Goal: Task Accomplishment & Management: Complete application form

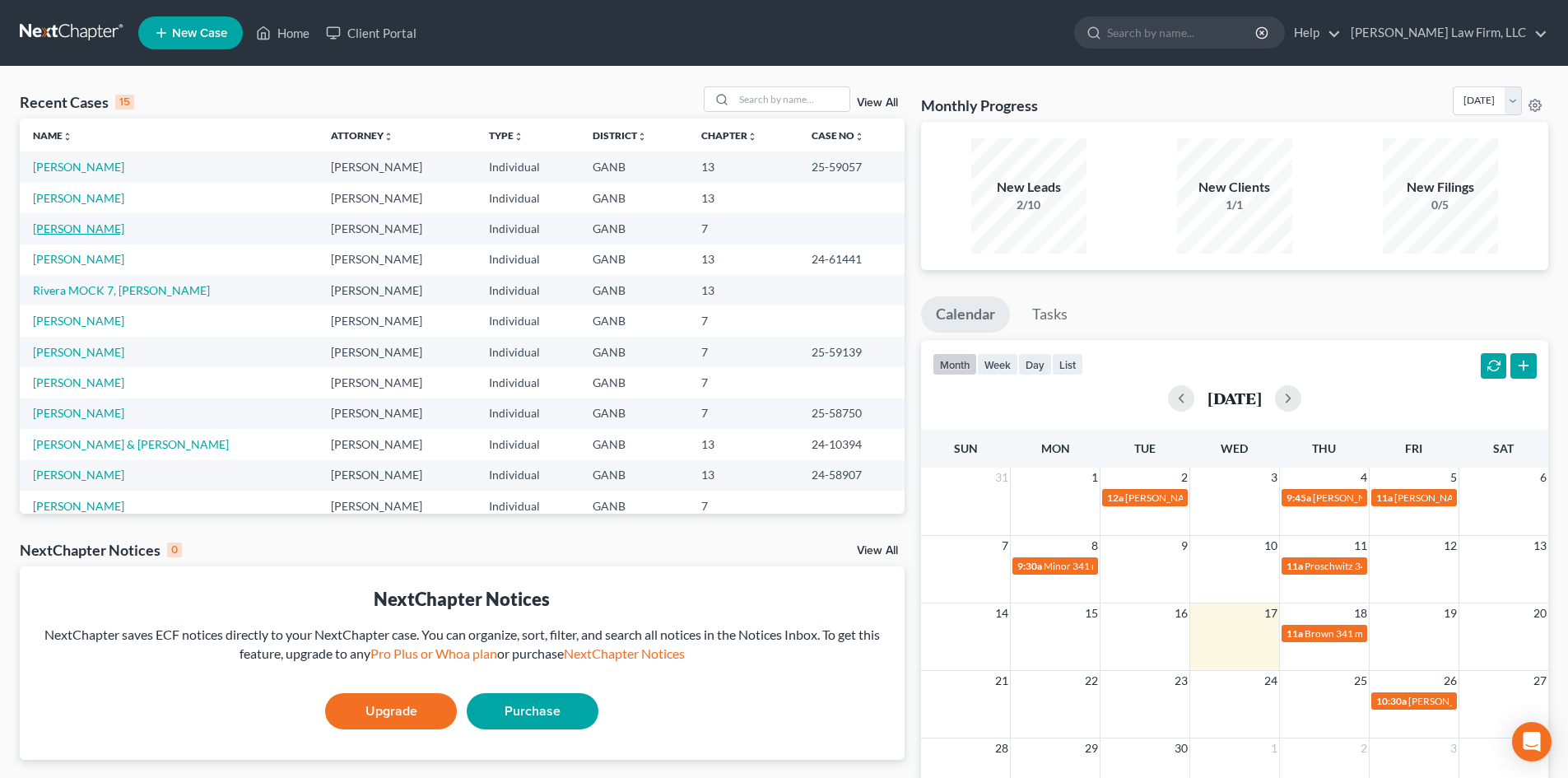
click at [60, 232] on link "[PERSON_NAME]" at bounding box center [79, 229] width 92 height 14
select select "10"
select select "6"
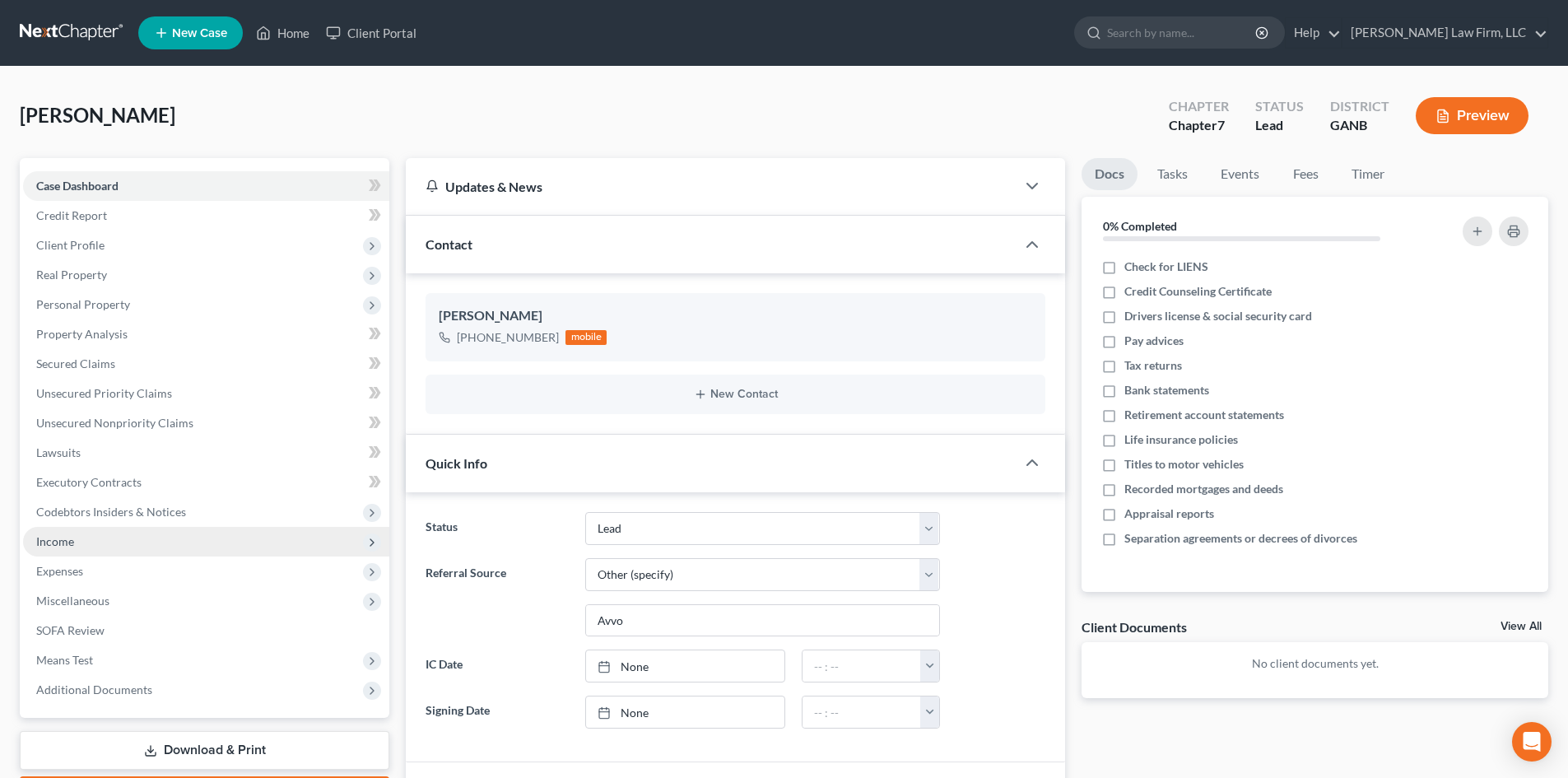
click at [64, 544] on span "Income" at bounding box center [55, 541] width 38 height 14
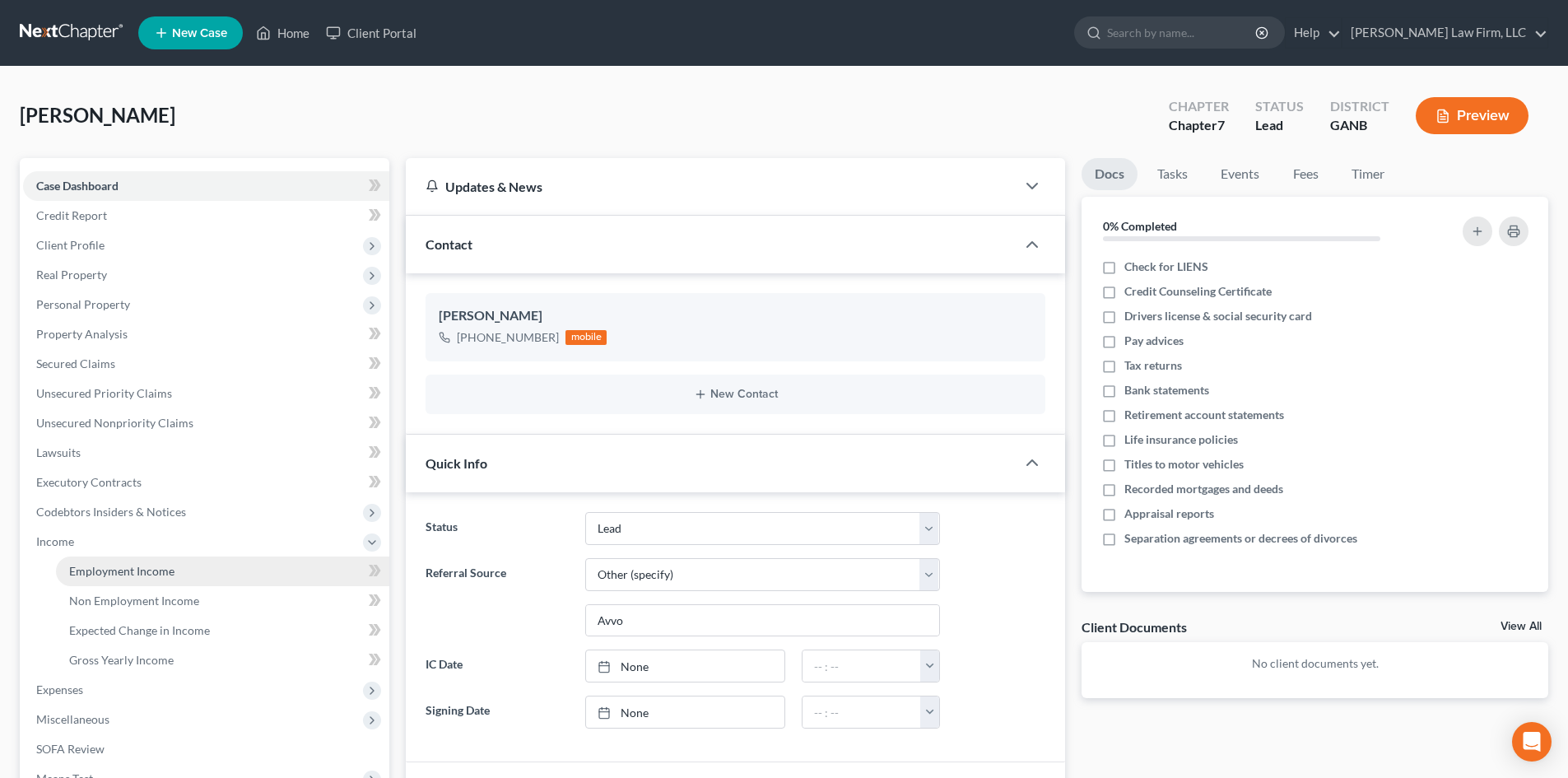
click at [112, 570] on span "Employment Income" at bounding box center [122, 571] width 106 height 14
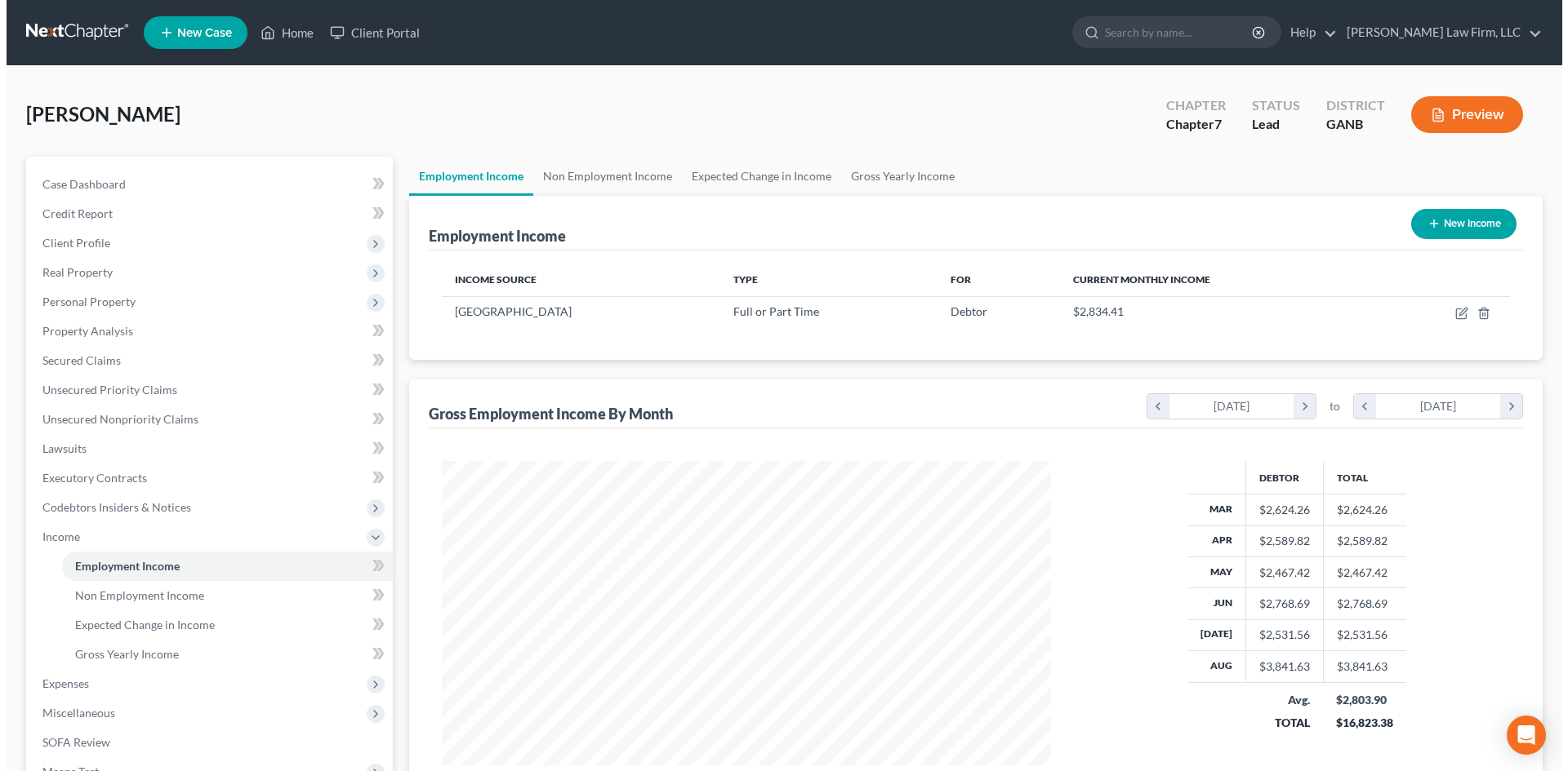
scroll to position [304, 642]
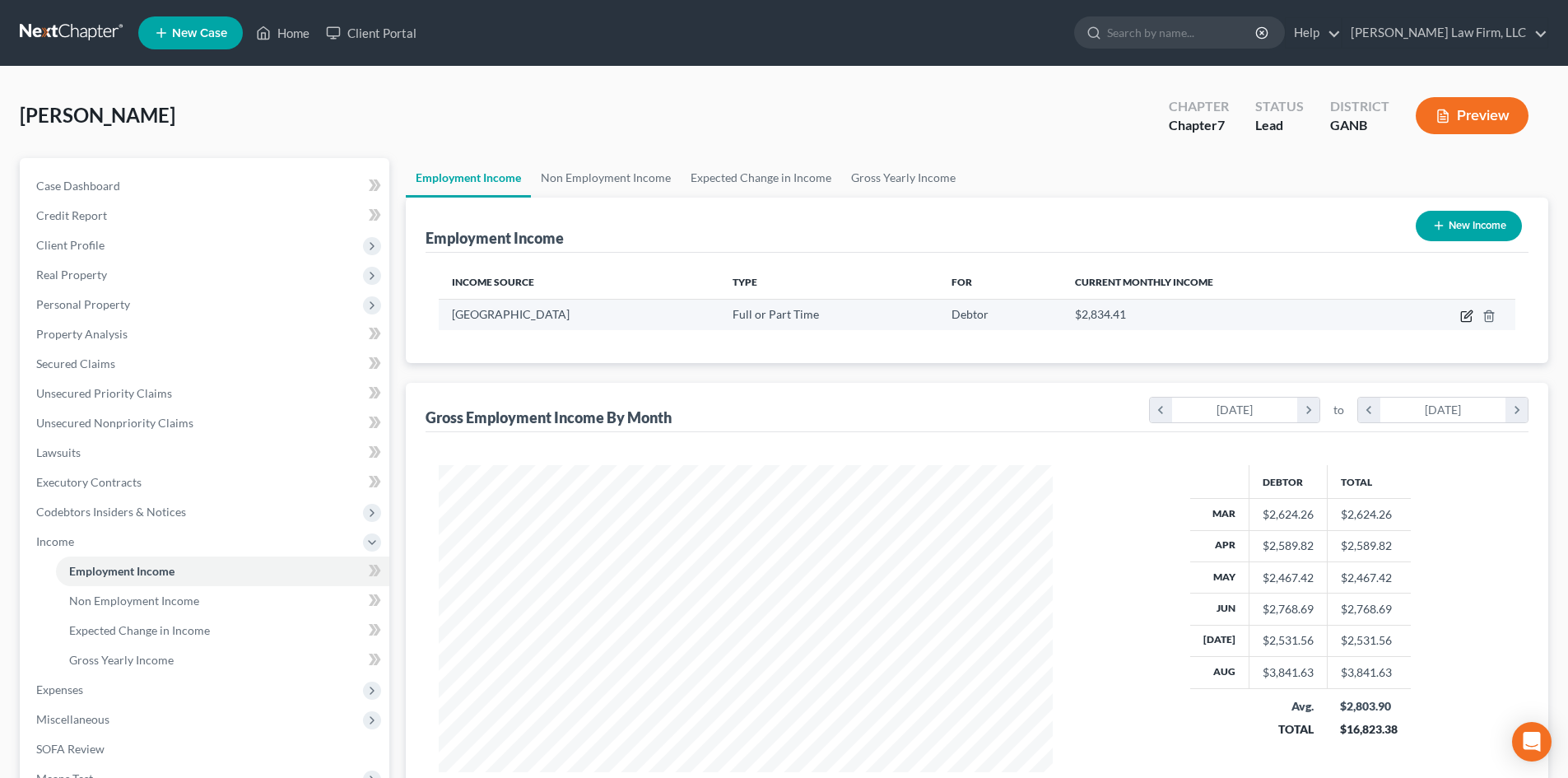
click at [1464, 317] on icon "button" at bounding box center [1466, 316] width 13 height 13
select select "0"
select select "10"
select select "2"
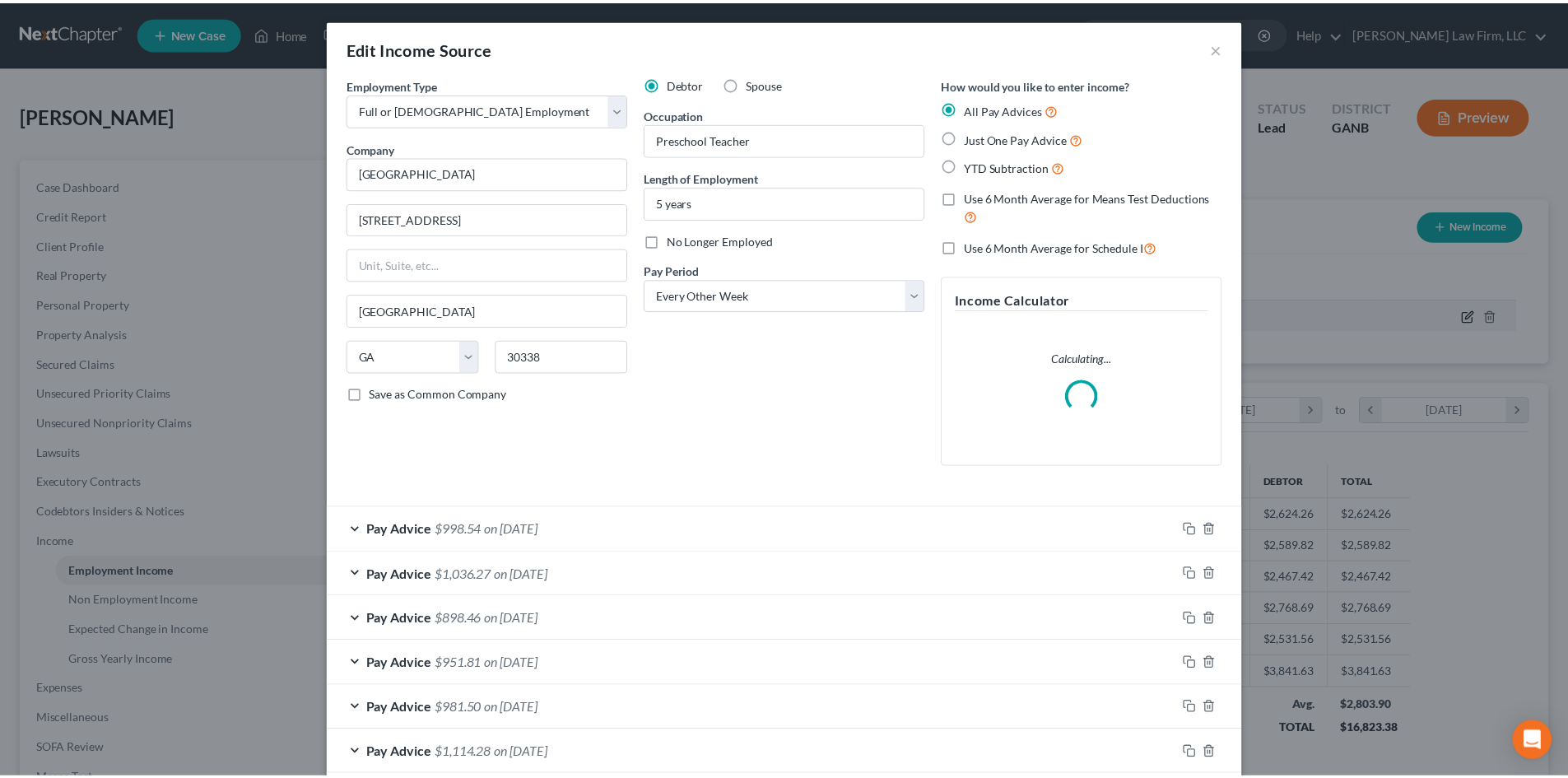
scroll to position [310, 653]
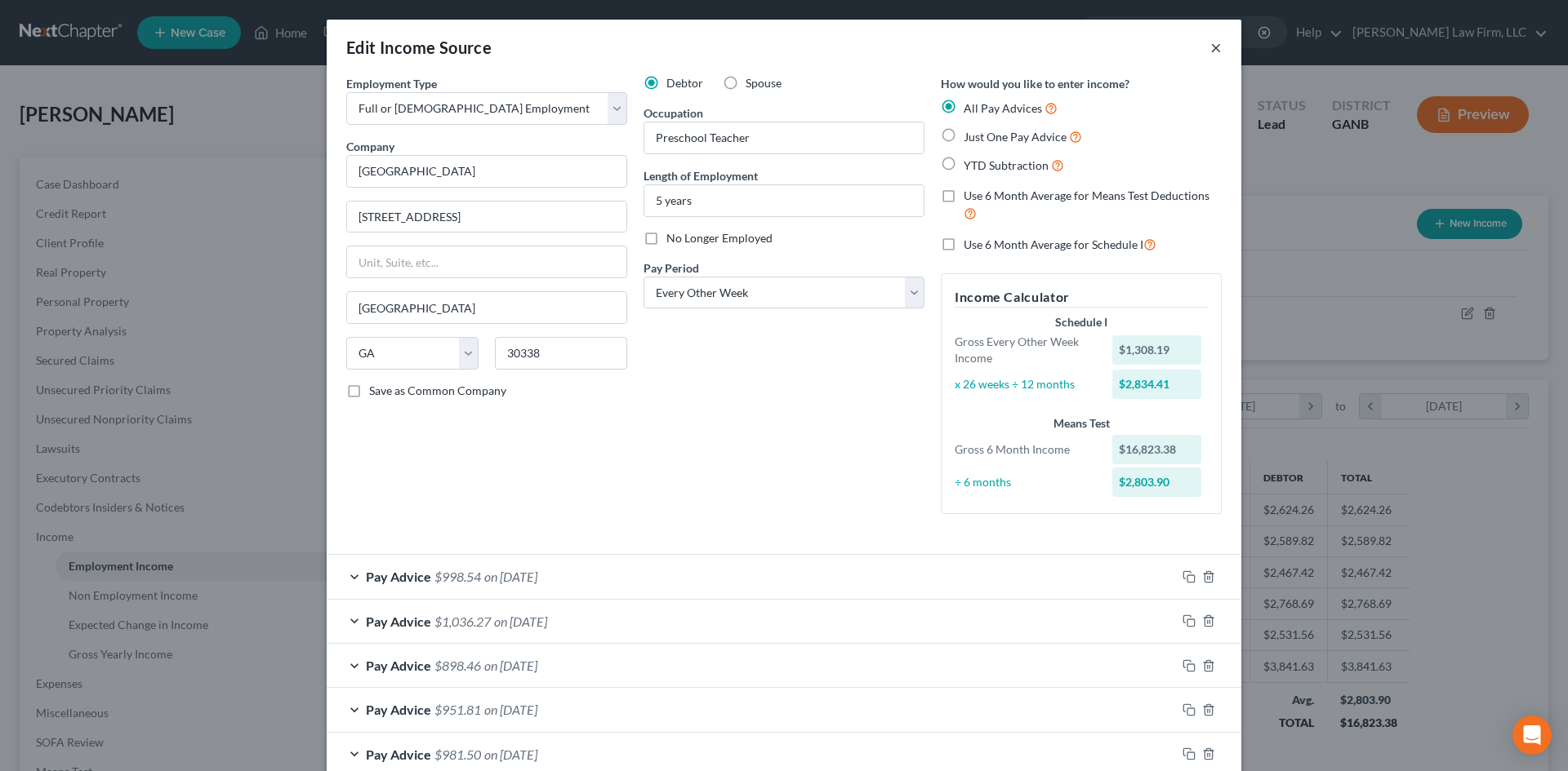
click at [1212, 48] on button "×" at bounding box center [1216, 47] width 12 height 19
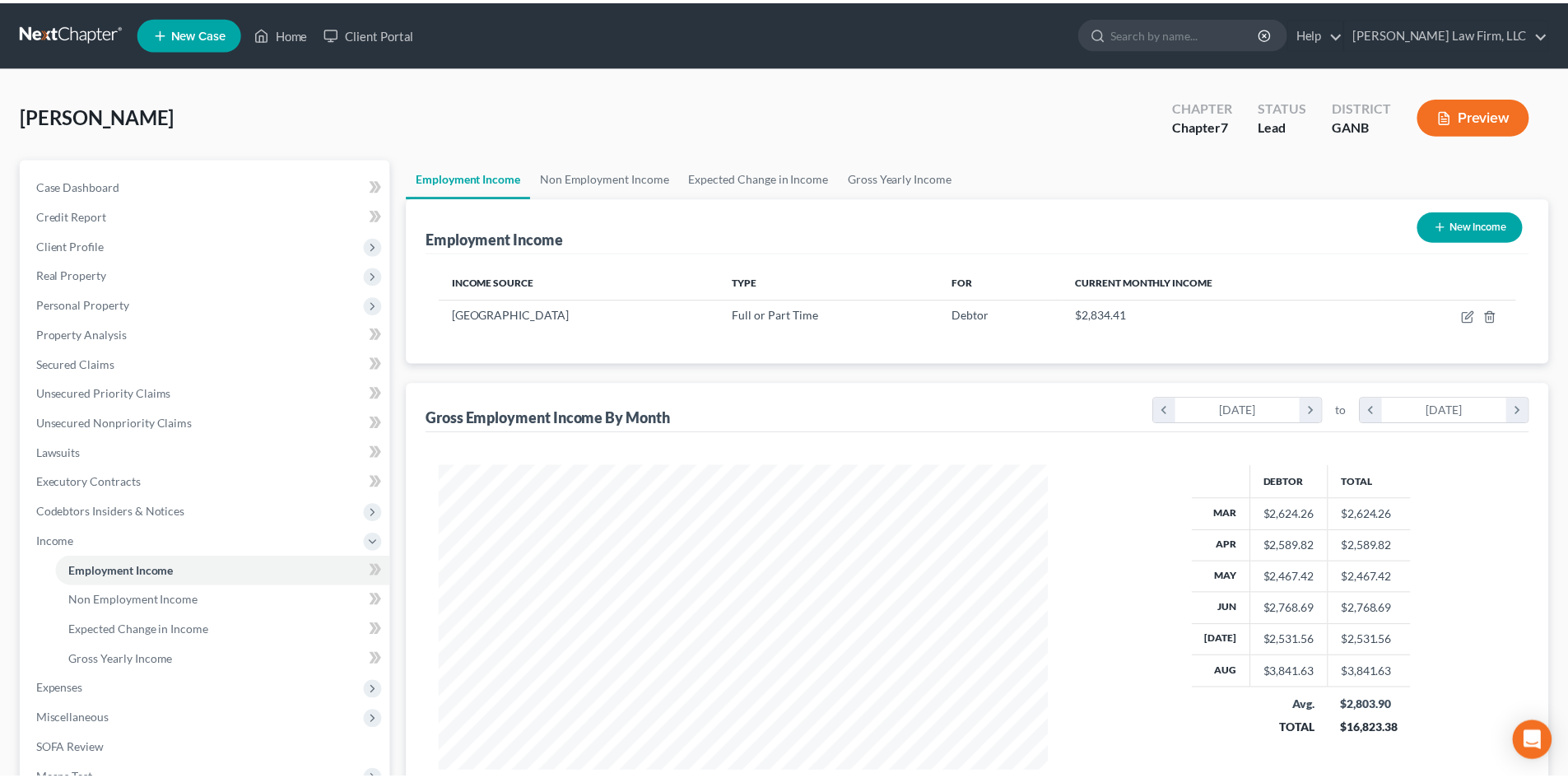
scroll to position [823316, 822605]
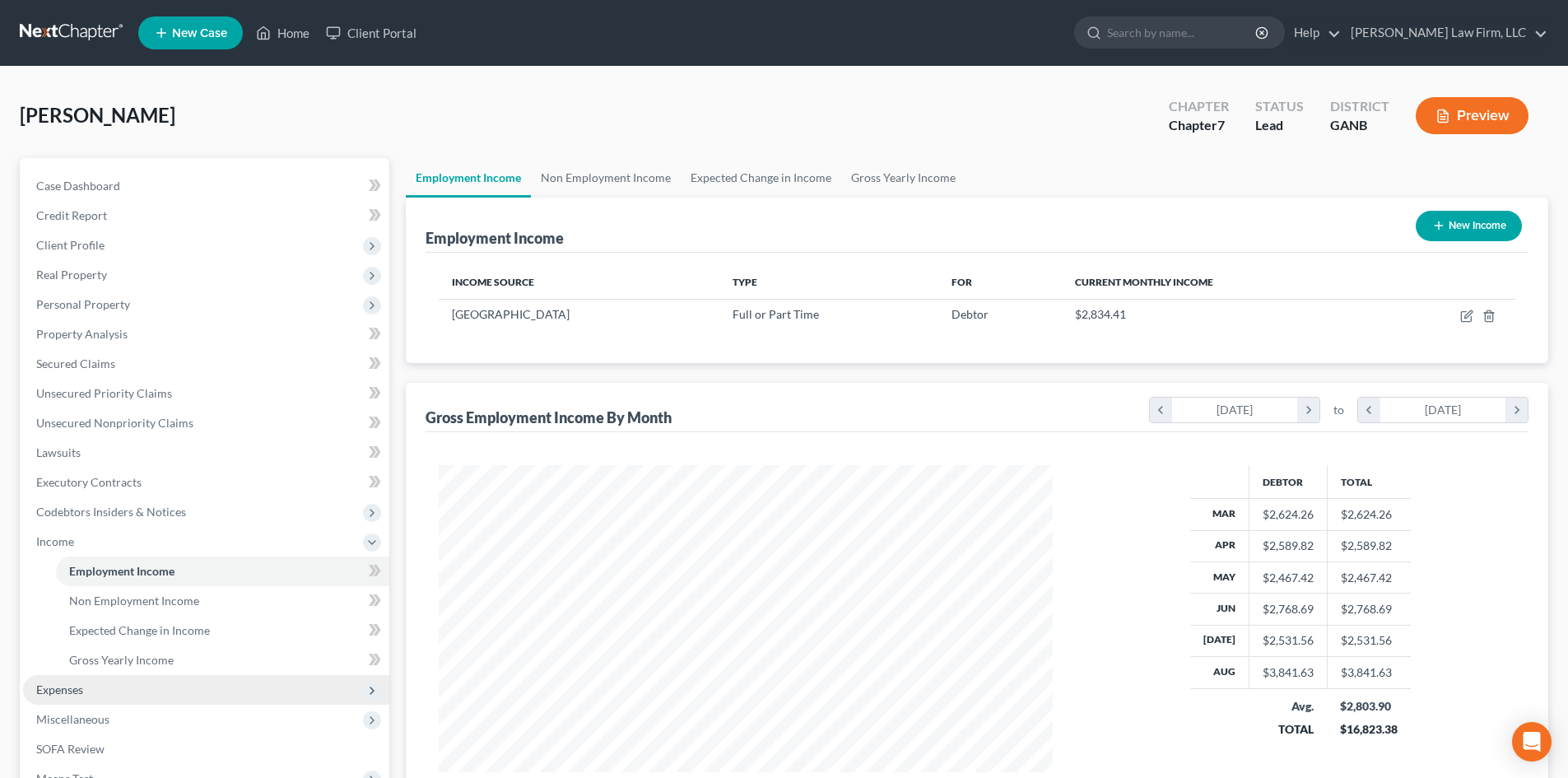
click at [68, 694] on span "Expenses" at bounding box center [60, 690] width 47 height 14
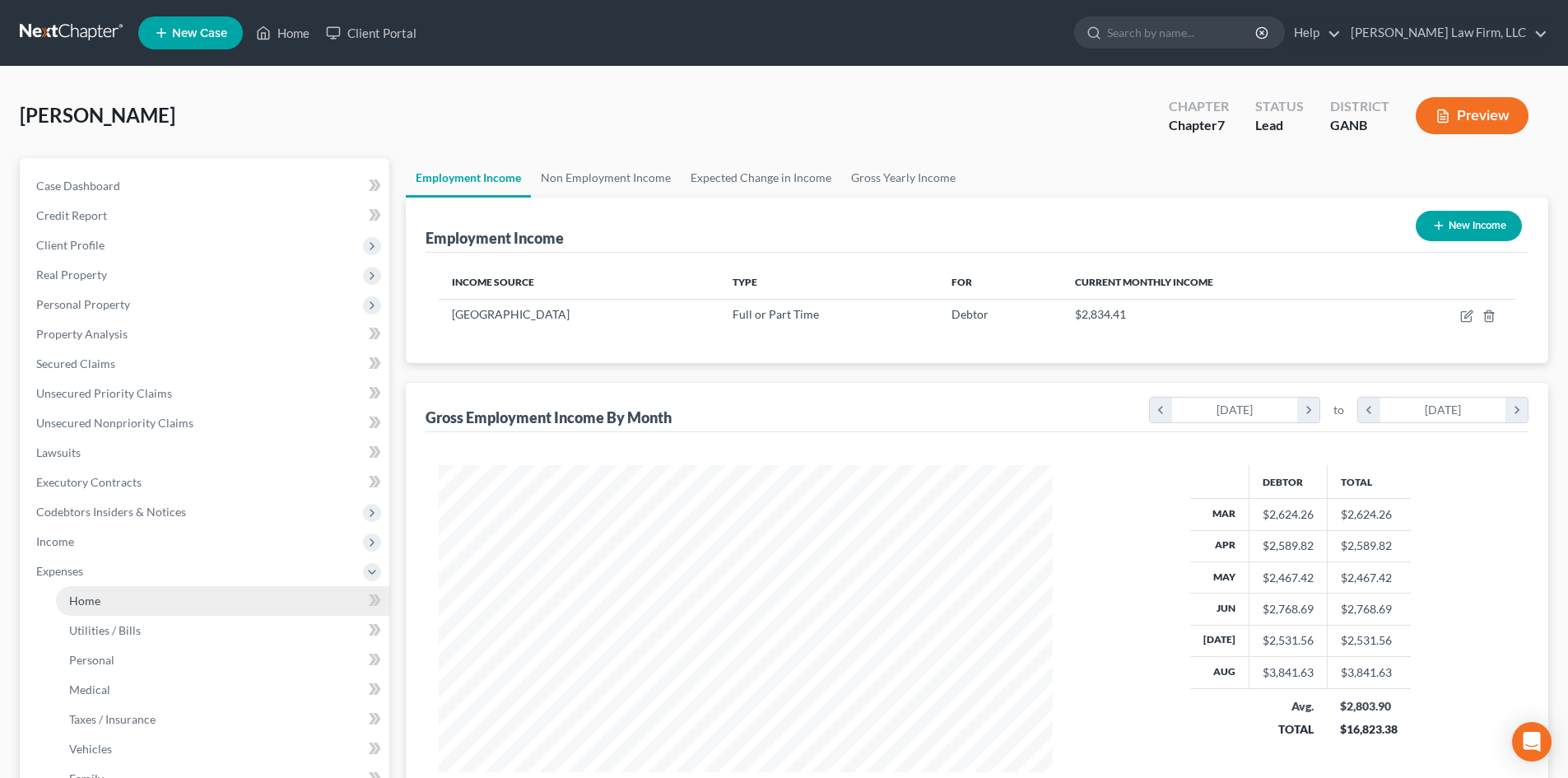
click at [84, 596] on span "Home" at bounding box center [85, 601] width 31 height 14
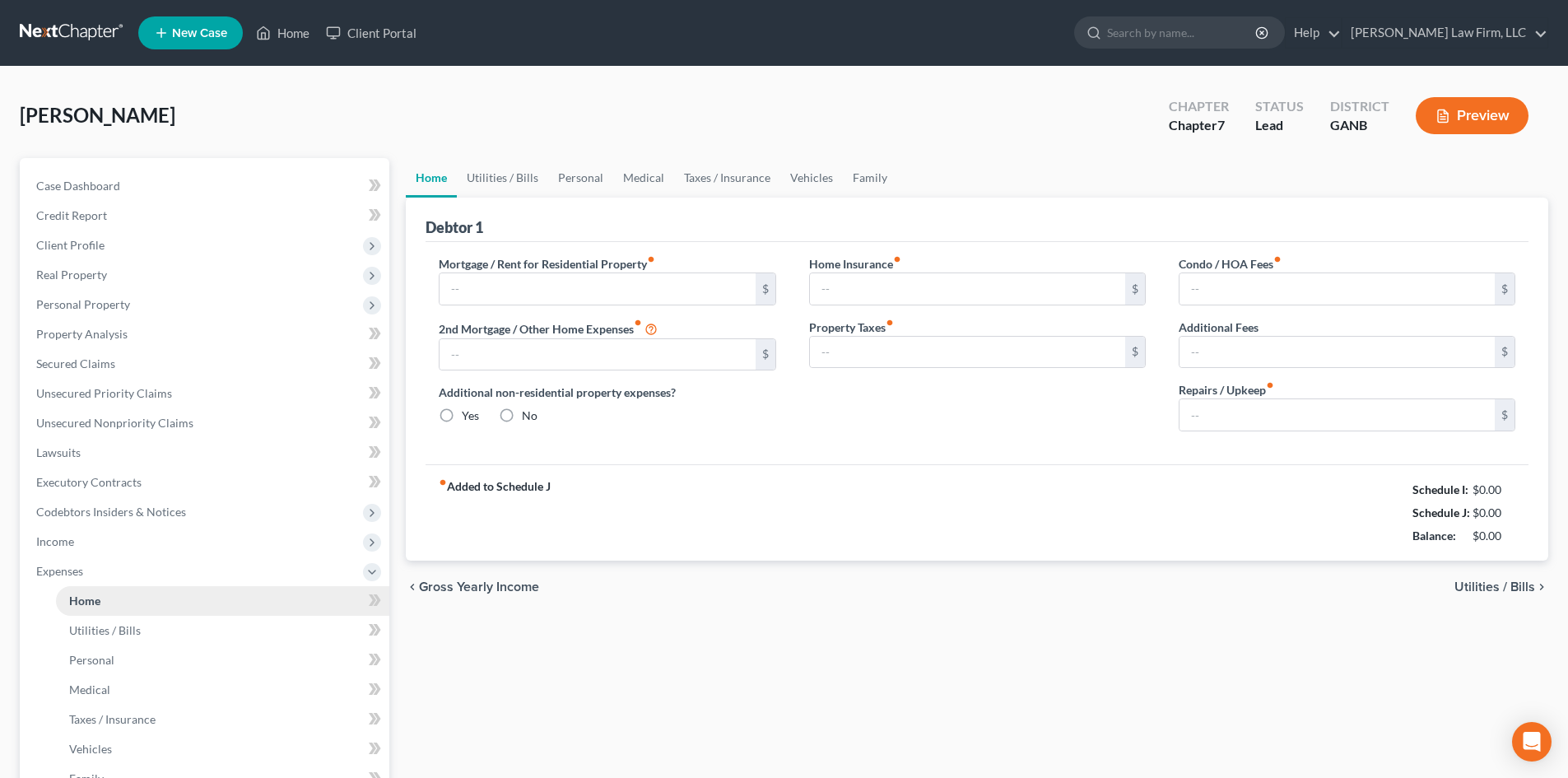
type input "0.00"
radio input "true"
type input "0.00"
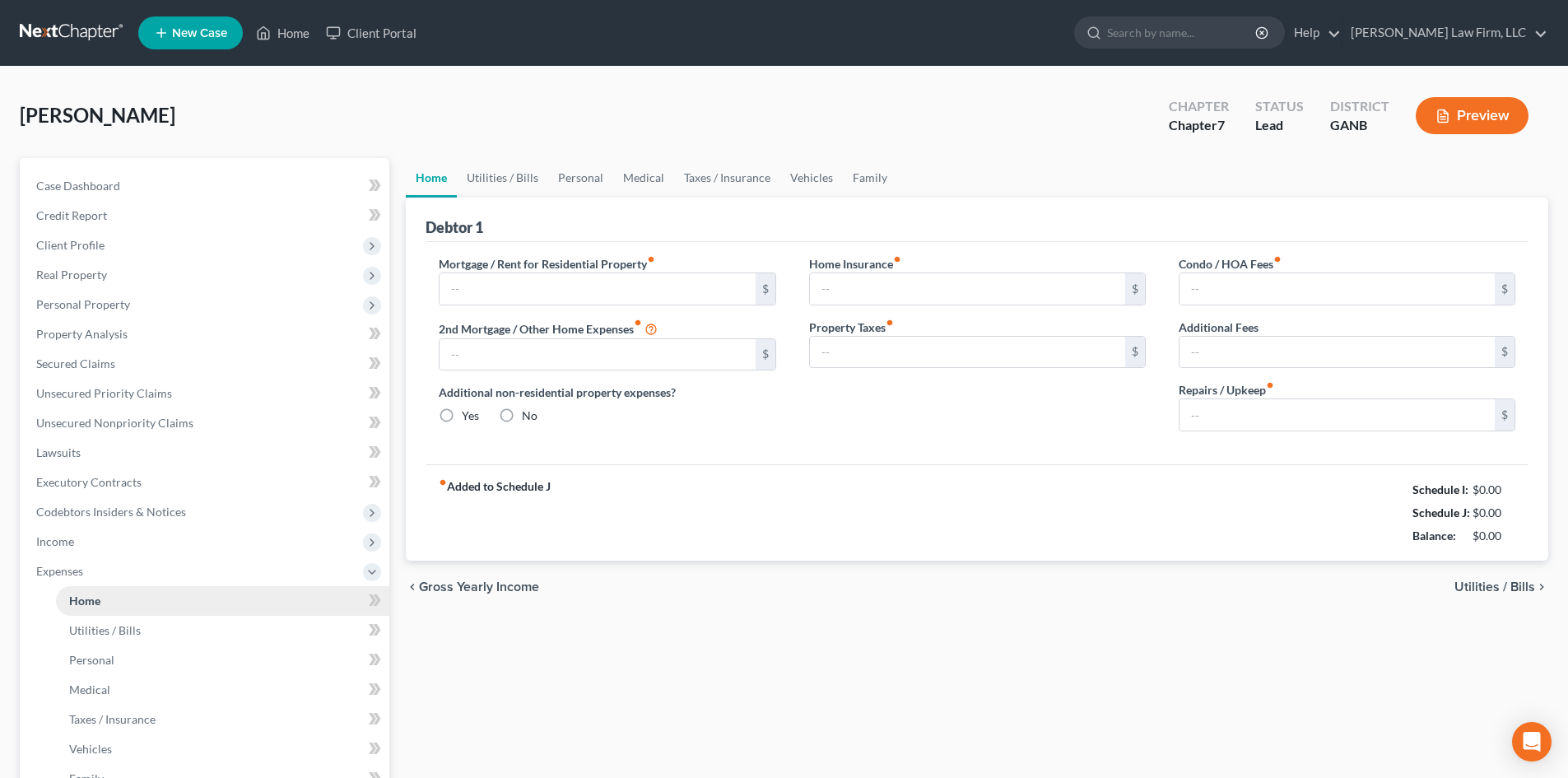
type input "0.00"
click at [513, 183] on link "Utilities / Bills" at bounding box center [503, 178] width 92 height 39
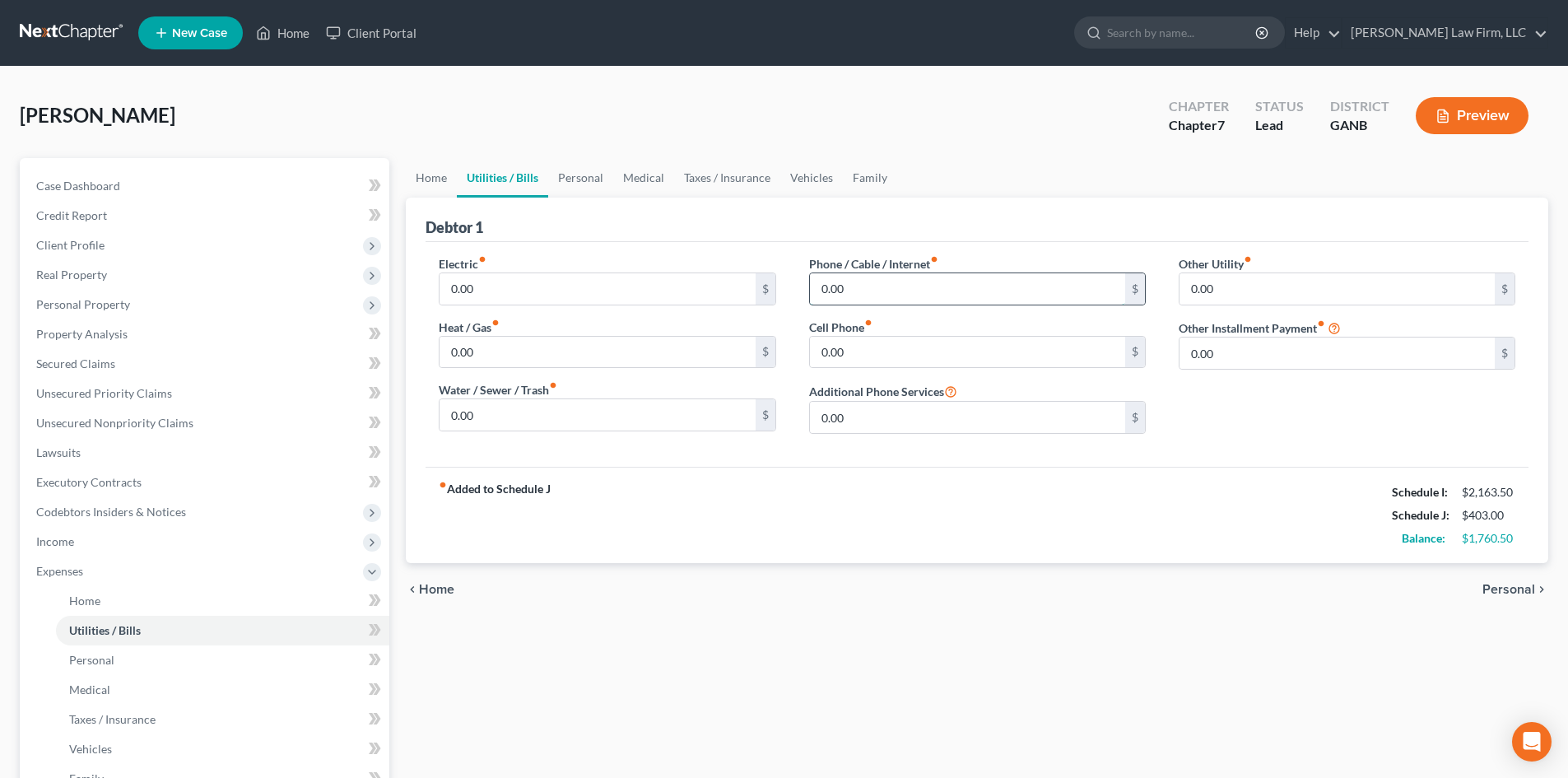
click at [914, 294] on input "0.00" at bounding box center [967, 289] width 316 height 31
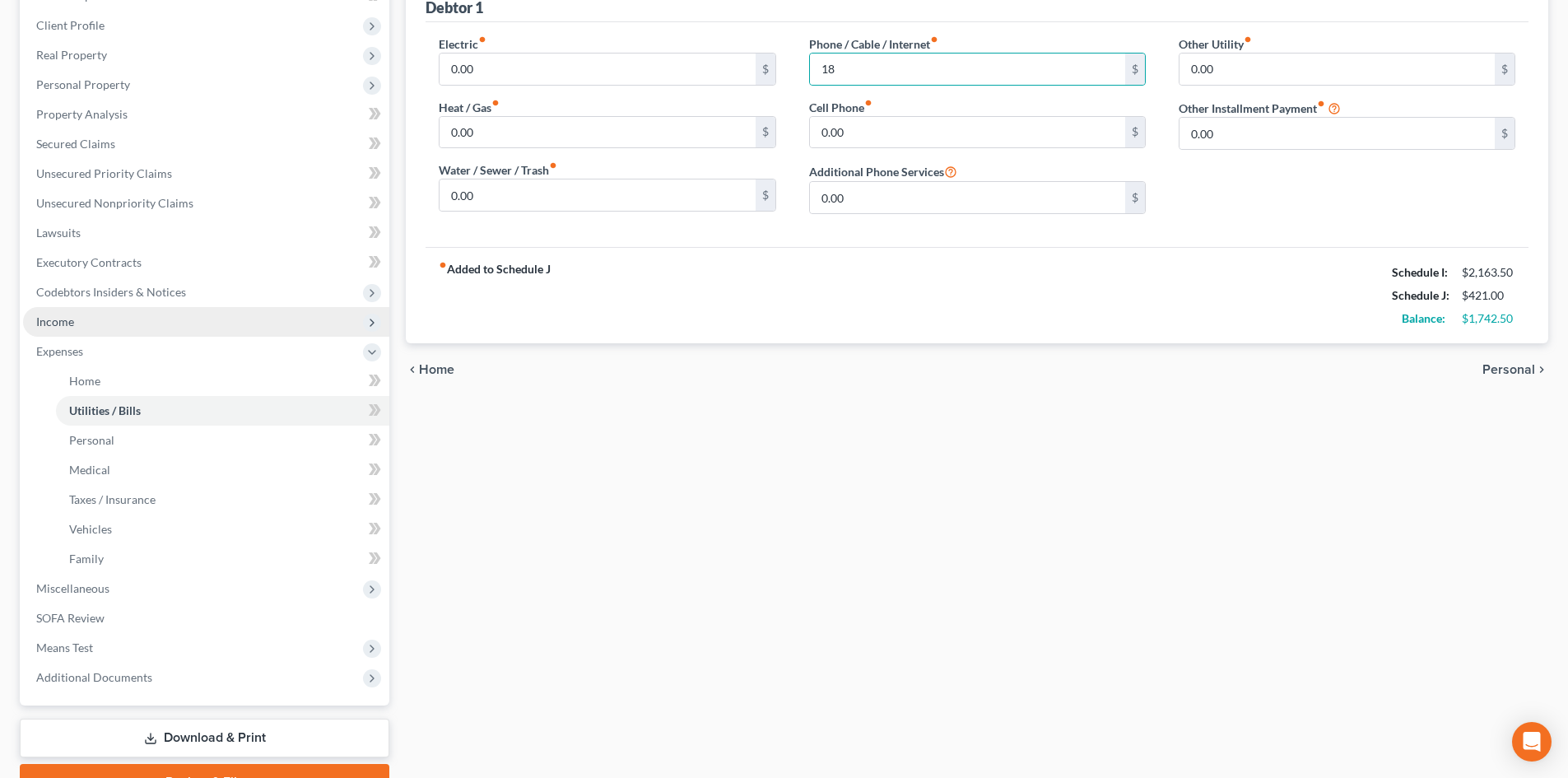
click at [65, 317] on span "Income" at bounding box center [55, 322] width 38 height 14
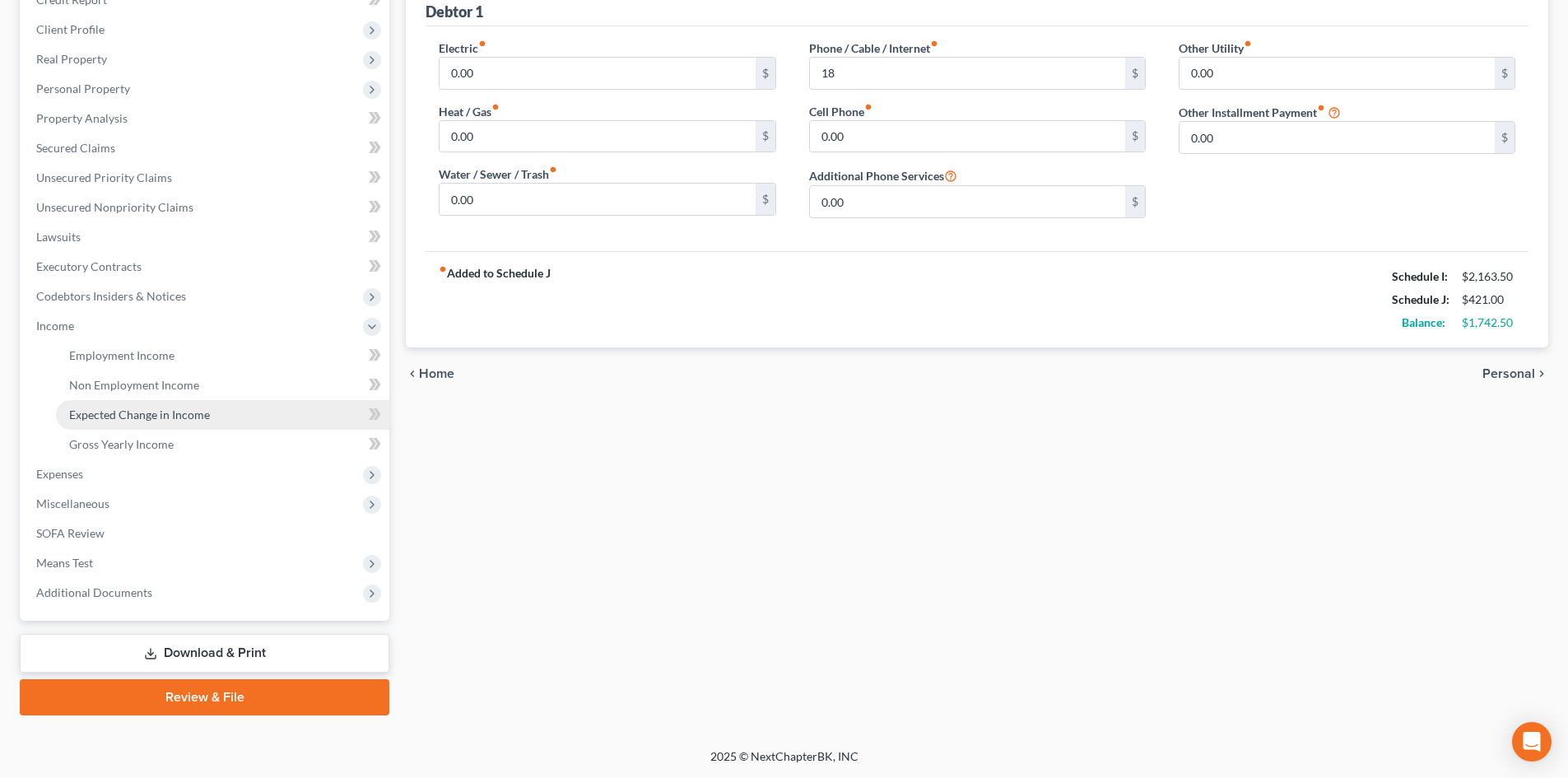
scroll to position [216, 0]
click at [97, 444] on span "Gross Yearly Income" at bounding box center [121, 444] width 105 height 14
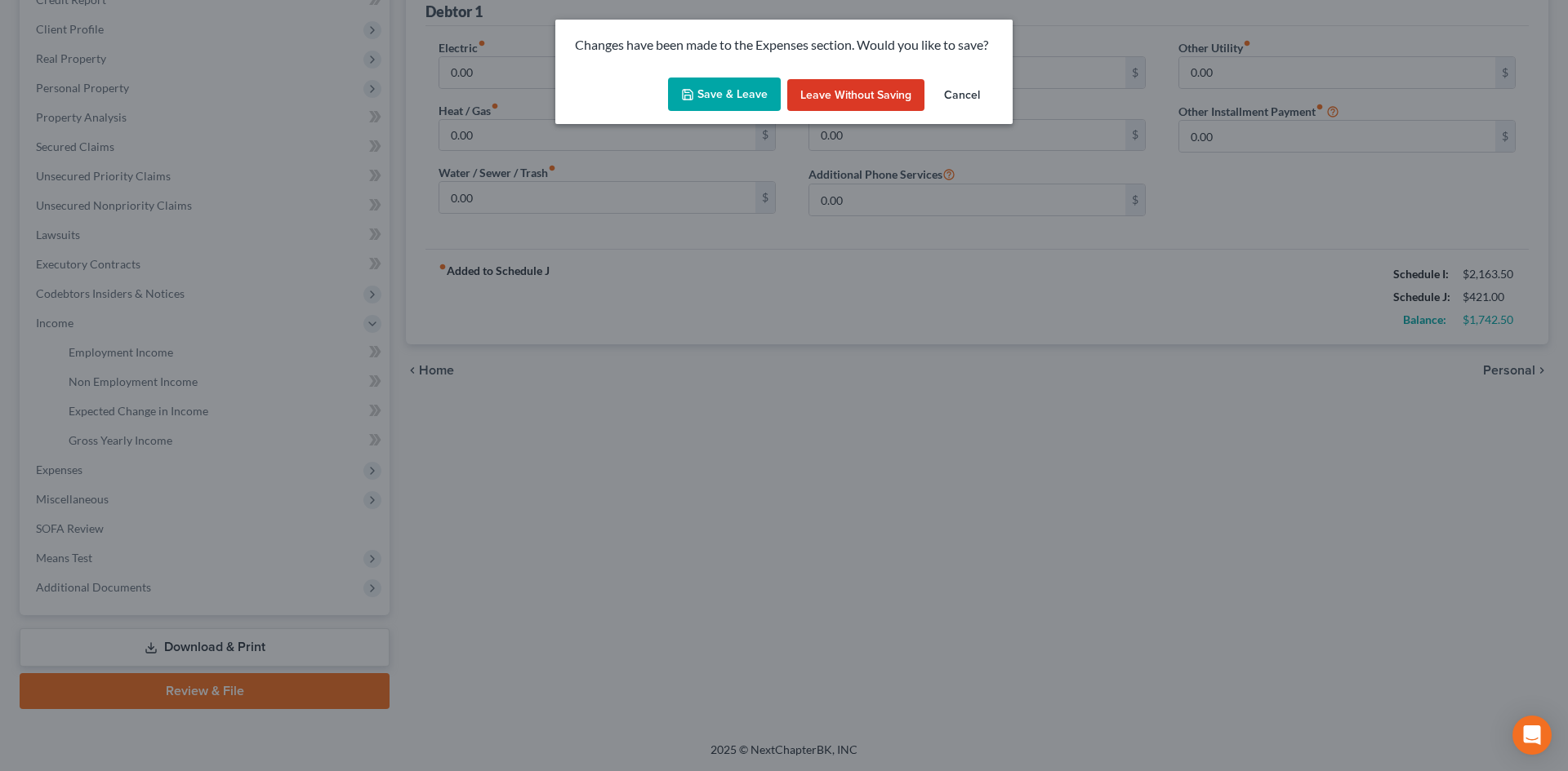
click at [719, 86] on button "Save & Leave" at bounding box center [724, 94] width 112 height 34
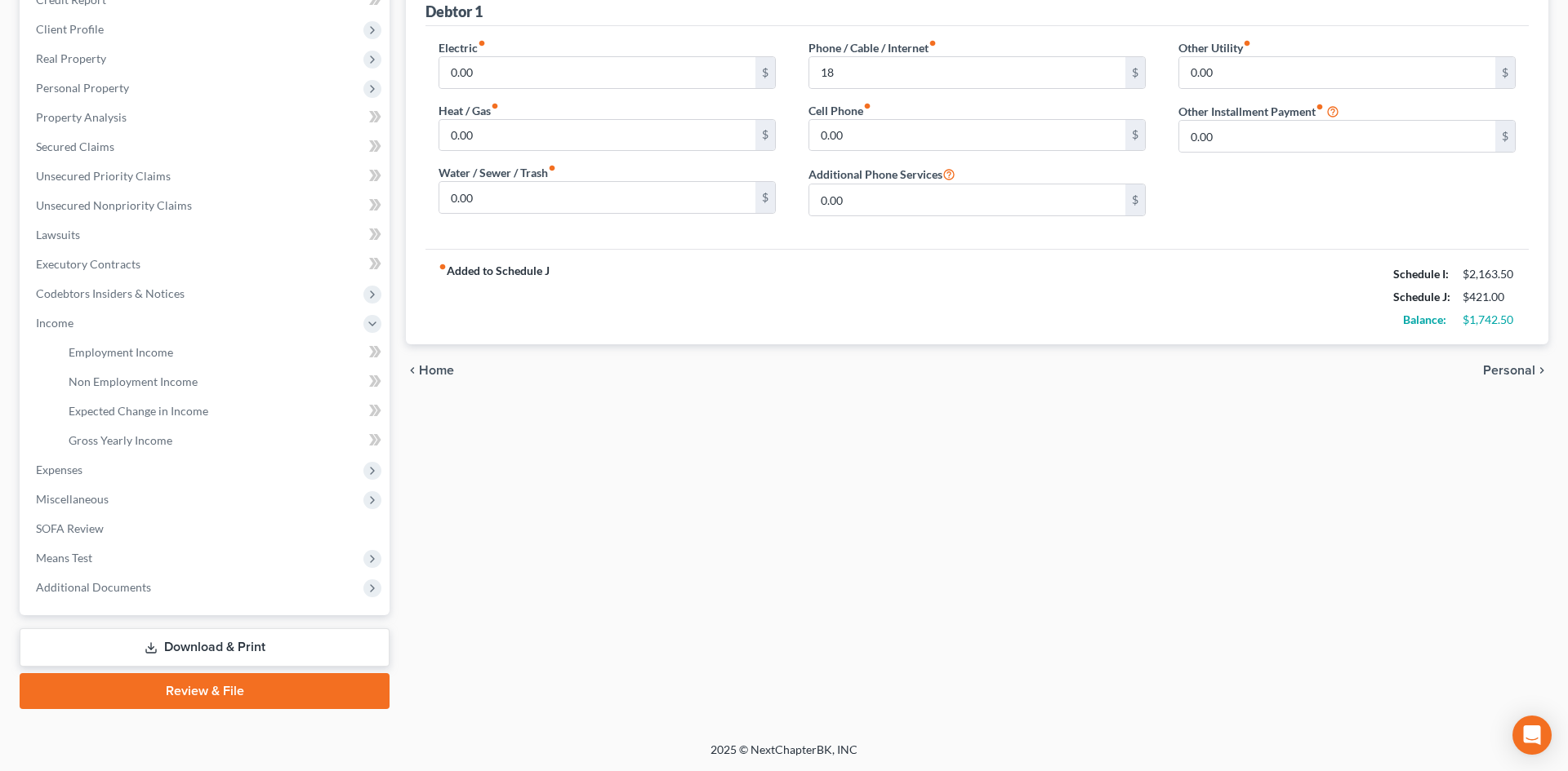
type input "18.00"
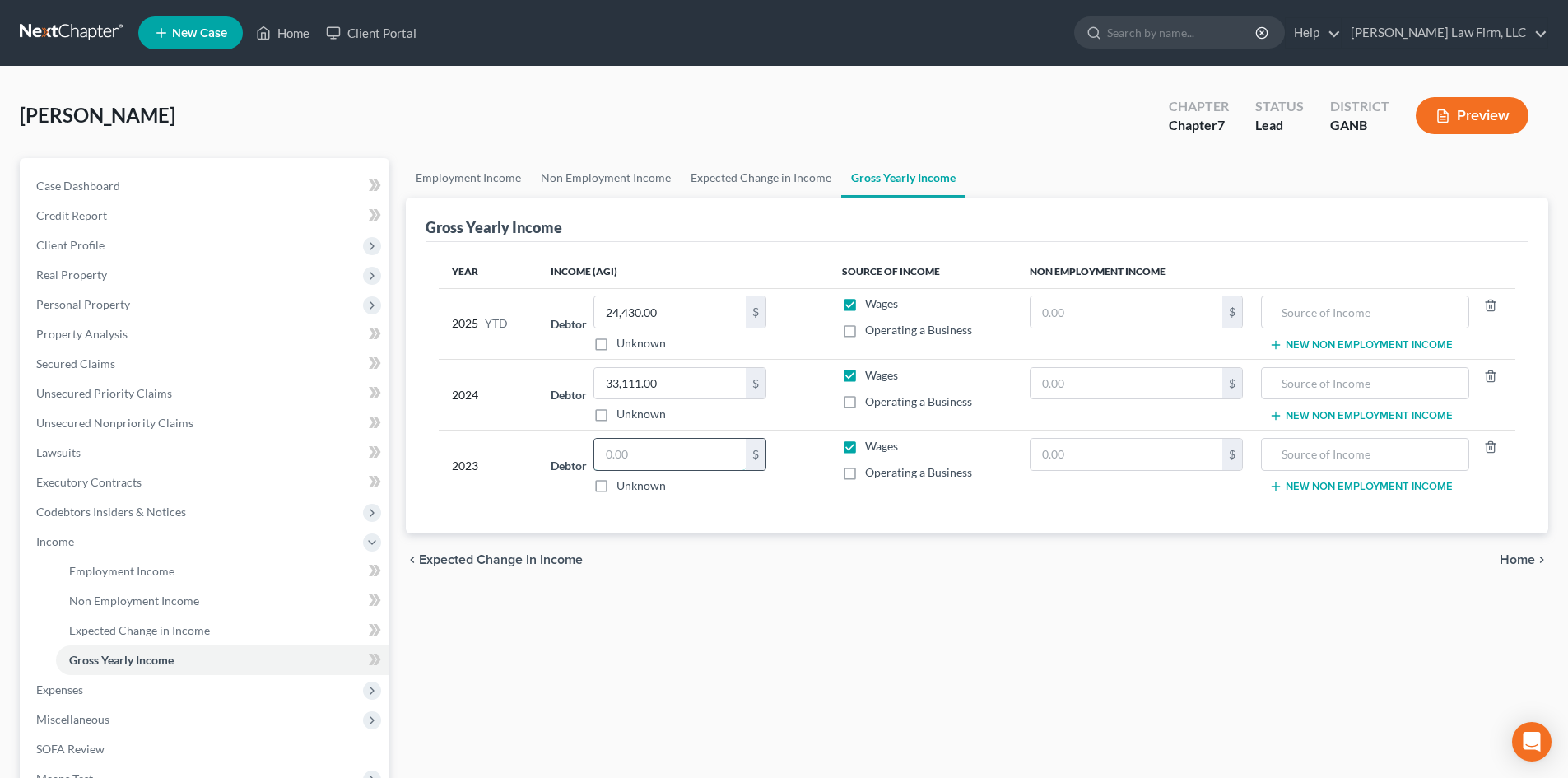
click at [698, 455] on input "text" at bounding box center [669, 454] width 151 height 31
type input "34,949"
click at [735, 505] on div "Year Income (AGI) Source of Income Non Employment Income 2025 YTD Debtor 24,430…" at bounding box center [977, 388] width 1103 height 292
click at [73, 332] on span "Property Analysis" at bounding box center [82, 334] width 92 height 14
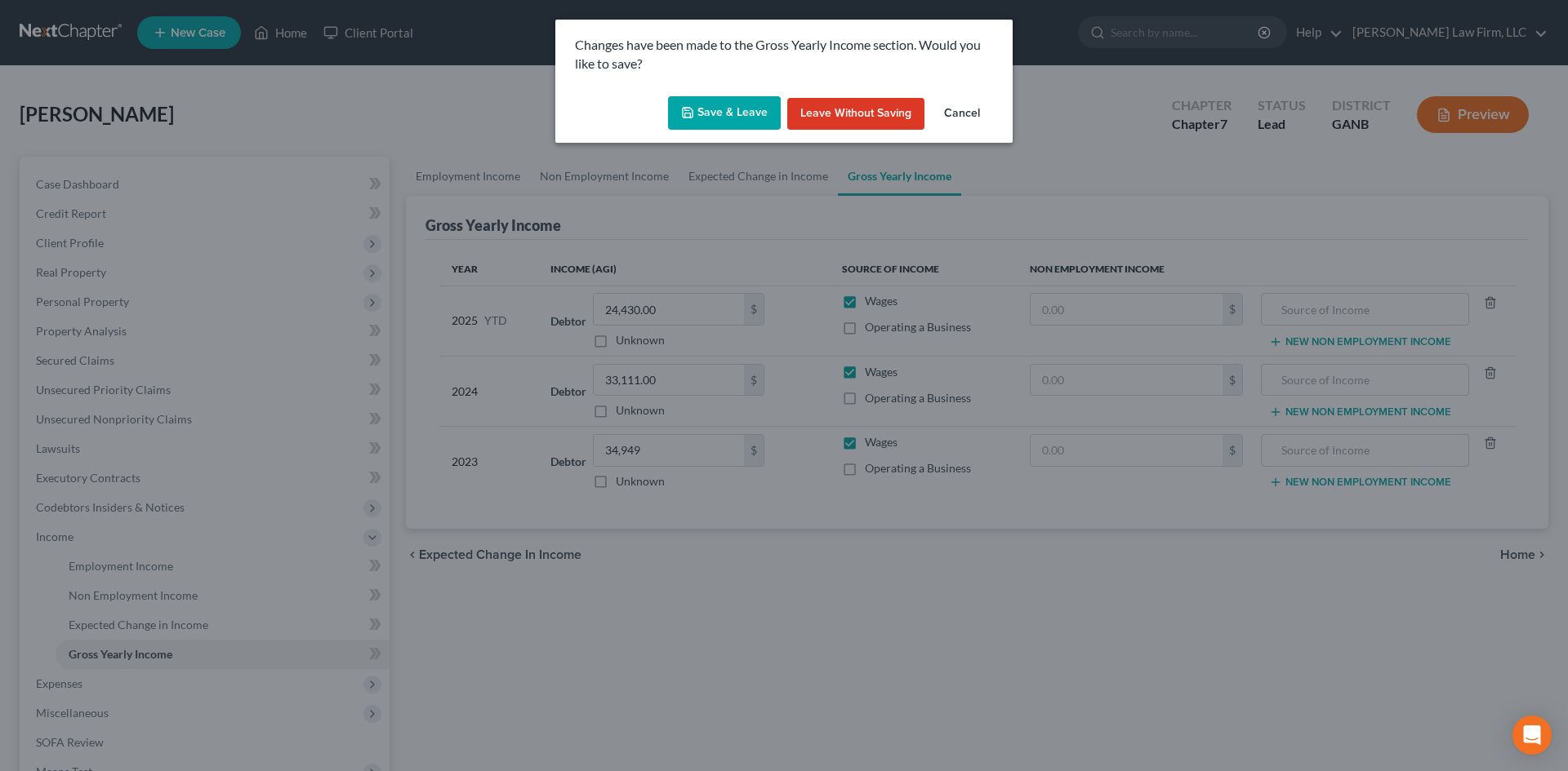
click at [735, 109] on button "Save & Leave" at bounding box center [724, 112] width 112 height 34
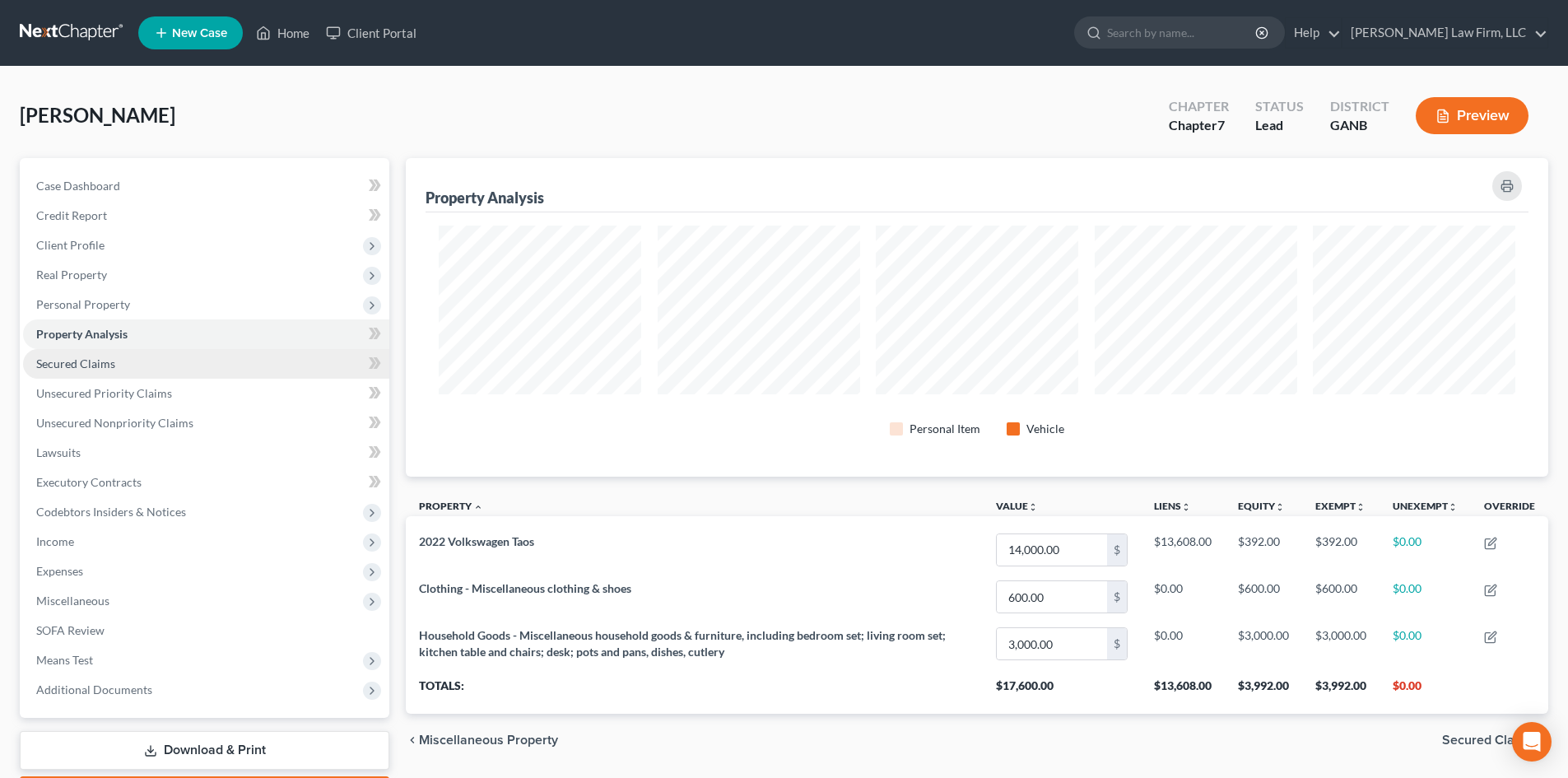
scroll to position [319, 1143]
click at [90, 301] on span "Personal Property" at bounding box center [83, 304] width 94 height 14
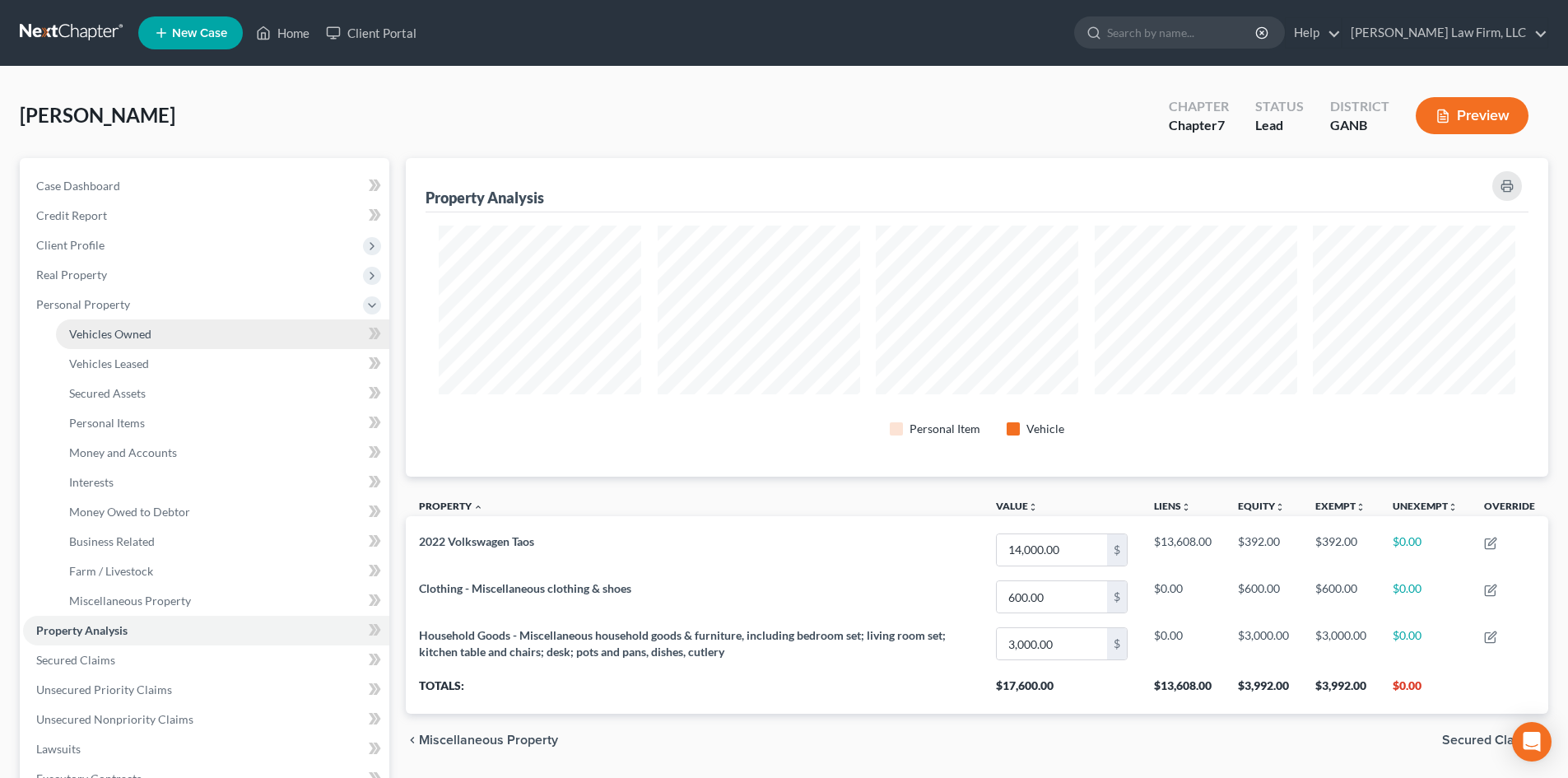
click at [89, 328] on span "Vehicles Owned" at bounding box center [110, 334] width 82 height 14
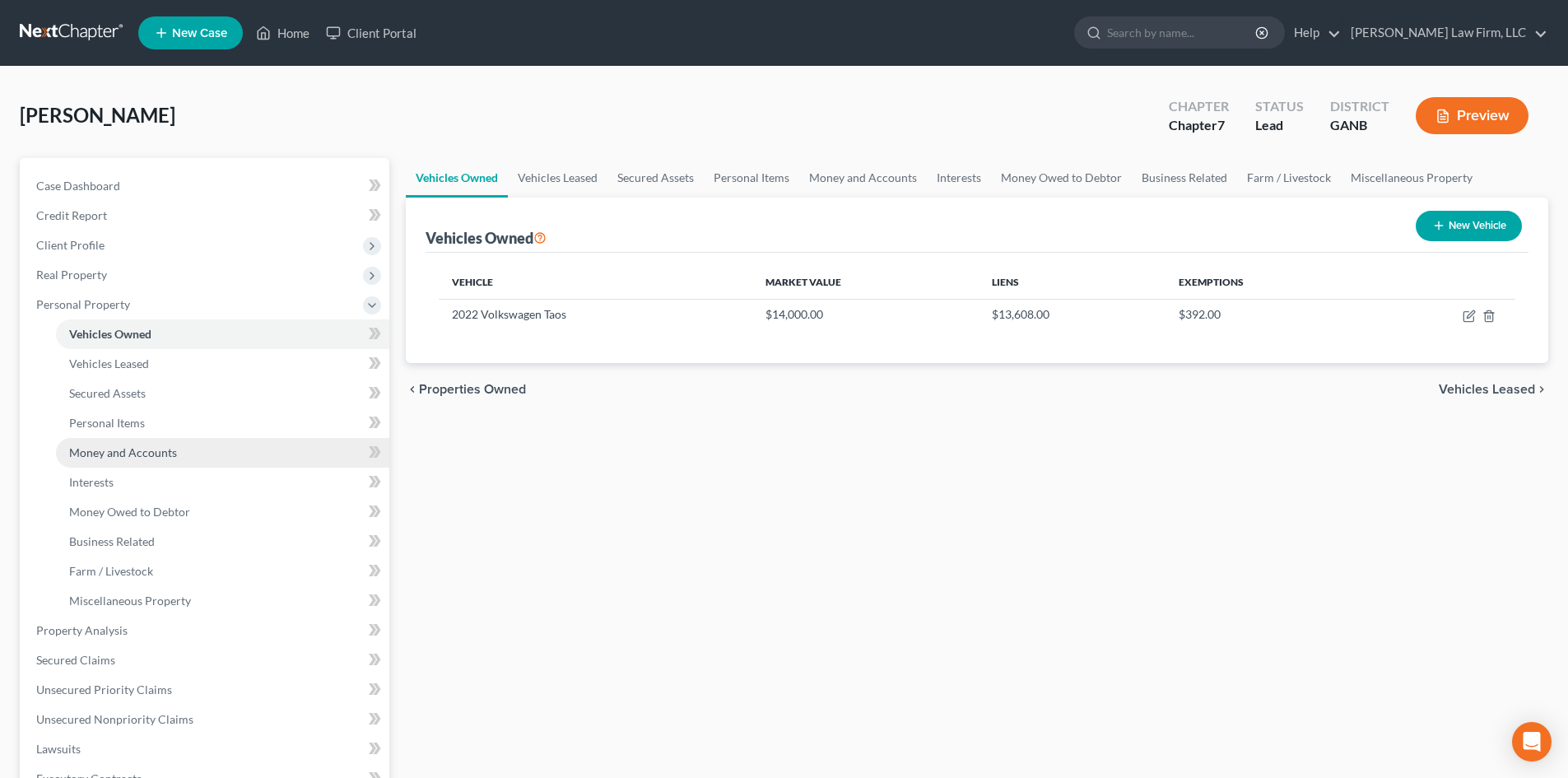
click at [88, 454] on span "Money and Accounts" at bounding box center [123, 453] width 107 height 14
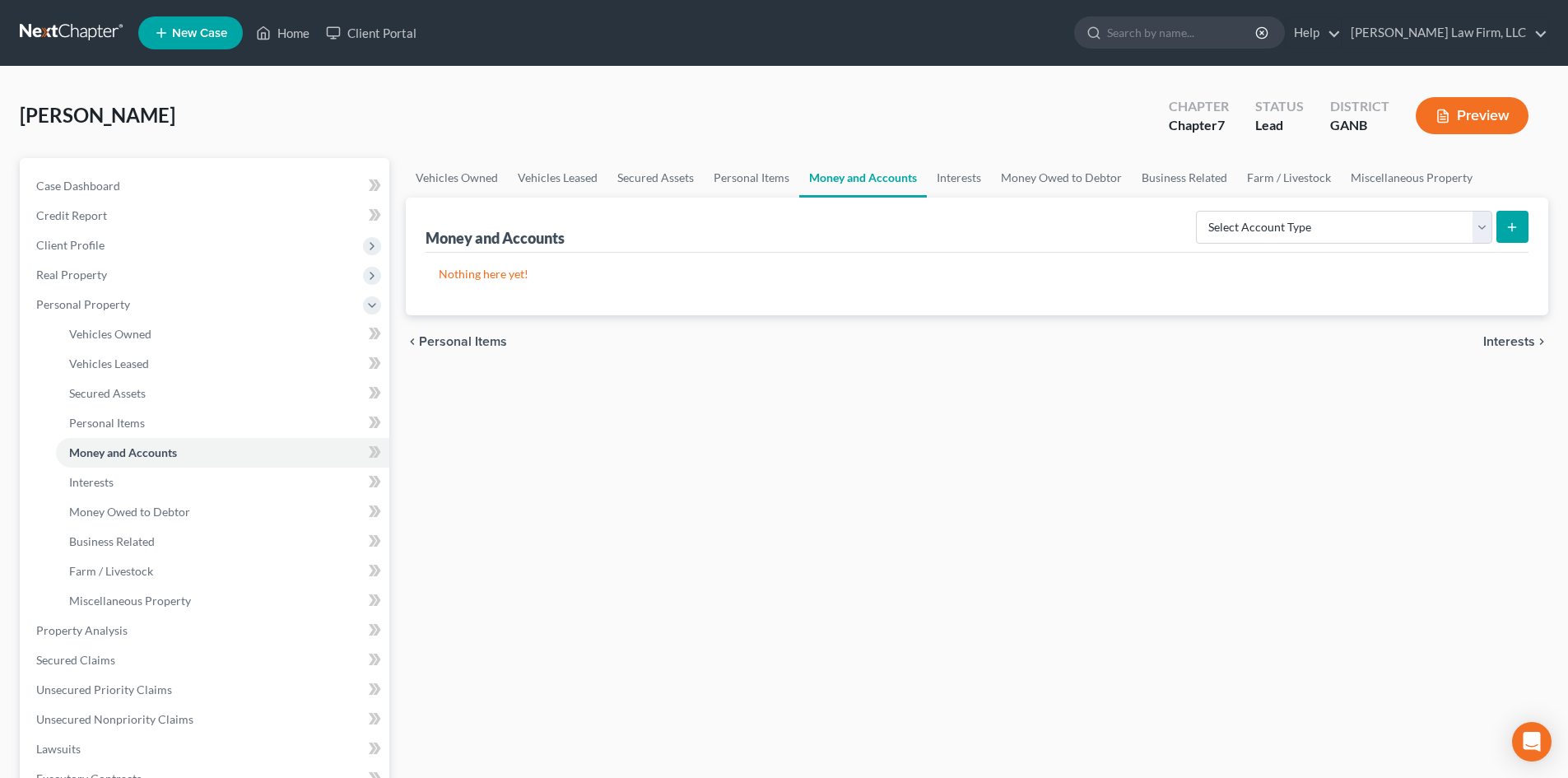
click at [1512, 226] on line "submit" at bounding box center [1512, 227] width 0 height 8
click at [1256, 229] on select "Select Account Type Brokerage Cash on Hand Certificates of Deposit Checking Acc…" at bounding box center [1343, 228] width 296 height 33
select select "checking"
click at [1200, 211] on select "Select Account Type Brokerage Cash on Hand Certificates of Deposit Checking Acc…" at bounding box center [1343, 228] width 296 height 33
click at [1510, 224] on icon "submit" at bounding box center [1511, 227] width 13 height 13
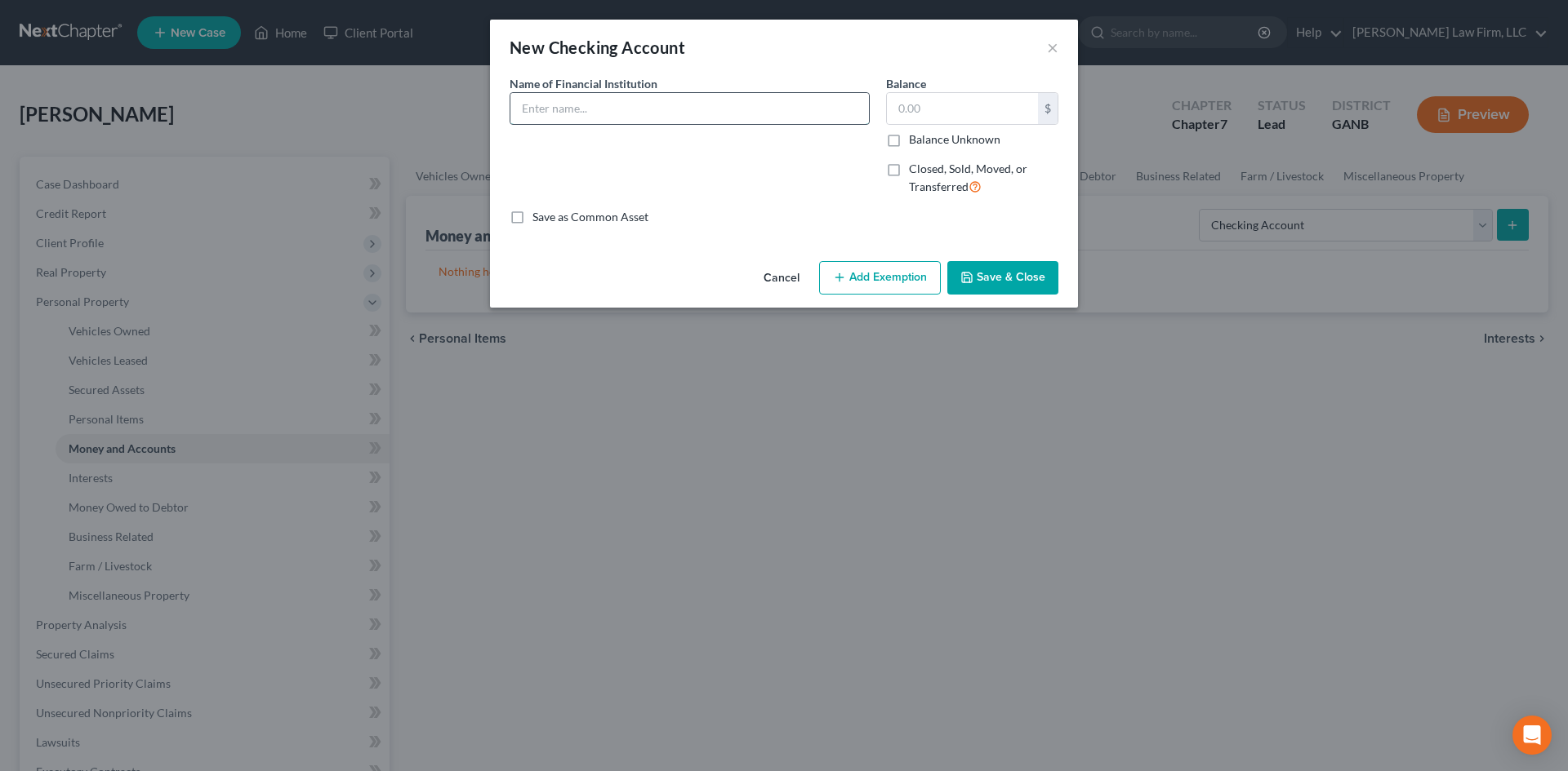
click at [605, 103] on input "text" at bounding box center [690, 108] width 359 height 31
type input "Regions Bank"
type input "100"
click at [875, 275] on button "Add Exemption" at bounding box center [880, 278] width 122 height 34
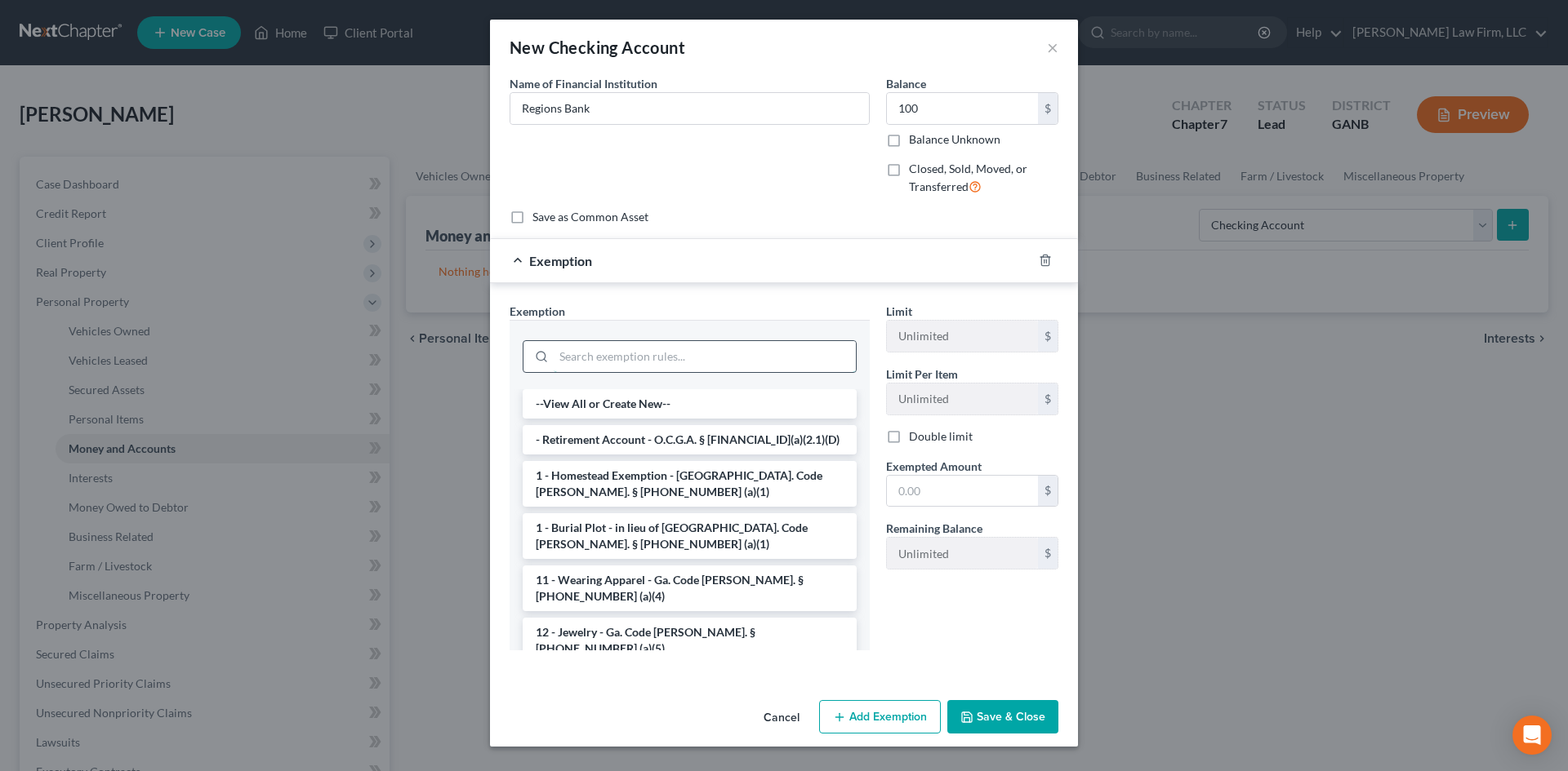
click at [696, 353] on input "search" at bounding box center [705, 356] width 302 height 31
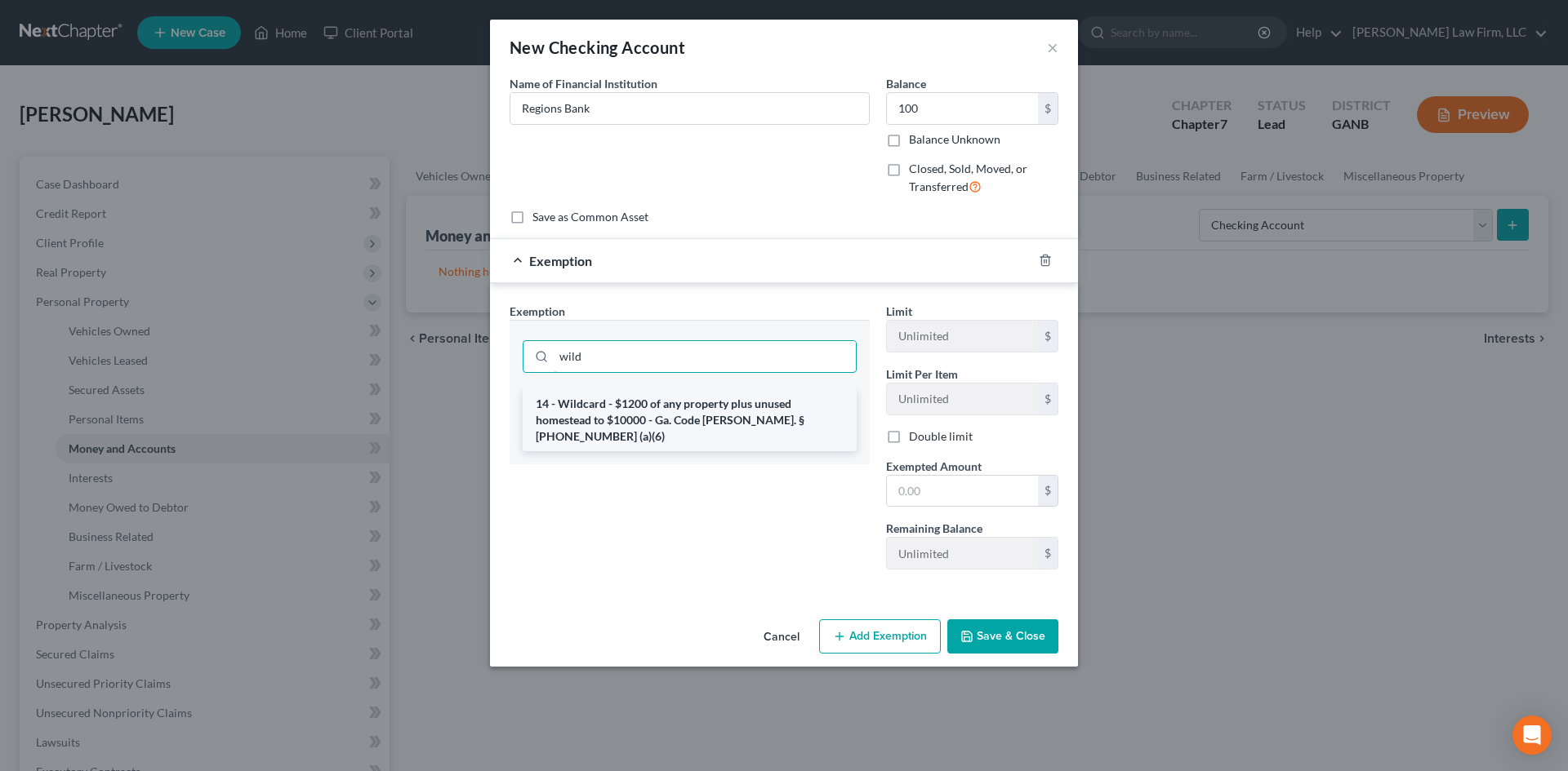
type input "wild"
click at [638, 418] on li "14 - Wildcard - $1200 of any property plus unused homestead to $10000 - Ga. Cod…" at bounding box center [689, 420] width 334 height 62
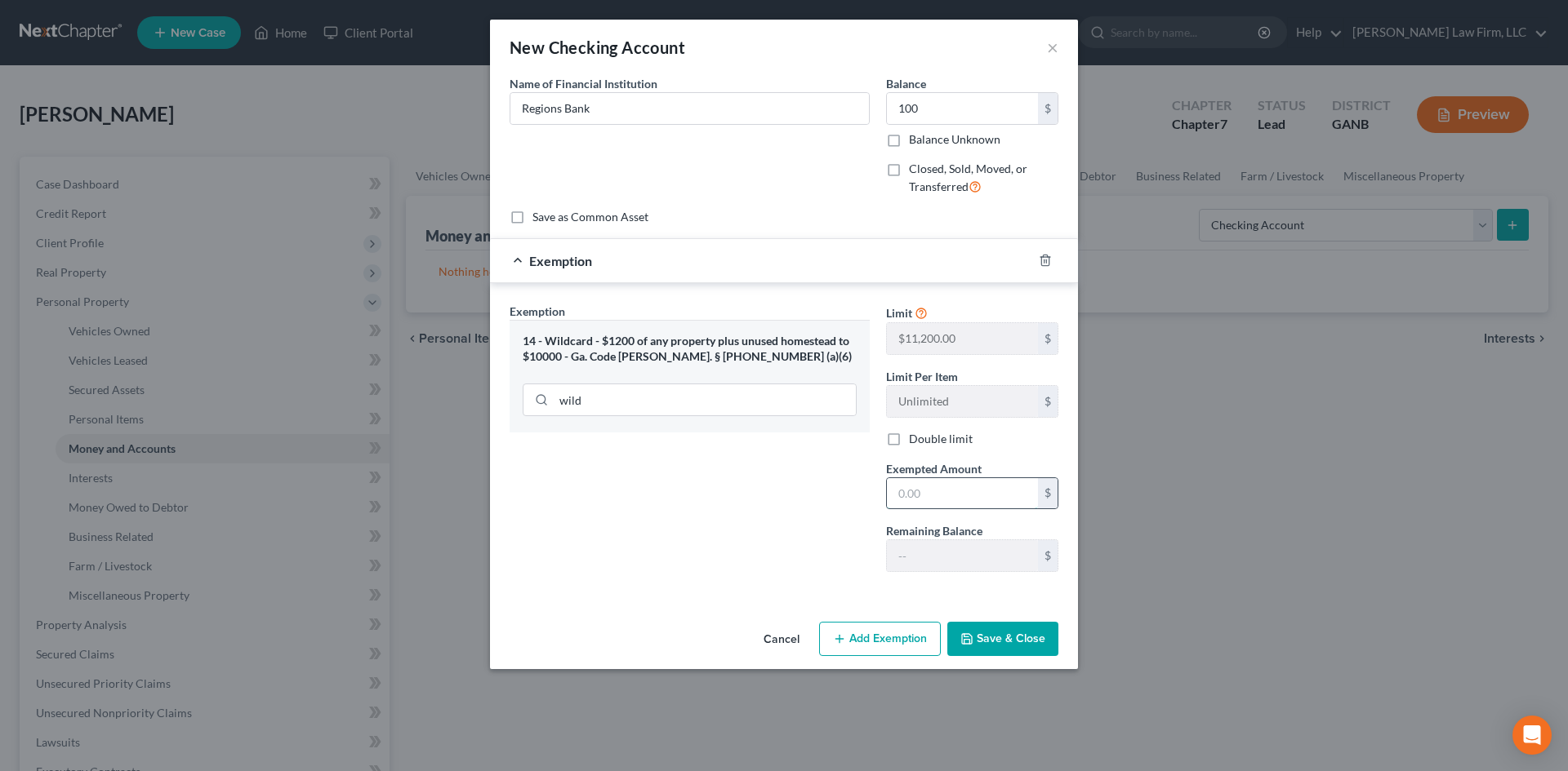
click at [937, 490] on input "text" at bounding box center [962, 494] width 151 height 31
type input "100"
click at [725, 554] on div "Exemption Set must be selected for CA. Exemption * 14 - Wildcard - $1200 of any…" at bounding box center [689, 445] width 376 height 283
click at [999, 635] on button "Save & Close" at bounding box center [1003, 638] width 111 height 34
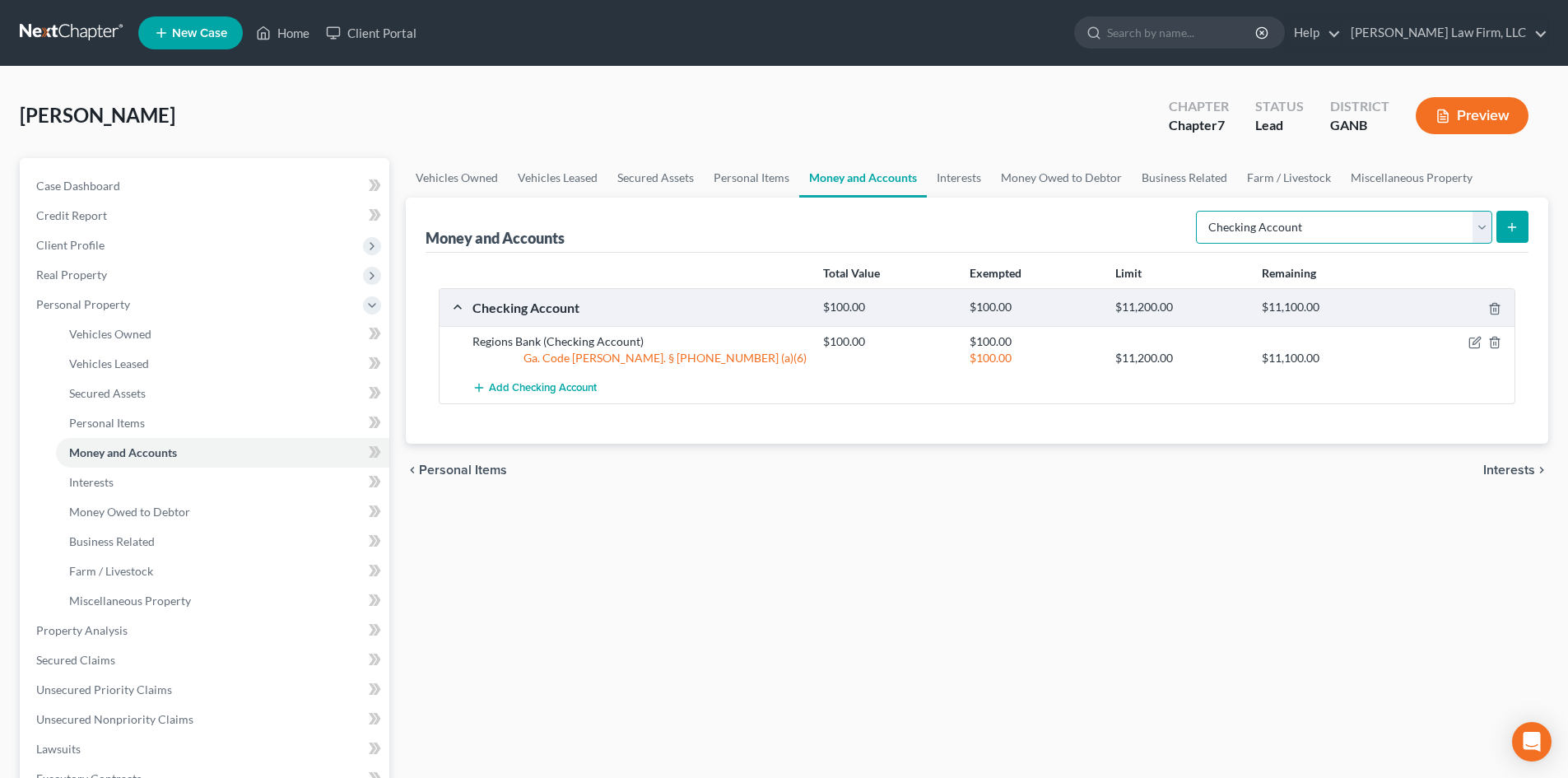
click at [1477, 227] on select "Select Account Type Brokerage Cash on Hand Certificates of Deposit Checking Acc…" at bounding box center [1343, 228] width 296 height 33
select select "savings"
click at [1200, 211] on select "Select Account Type Brokerage Cash on Hand Certificates of Deposit Checking Acc…" at bounding box center [1343, 228] width 296 height 33
click at [1515, 222] on icon "submit" at bounding box center [1511, 227] width 13 height 13
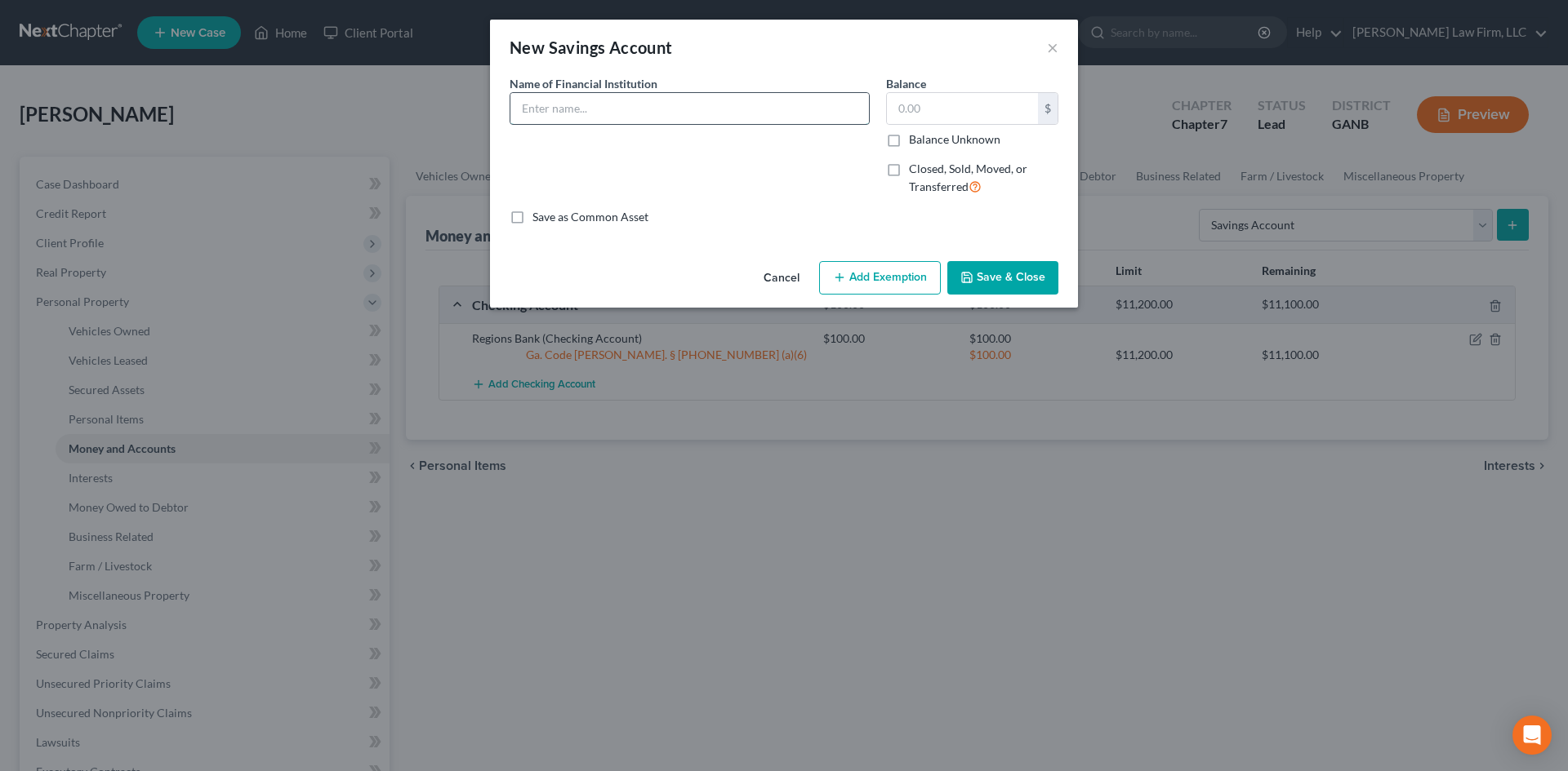
click at [533, 122] on input "text" at bounding box center [690, 108] width 359 height 31
type input "Regions Bank"
click at [1031, 93] on div "$" at bounding box center [972, 108] width 172 height 33
click at [1001, 109] on input "text" at bounding box center [962, 108] width 151 height 31
type input "10"
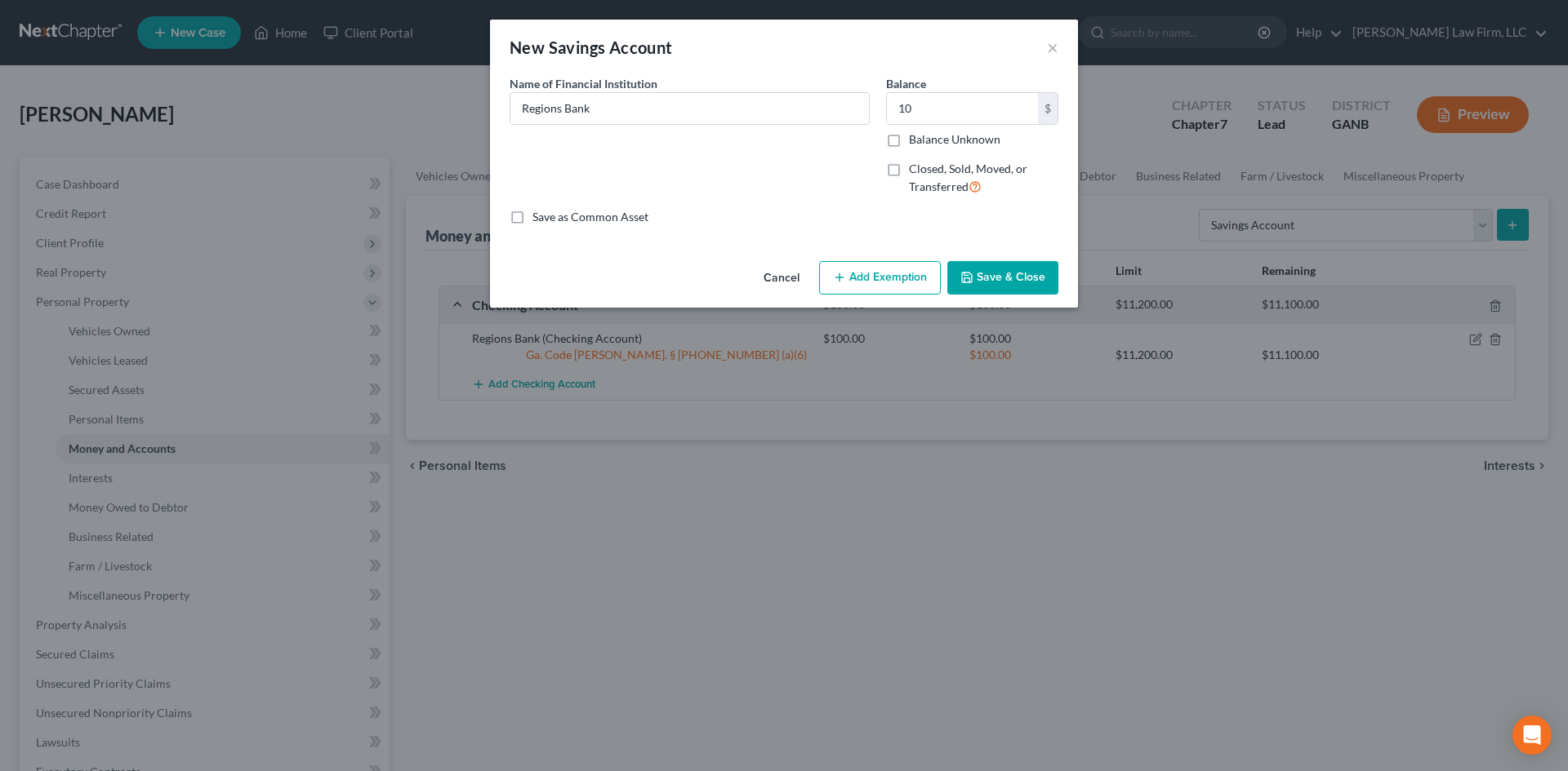
click at [896, 288] on button "Add Exemption" at bounding box center [880, 278] width 122 height 34
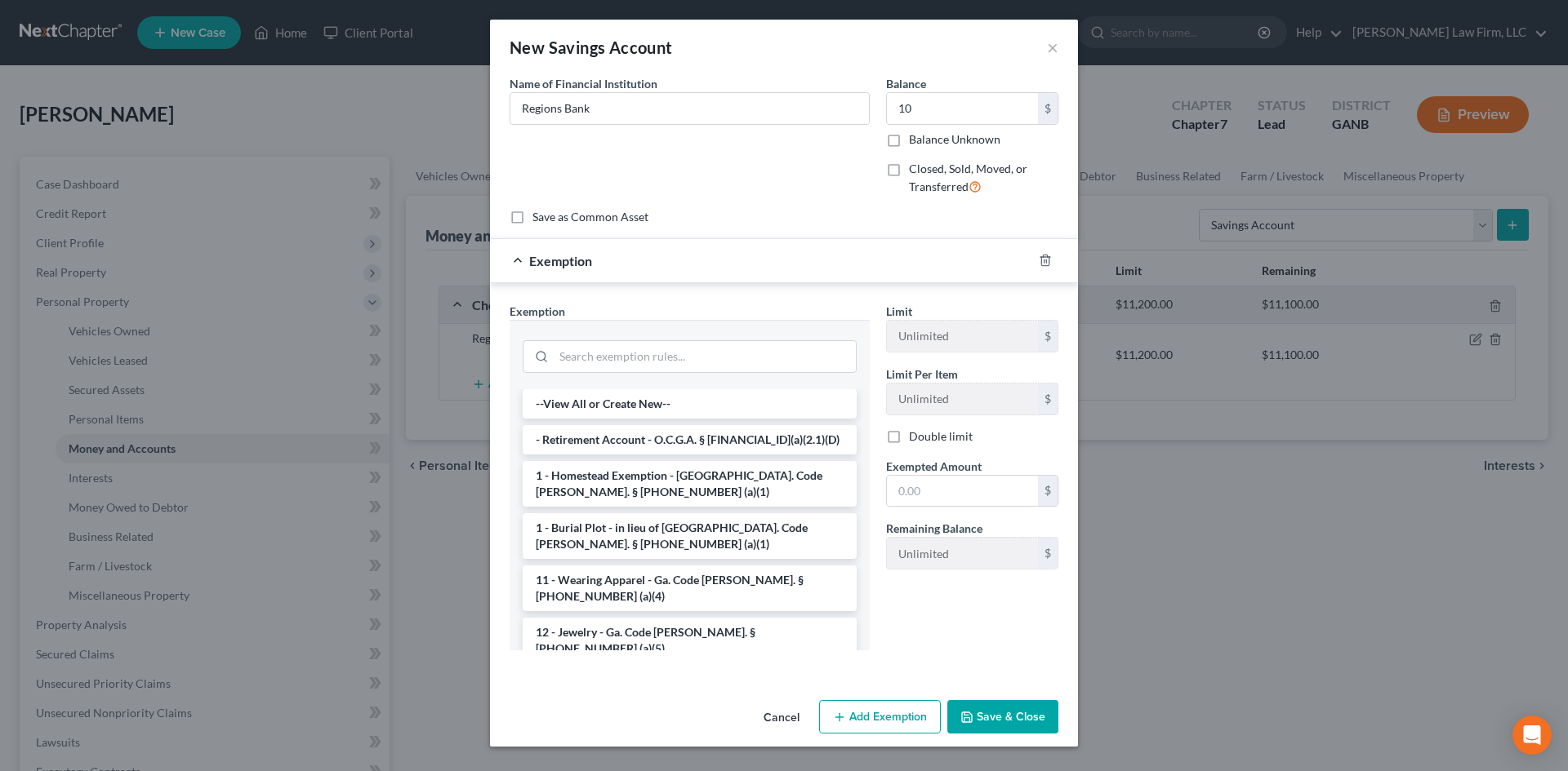
click at [678, 338] on div at bounding box center [689, 355] width 334 height 43
click at [670, 355] on input "w" at bounding box center [705, 356] width 302 height 31
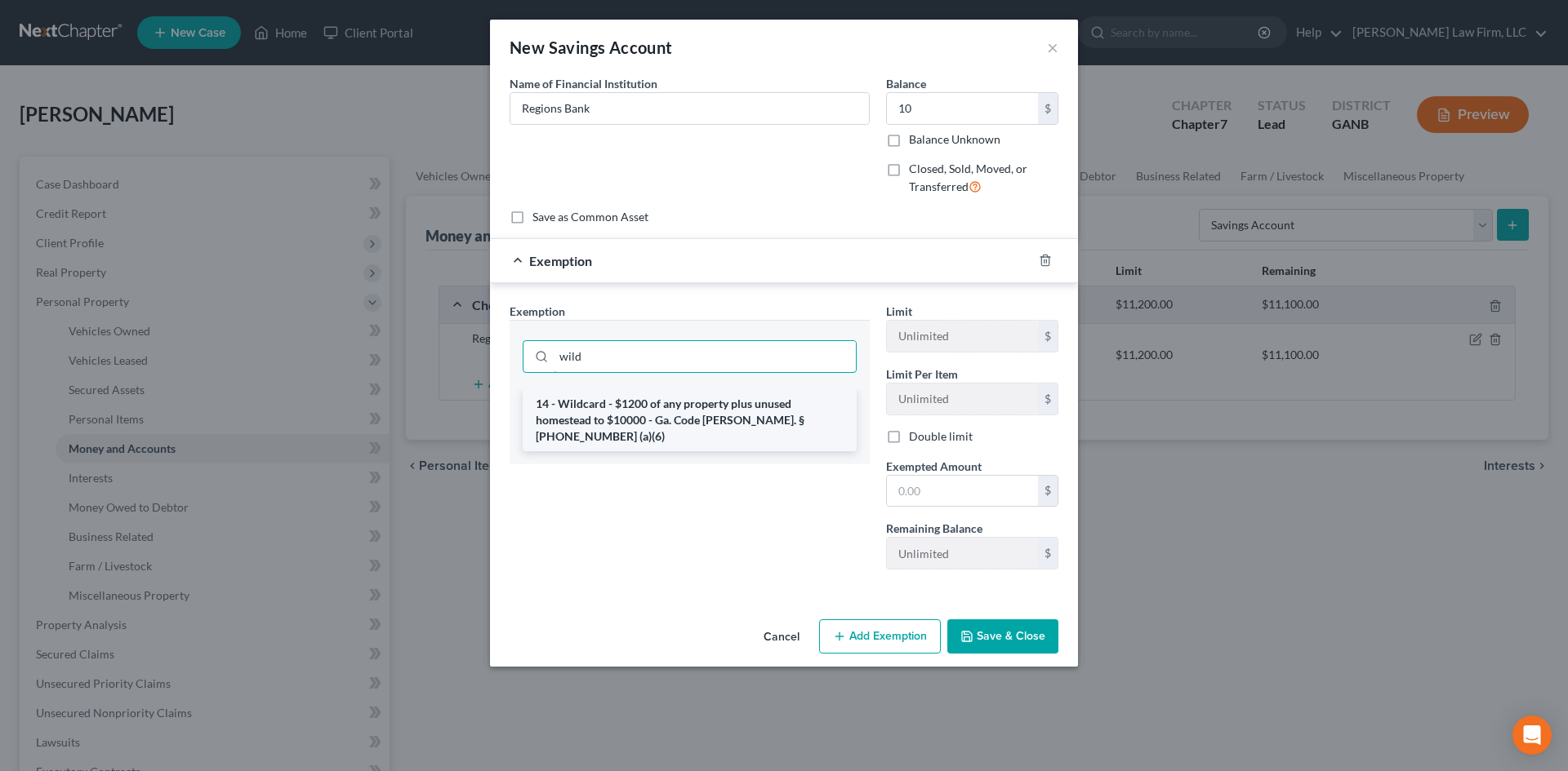
type input "wild"
click at [661, 397] on li "14 - Wildcard - $1200 of any property plus unused homestead to $10000 - Ga. Cod…" at bounding box center [689, 420] width 334 height 62
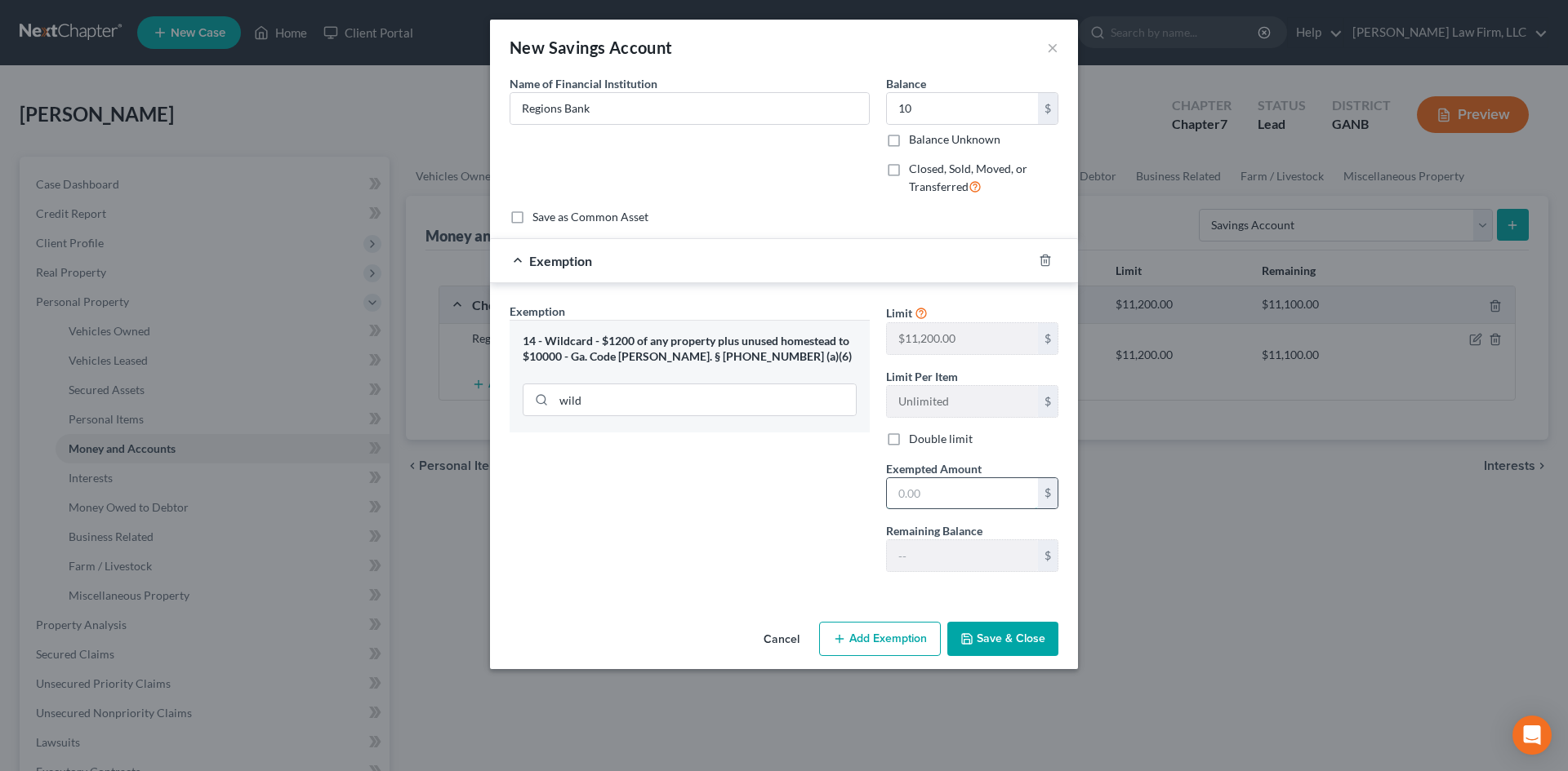
click at [904, 480] on input "text" at bounding box center [962, 494] width 151 height 31
type input "10"
click at [734, 508] on div "Exemption Set must be selected for CA. Exemption * 14 - Wildcard - $1200 of any…" at bounding box center [689, 445] width 376 height 283
click at [975, 636] on button "Save & Close" at bounding box center [1003, 638] width 111 height 34
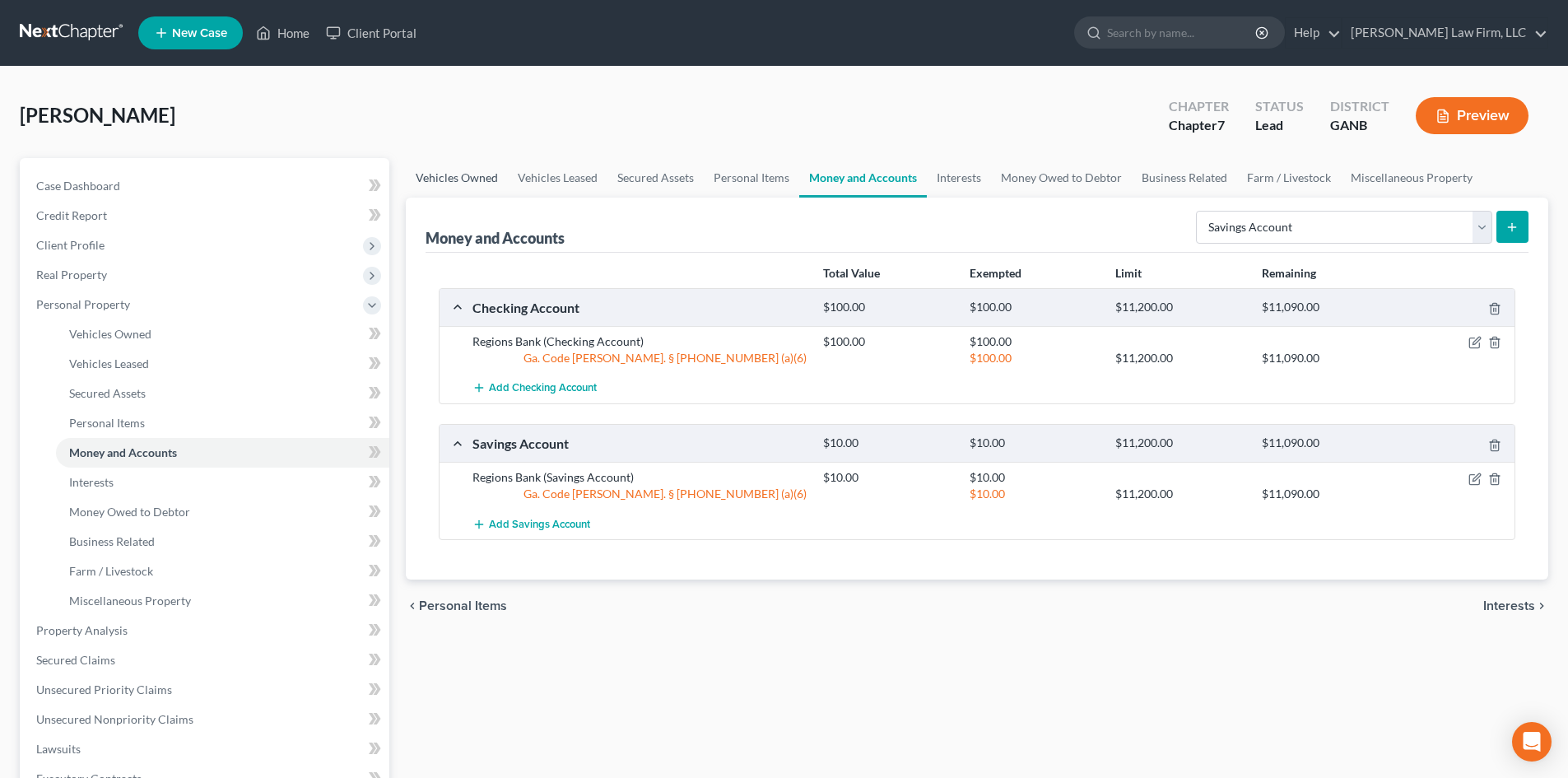
click at [457, 186] on link "Vehicles Owned" at bounding box center [456, 178] width 102 height 39
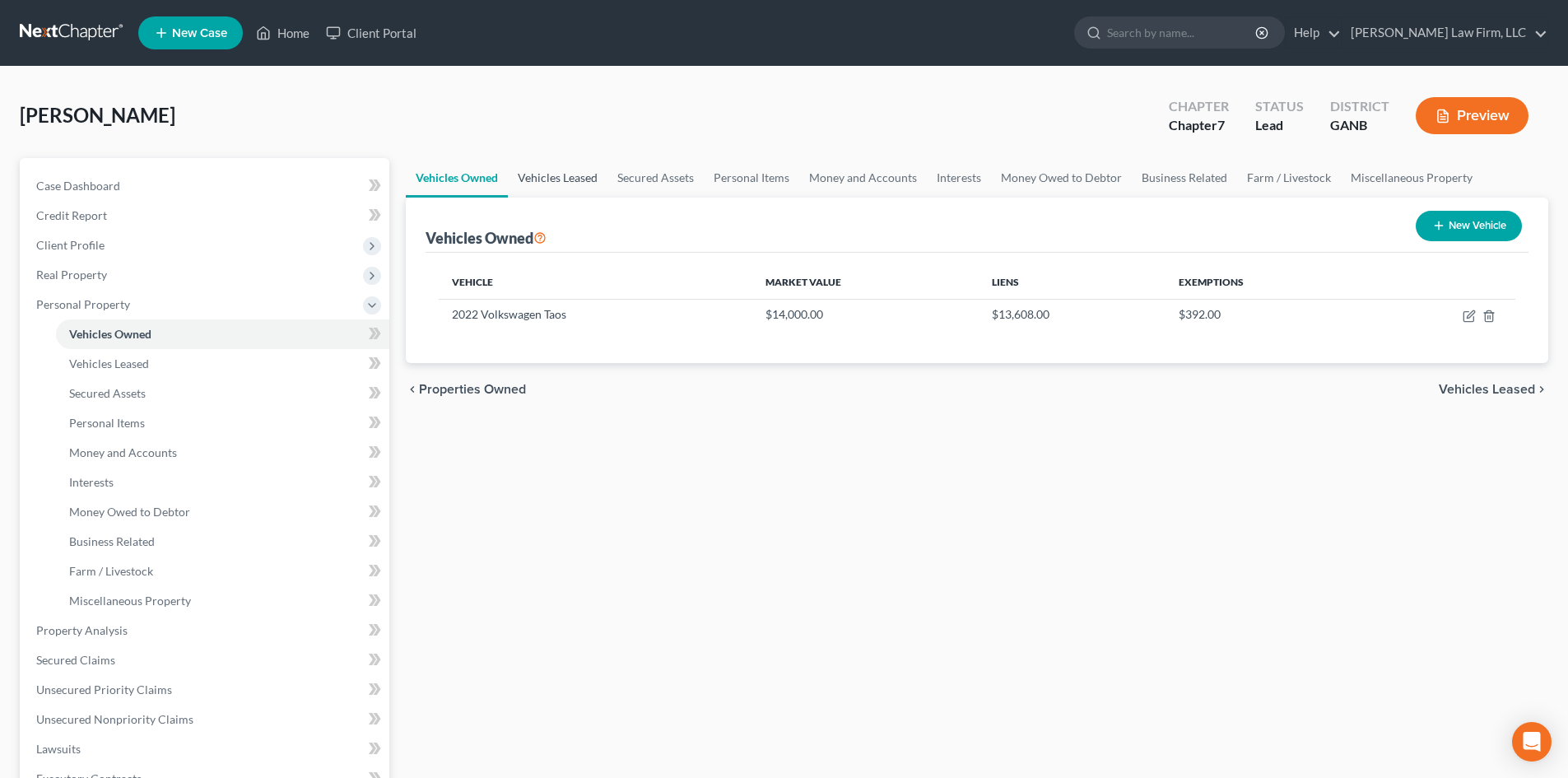
click at [540, 177] on link "Vehicles Leased" at bounding box center [558, 178] width 100 height 39
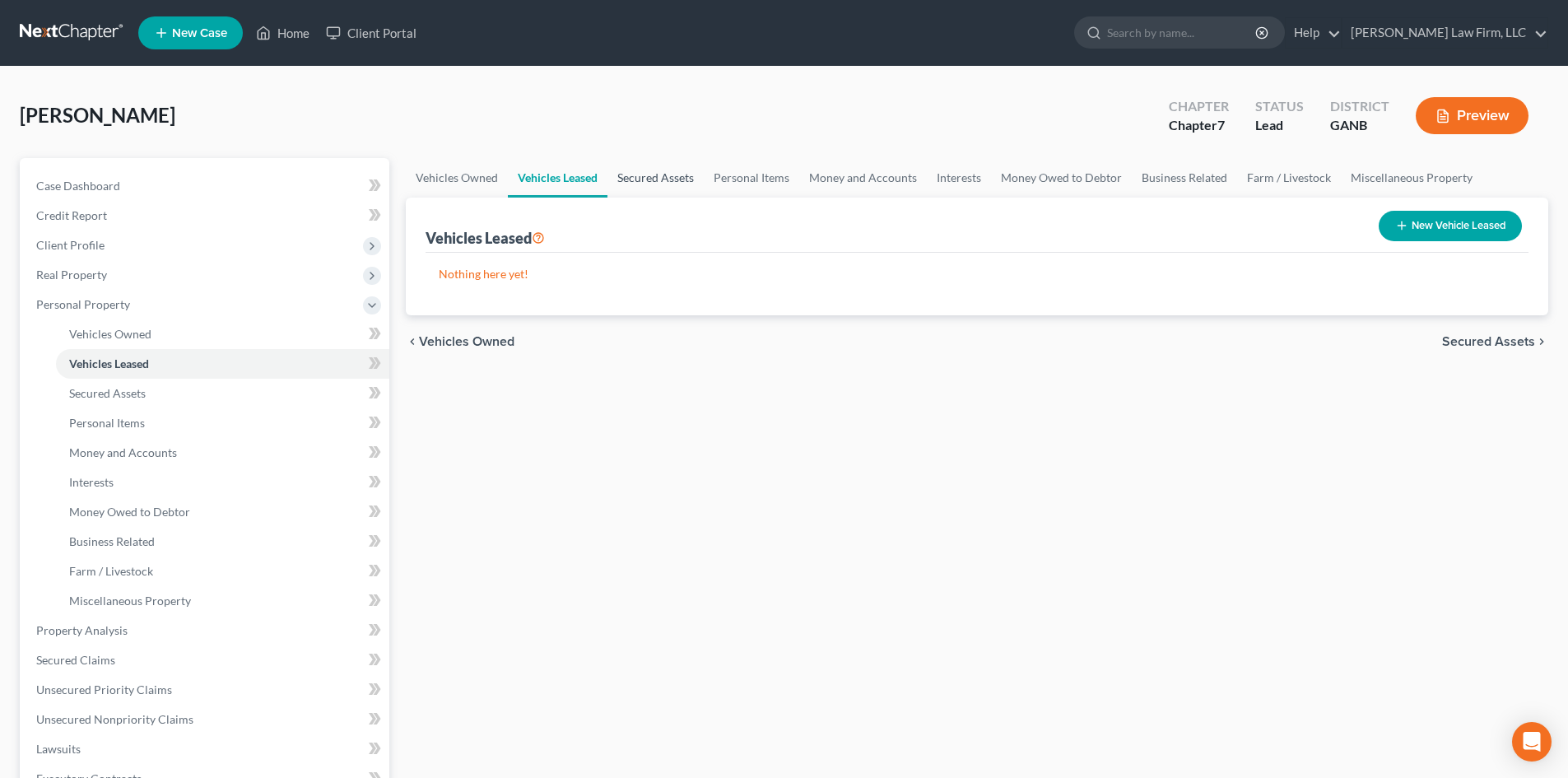
click at [650, 177] on link "Secured Assets" at bounding box center [656, 178] width 97 height 39
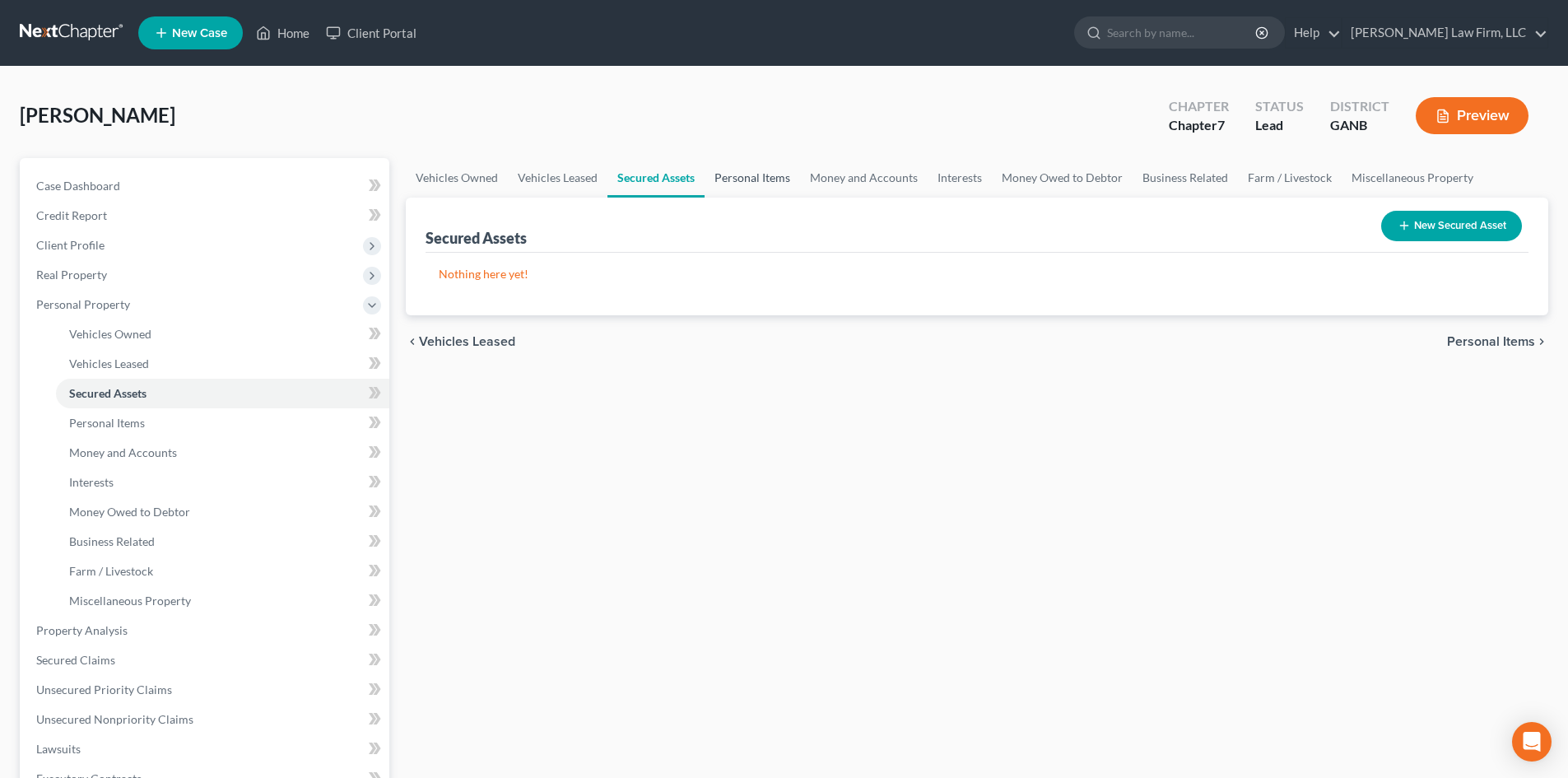
click at [753, 180] on link "Personal Items" at bounding box center [752, 178] width 96 height 39
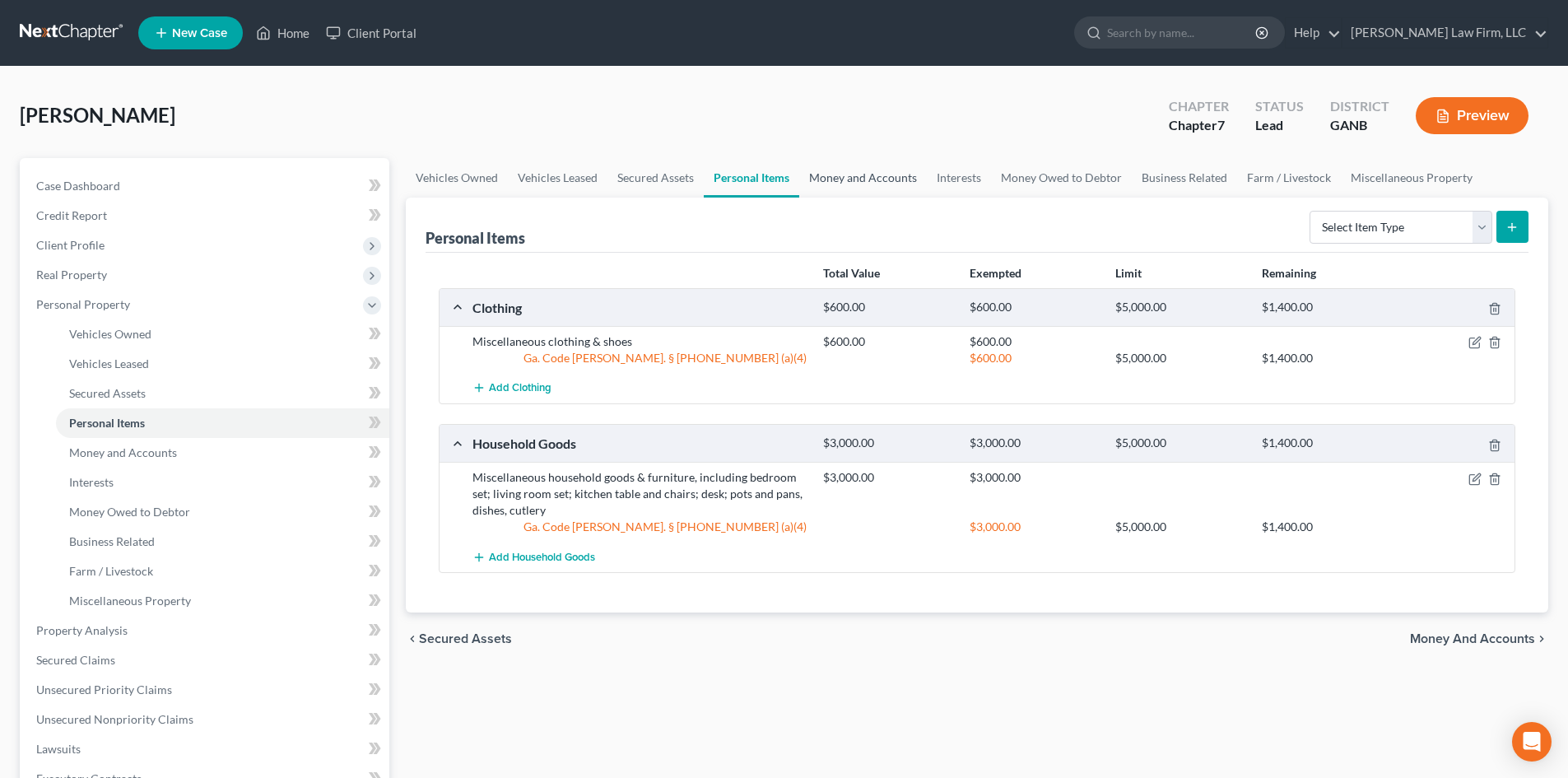
click at [832, 181] on link "Money and Accounts" at bounding box center [863, 178] width 128 height 39
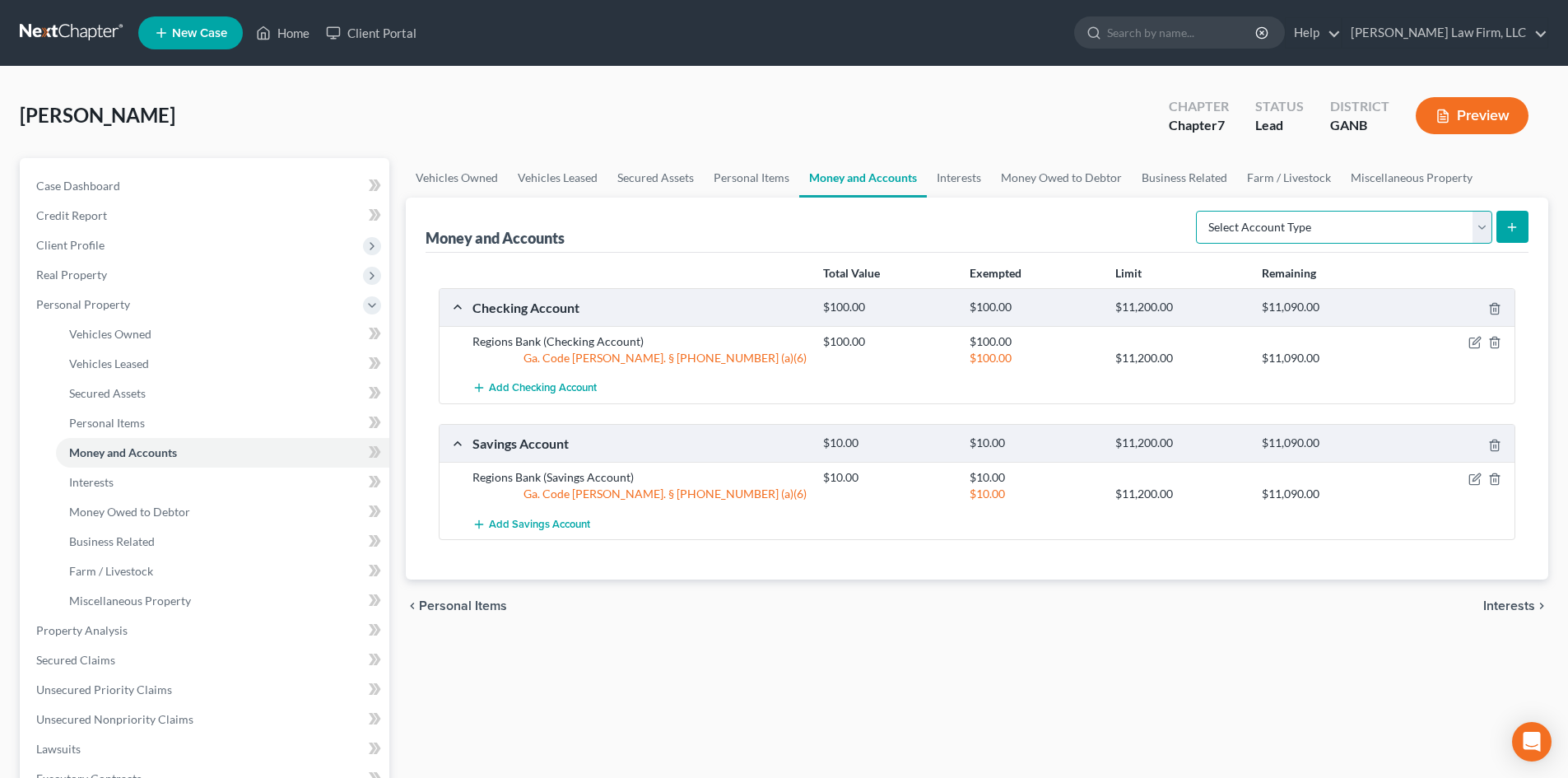
click at [1333, 225] on select "Select Account Type Brokerage Cash on Hand Certificates of Deposit Checking Acc…" at bounding box center [1343, 228] width 296 height 33
select select "cash_on_hand"
click at [1200, 211] on select "Select Account Type Brokerage Cash on Hand Certificates of Deposit Checking Acc…" at bounding box center [1343, 228] width 296 height 33
click at [1510, 222] on icon "submit" at bounding box center [1511, 227] width 13 height 13
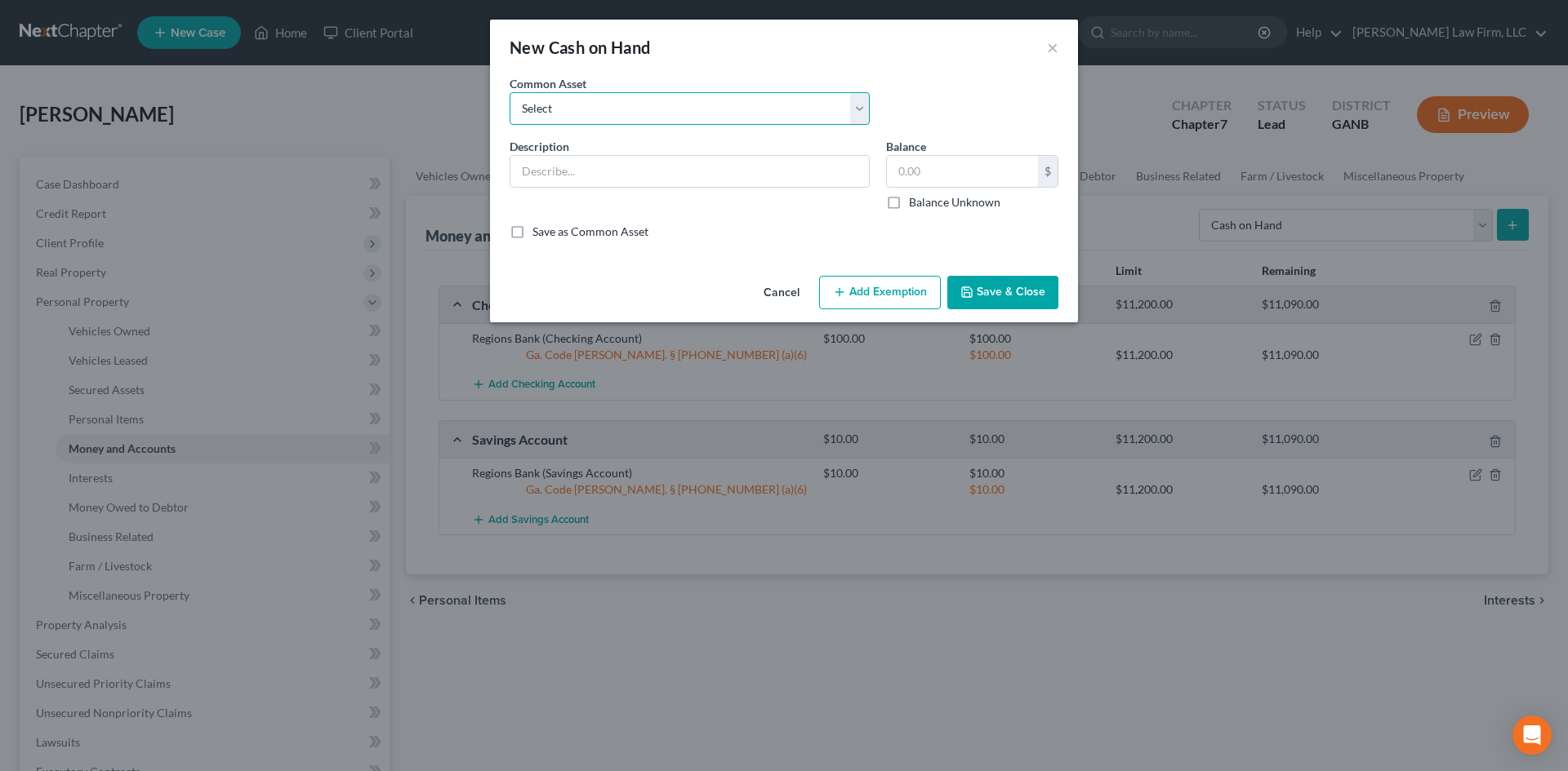
drag, startPoint x: 554, startPoint y: 113, endPoint x: 554, endPoint y: 123, distance: 10.0
click at [554, 113] on select "Select Cash on hand" at bounding box center [690, 108] width 361 height 33
select select "0"
click at [510, 92] on select "Select Cash on hand" at bounding box center [690, 108] width 361 height 33
type input "Cash on hand"
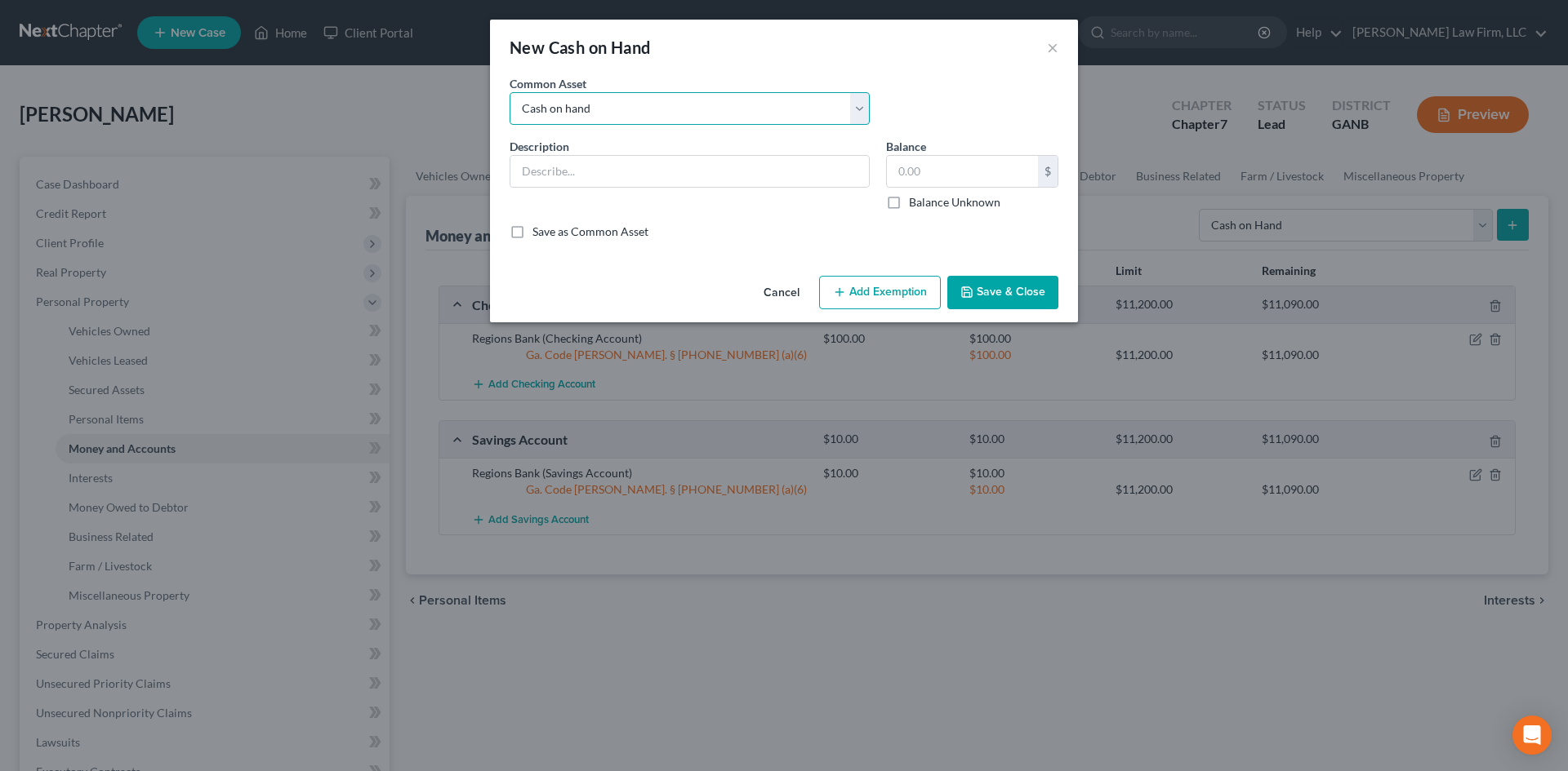
type input "100.00"
click at [896, 293] on button "Add Exemption" at bounding box center [880, 293] width 122 height 34
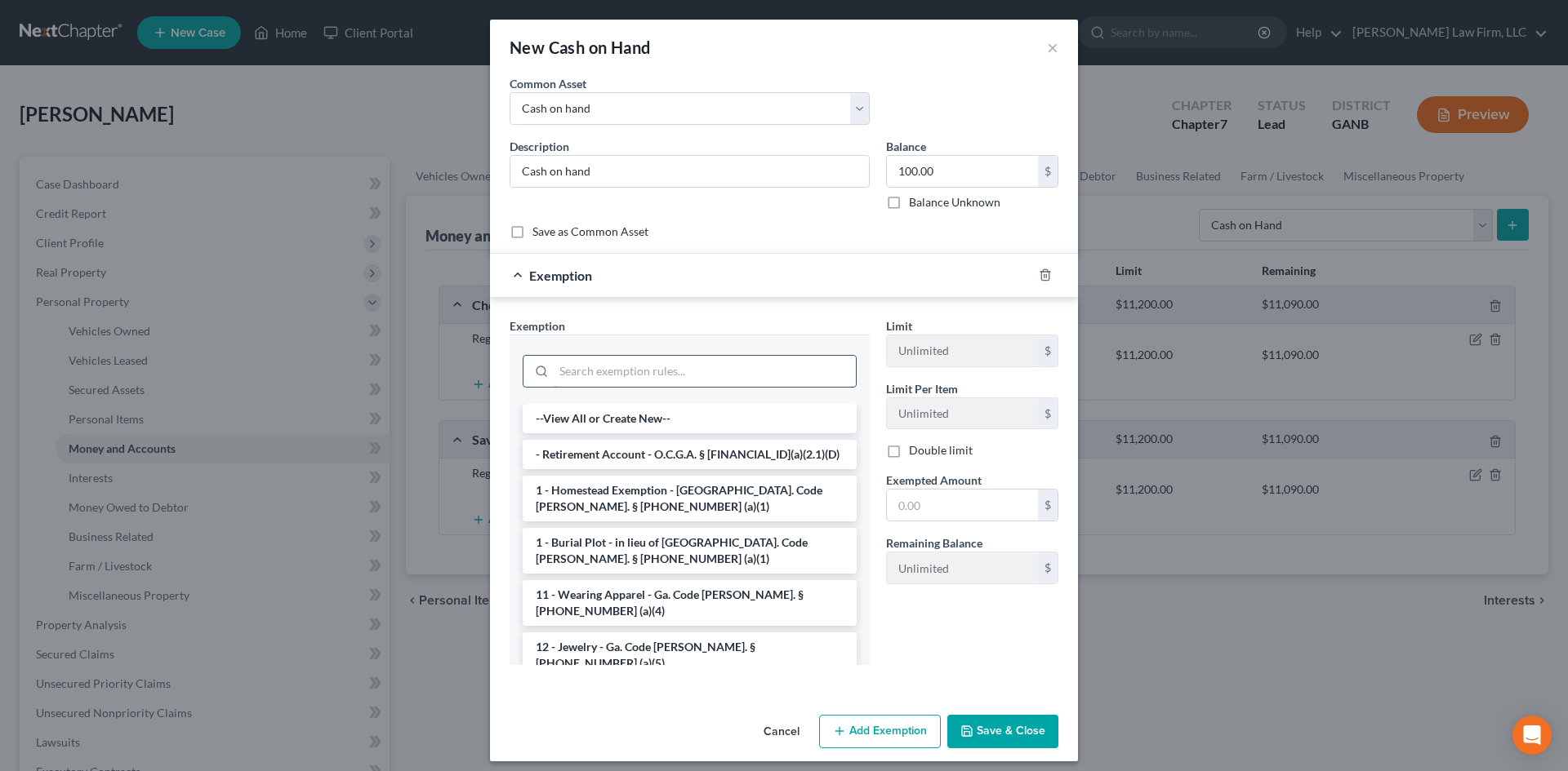
click at [761, 369] on input "search" at bounding box center [705, 371] width 302 height 31
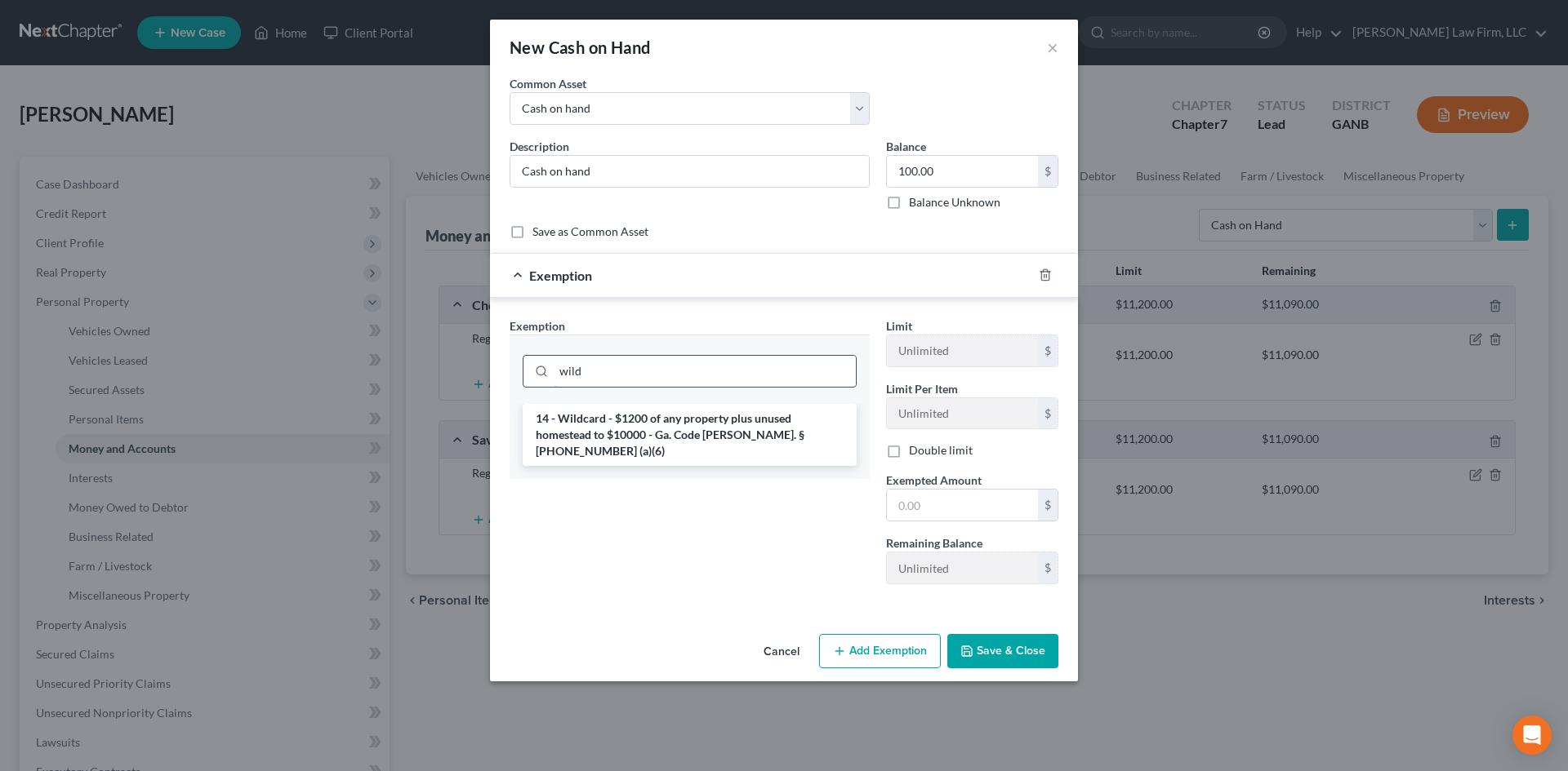
type input "wild"
click at [737, 418] on li "14 - Wildcard - $1200 of any property plus unused homestead to $10000 - Ga. Cod…" at bounding box center [689, 435] width 334 height 62
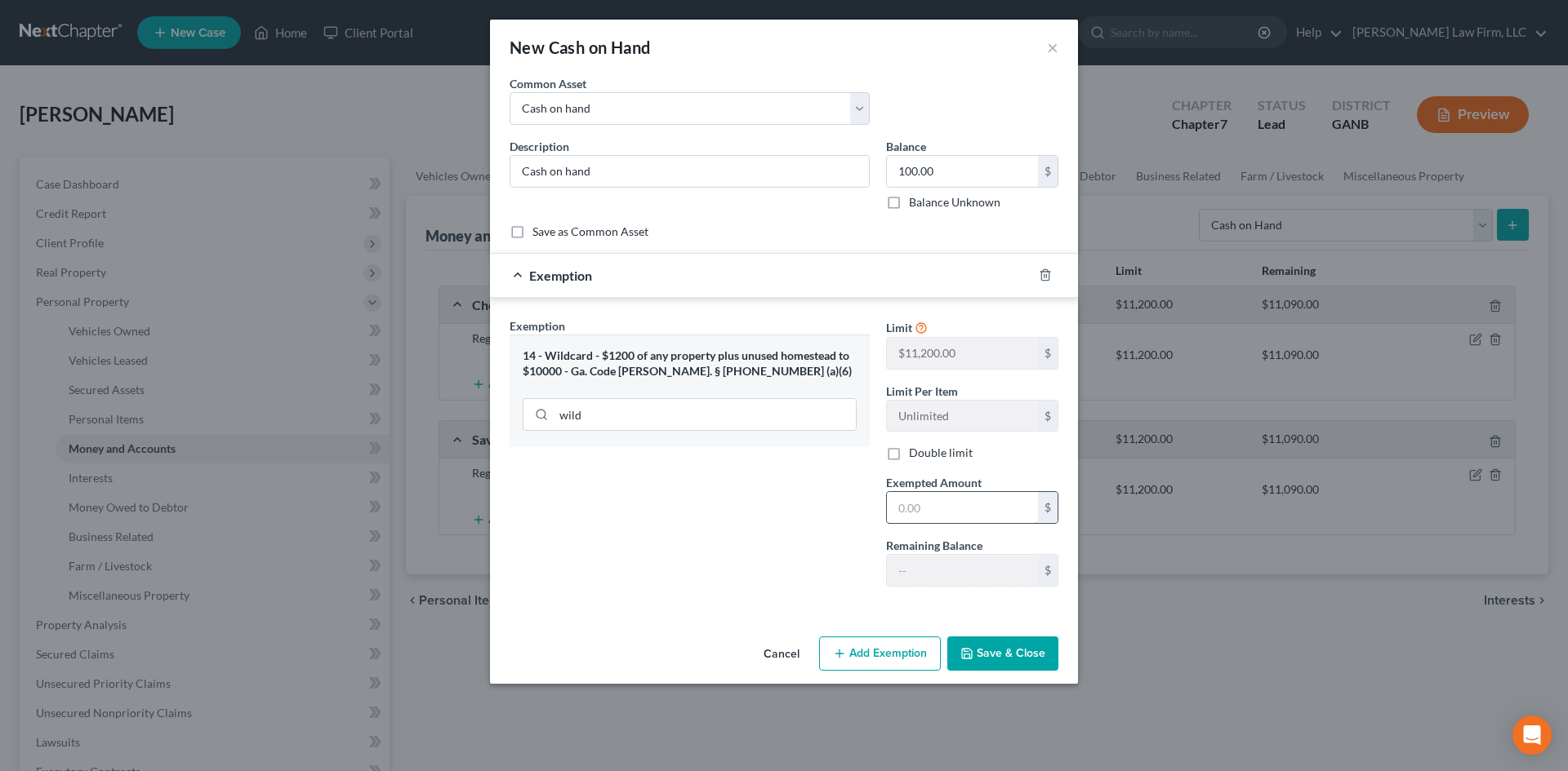
click at [911, 506] on input "text" at bounding box center [962, 508] width 151 height 31
type input "100"
click at [912, 169] on input "100.00" at bounding box center [962, 171] width 151 height 31
type input "50"
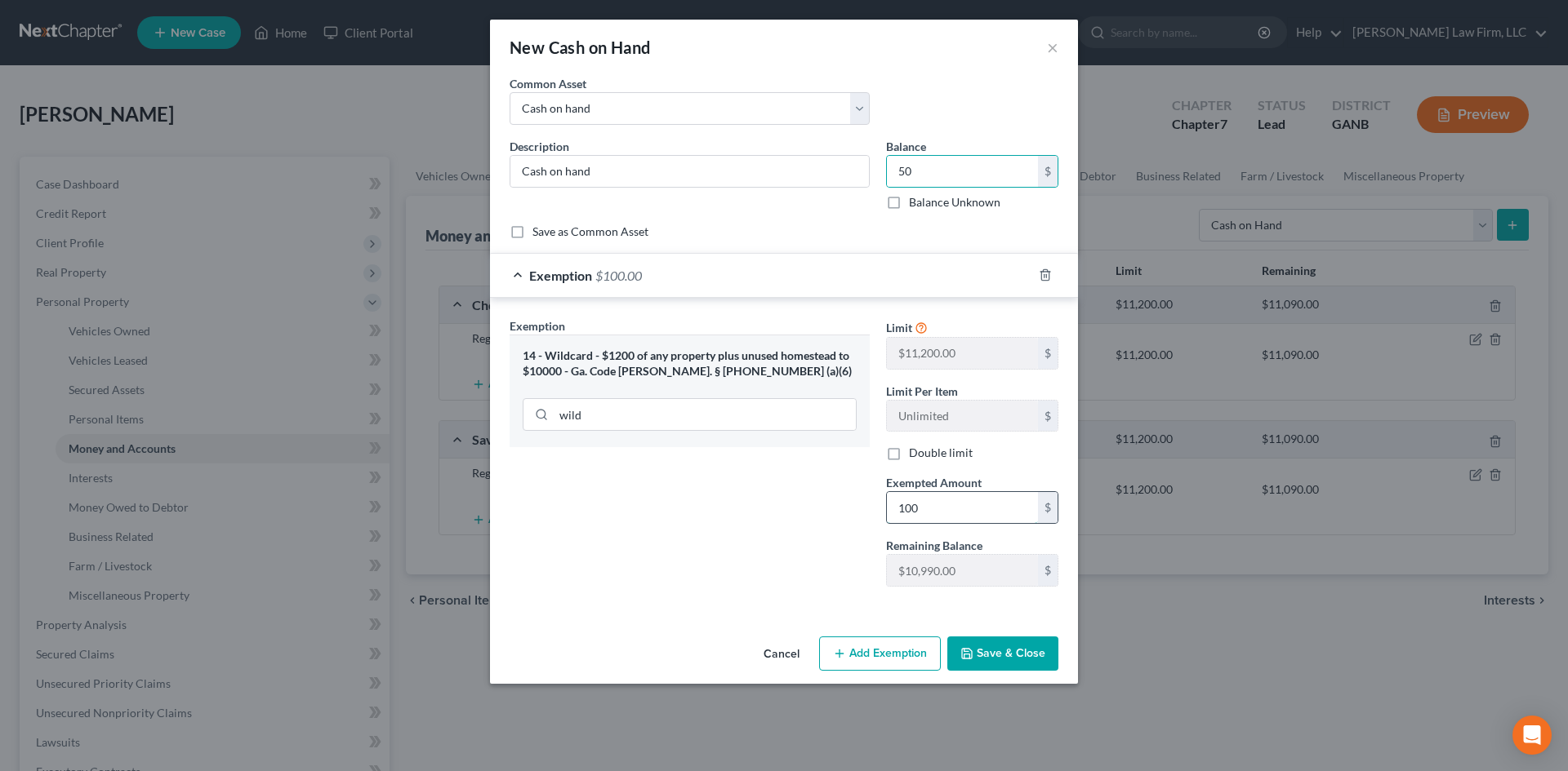
click at [922, 506] on input "100" at bounding box center [962, 508] width 151 height 31
type input "50"
drag, startPoint x: 549, startPoint y: 511, endPoint x: 582, endPoint y: 524, distance: 35.5
click at [549, 511] on div "Exemption Set must be selected for CA. Exemption * 14 - Wildcard - $1200 of any…" at bounding box center [689, 459] width 376 height 283
click at [1021, 644] on button "Save & Close" at bounding box center [1003, 653] width 111 height 34
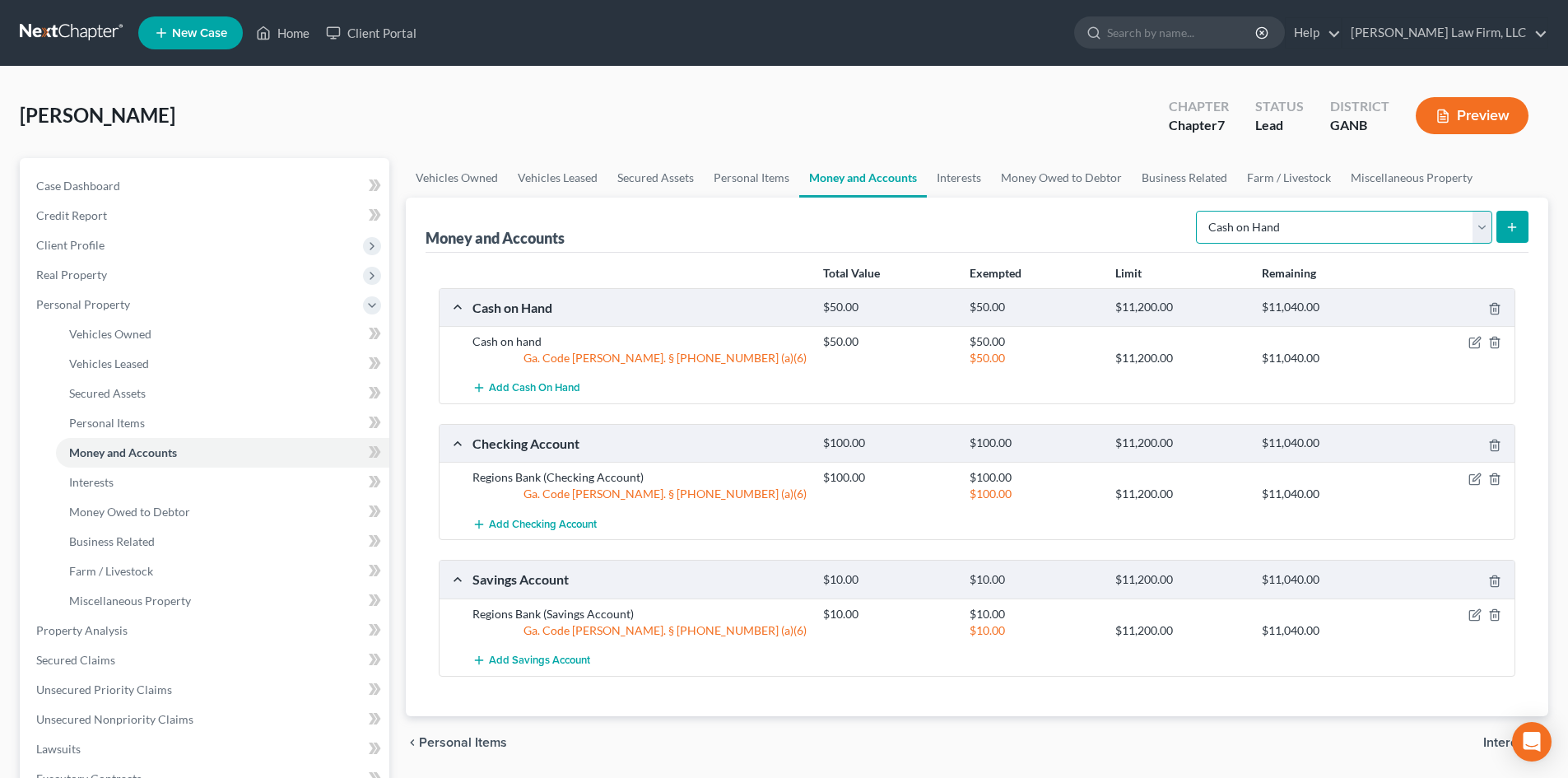
click at [1484, 234] on select "Select Account Type Brokerage Cash on Hand Certificates of Deposit Checking Acc…" at bounding box center [1343, 228] width 296 height 33
click at [966, 178] on link "Interests" at bounding box center [959, 178] width 64 height 39
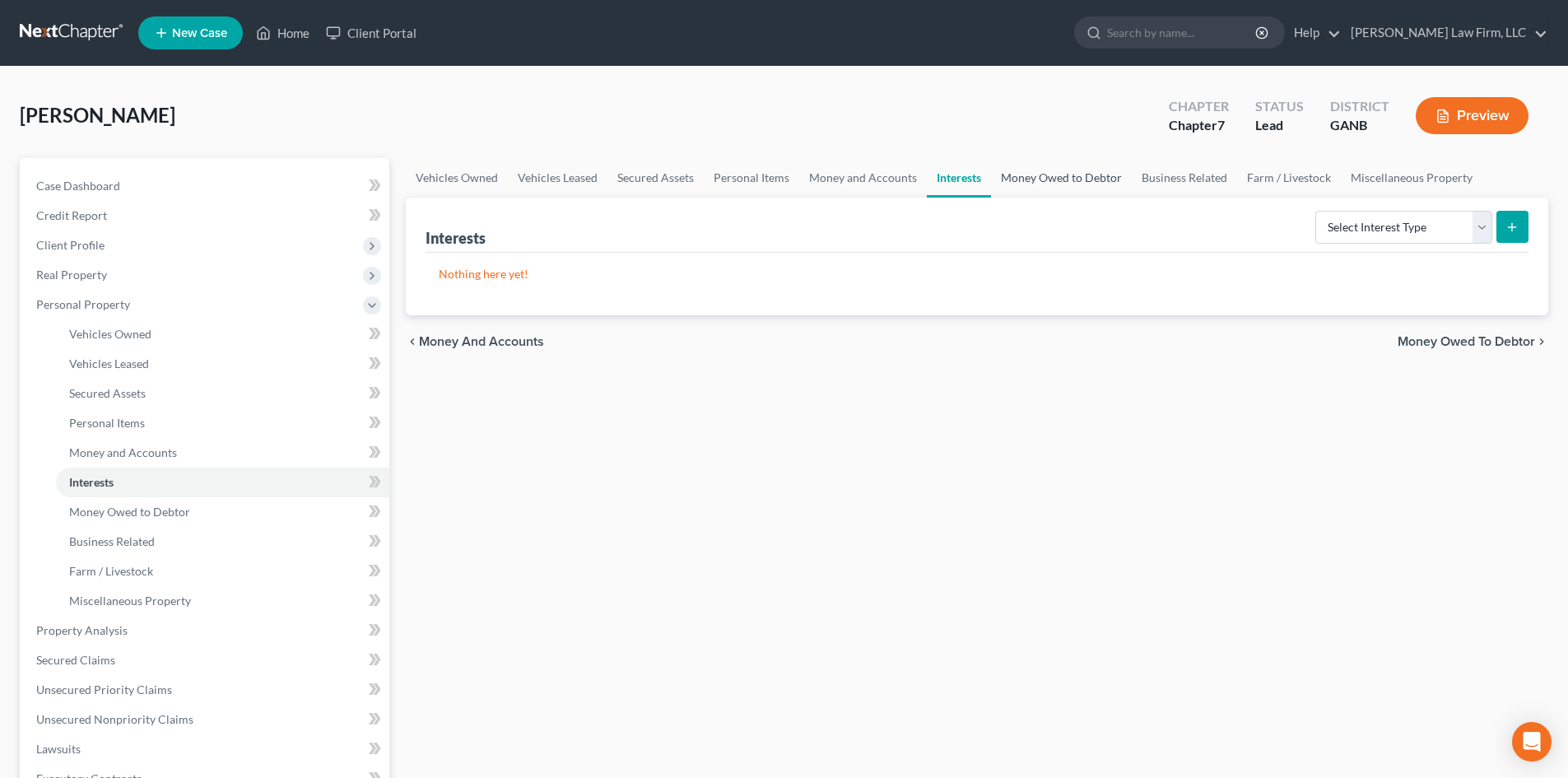
click at [1044, 179] on link "Money Owed to Debtor" at bounding box center [1062, 178] width 141 height 39
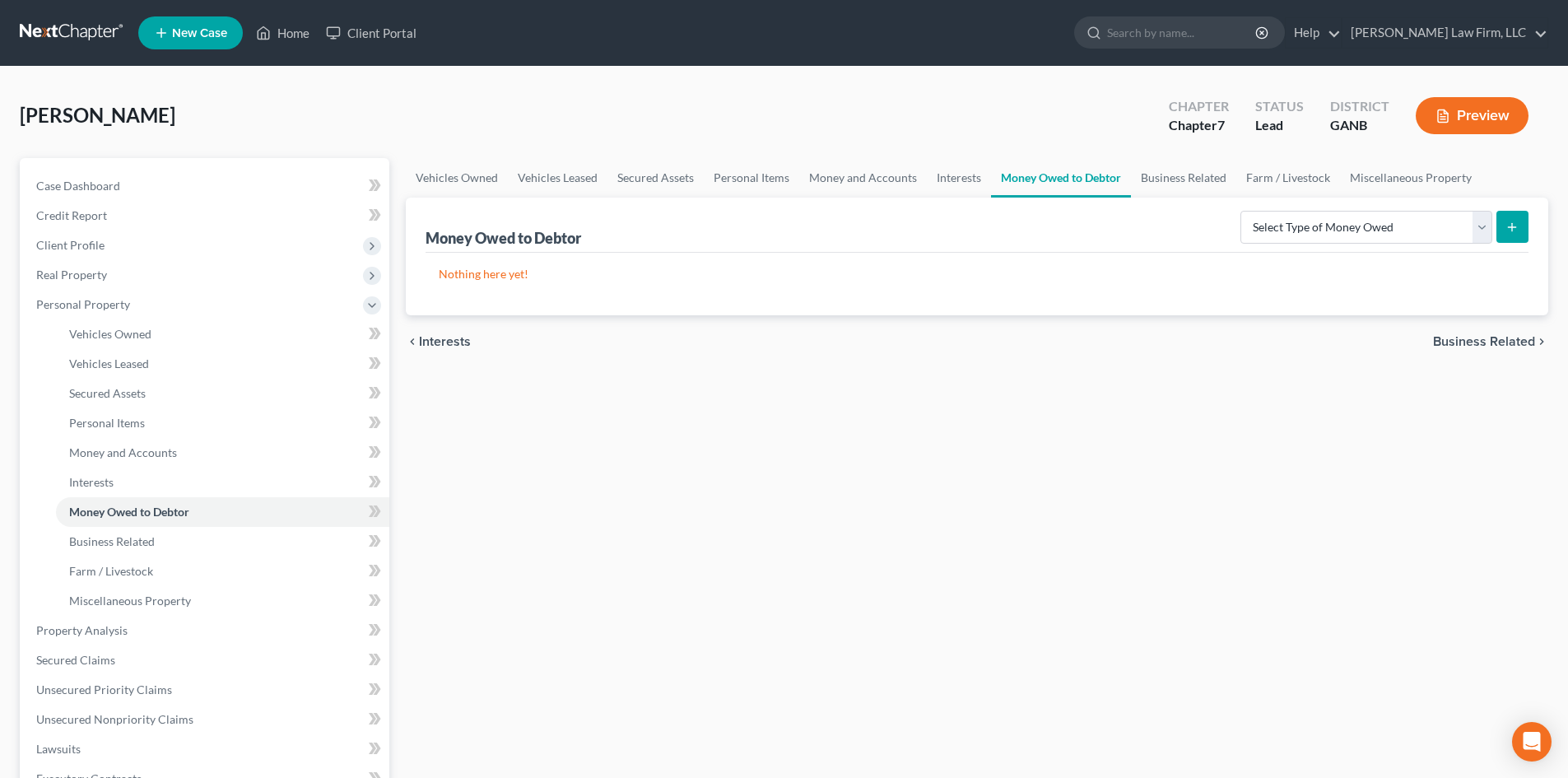
click at [781, 130] on div "[PERSON_NAME] Upgraded Chapter Chapter 7 Status Lead District GANB Preview" at bounding box center [784, 121] width 1529 height 71
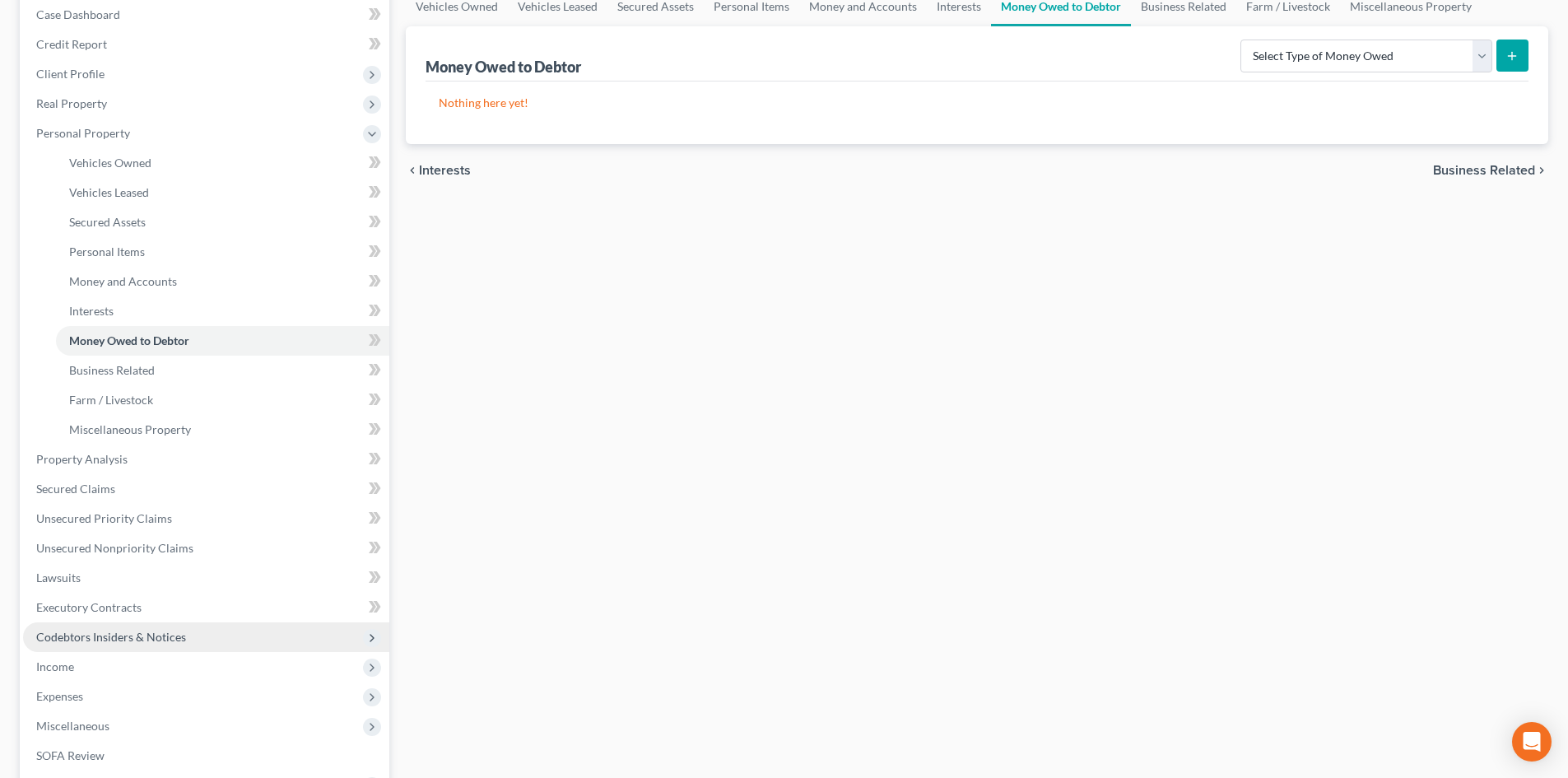
scroll to position [220, 0]
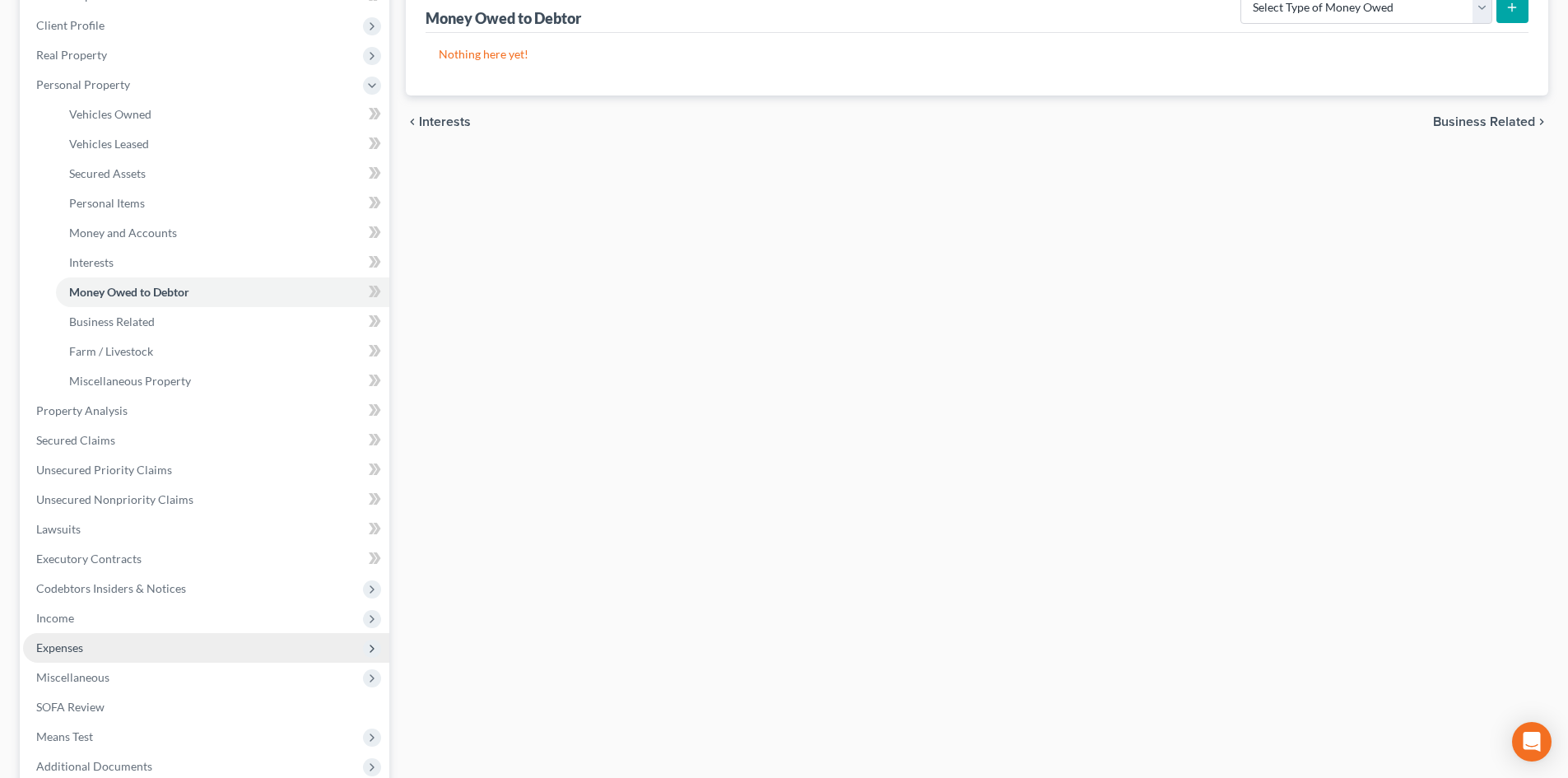
click at [65, 655] on span "Expenses" at bounding box center [206, 648] width 366 height 29
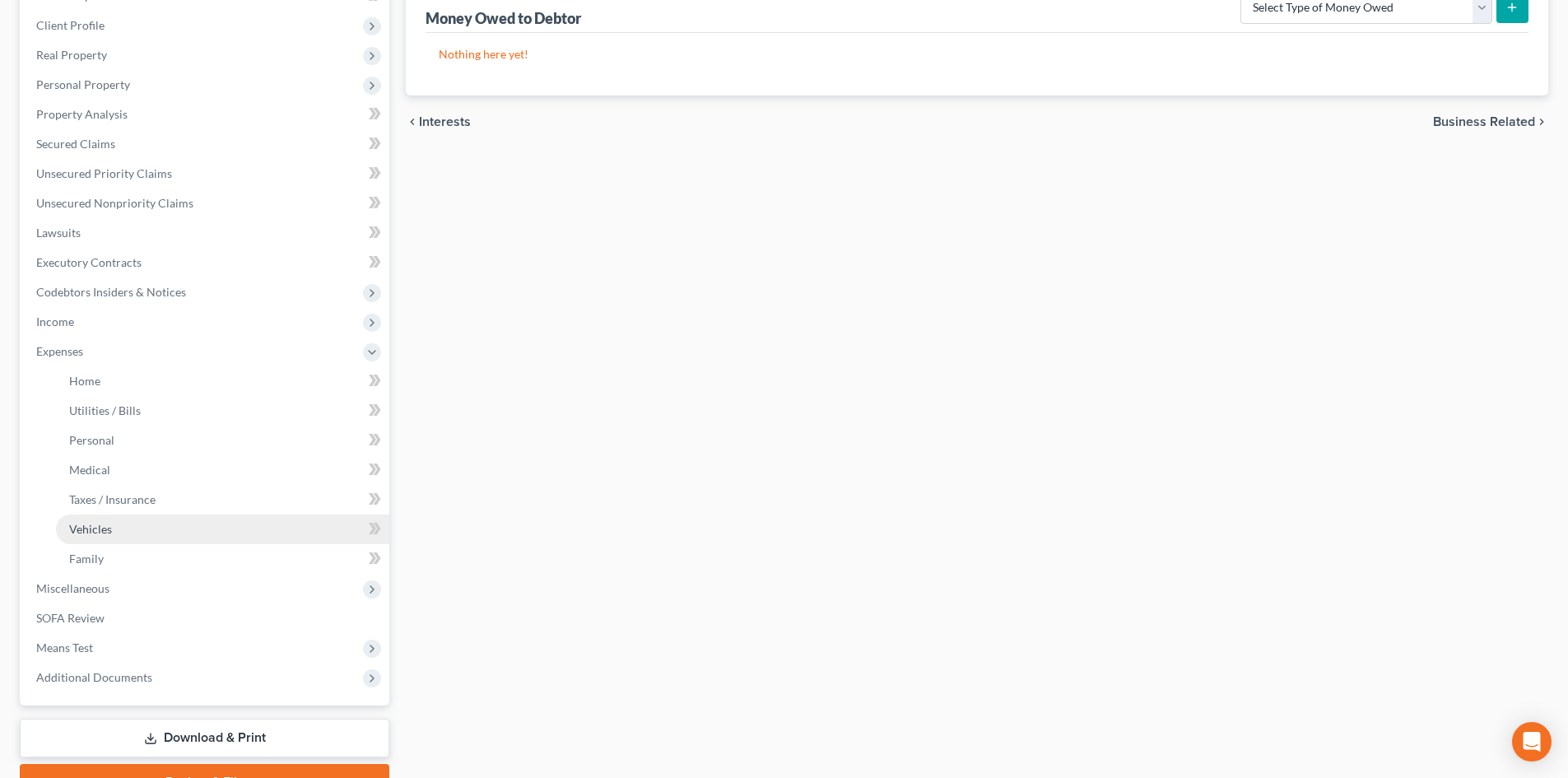
click at [105, 539] on link "Vehicles" at bounding box center [222, 530] width 333 height 29
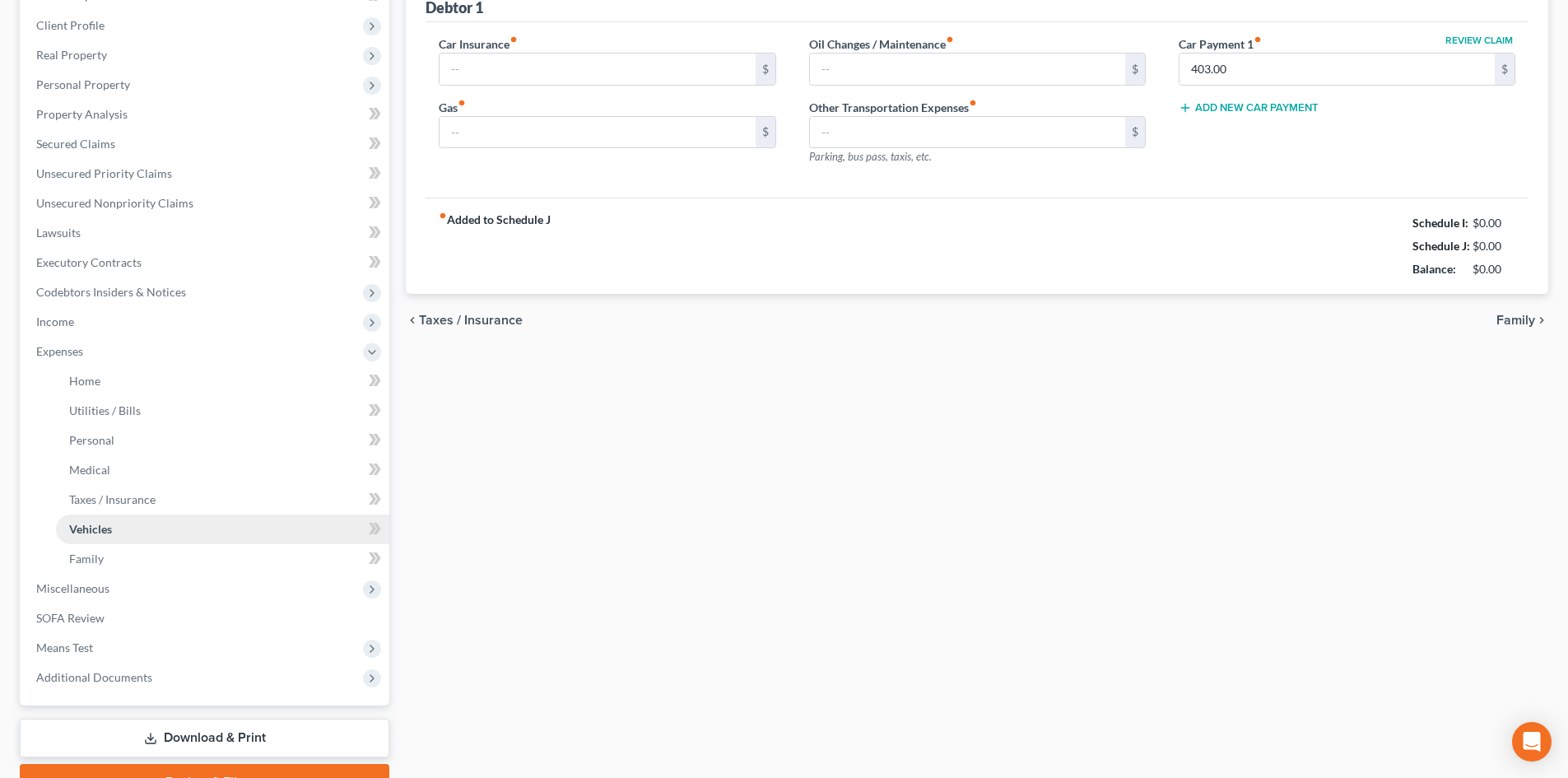
scroll to position [3, 0]
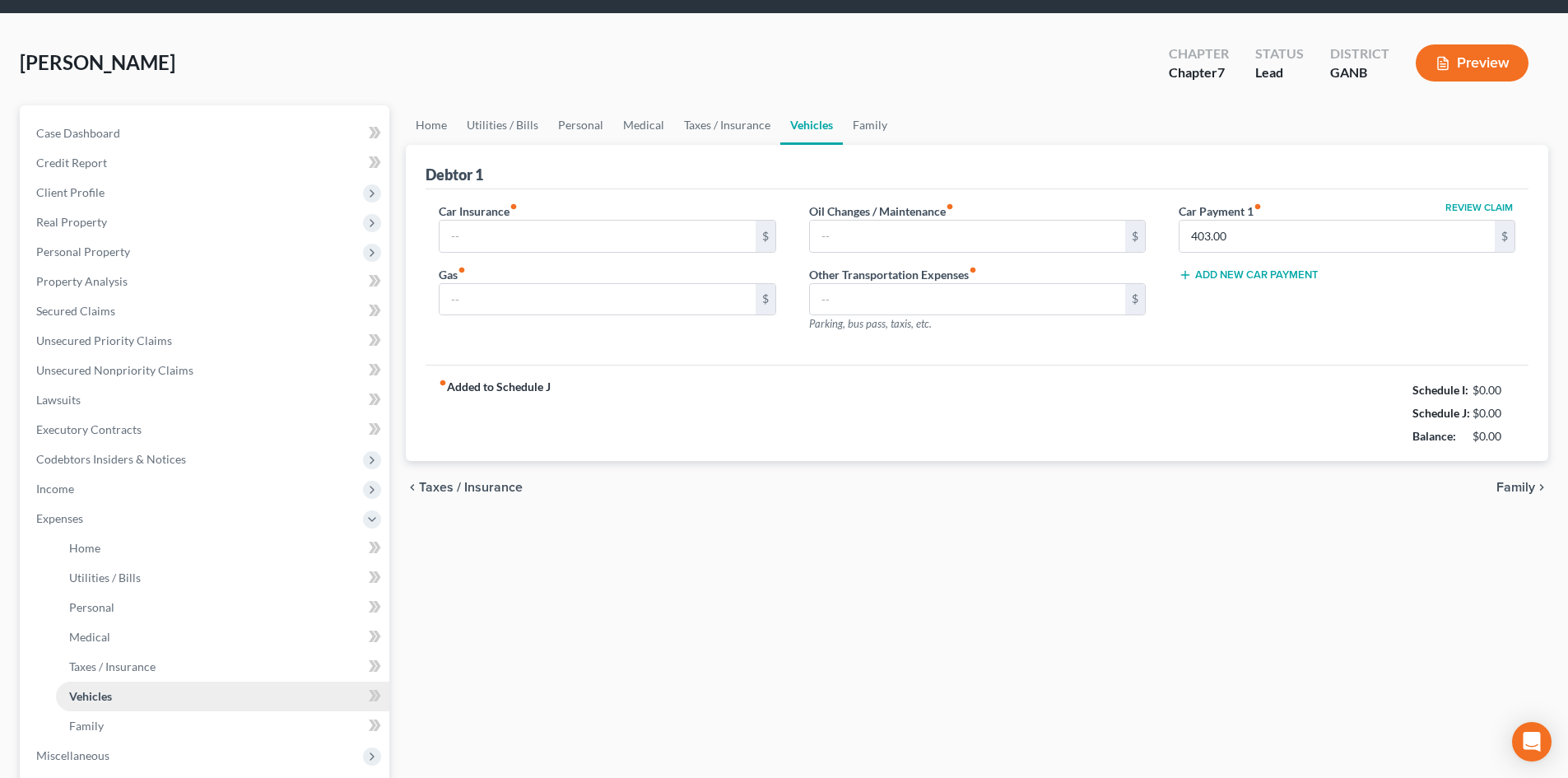
type input "0.00"
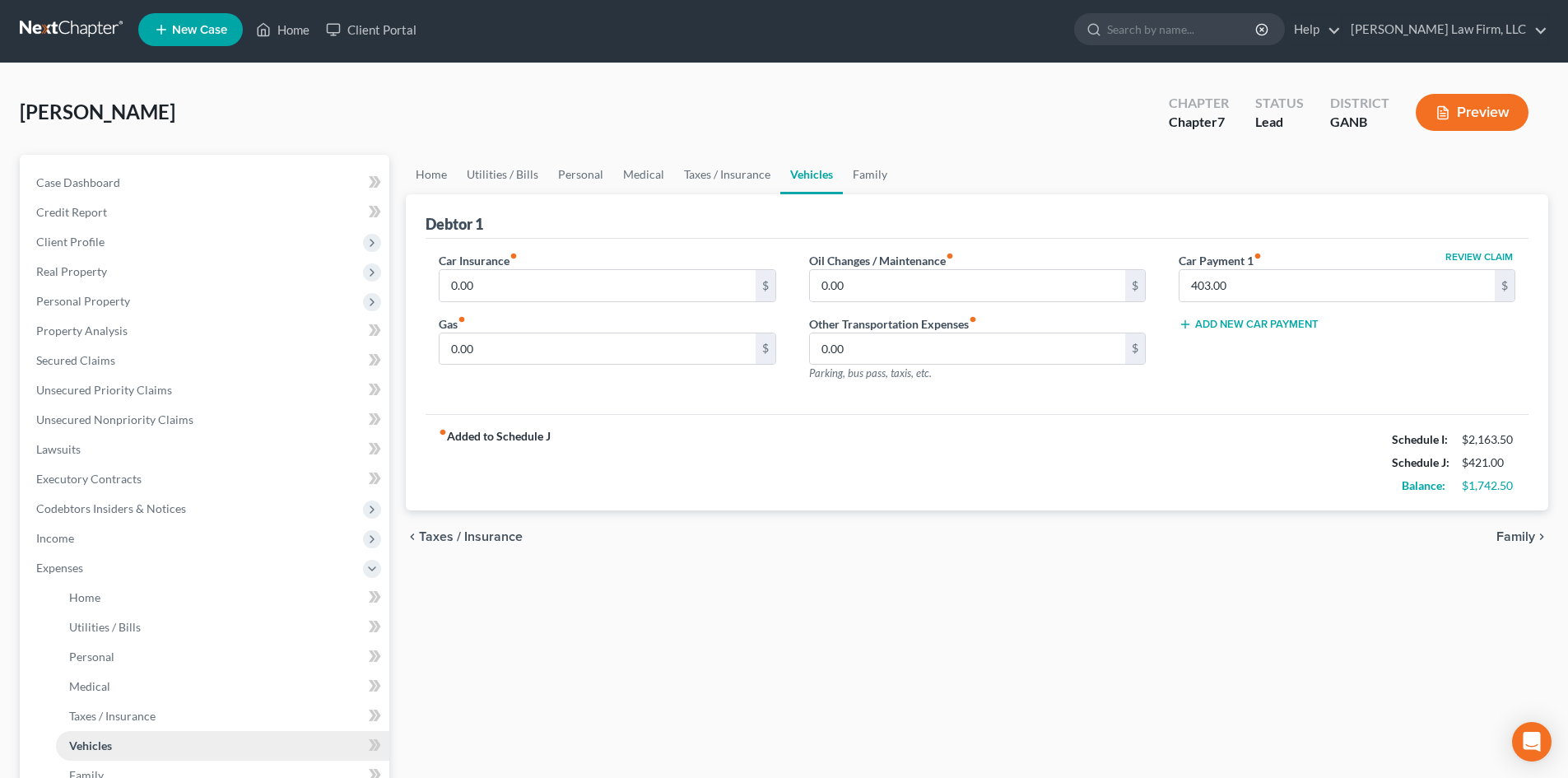
scroll to position [0, 0]
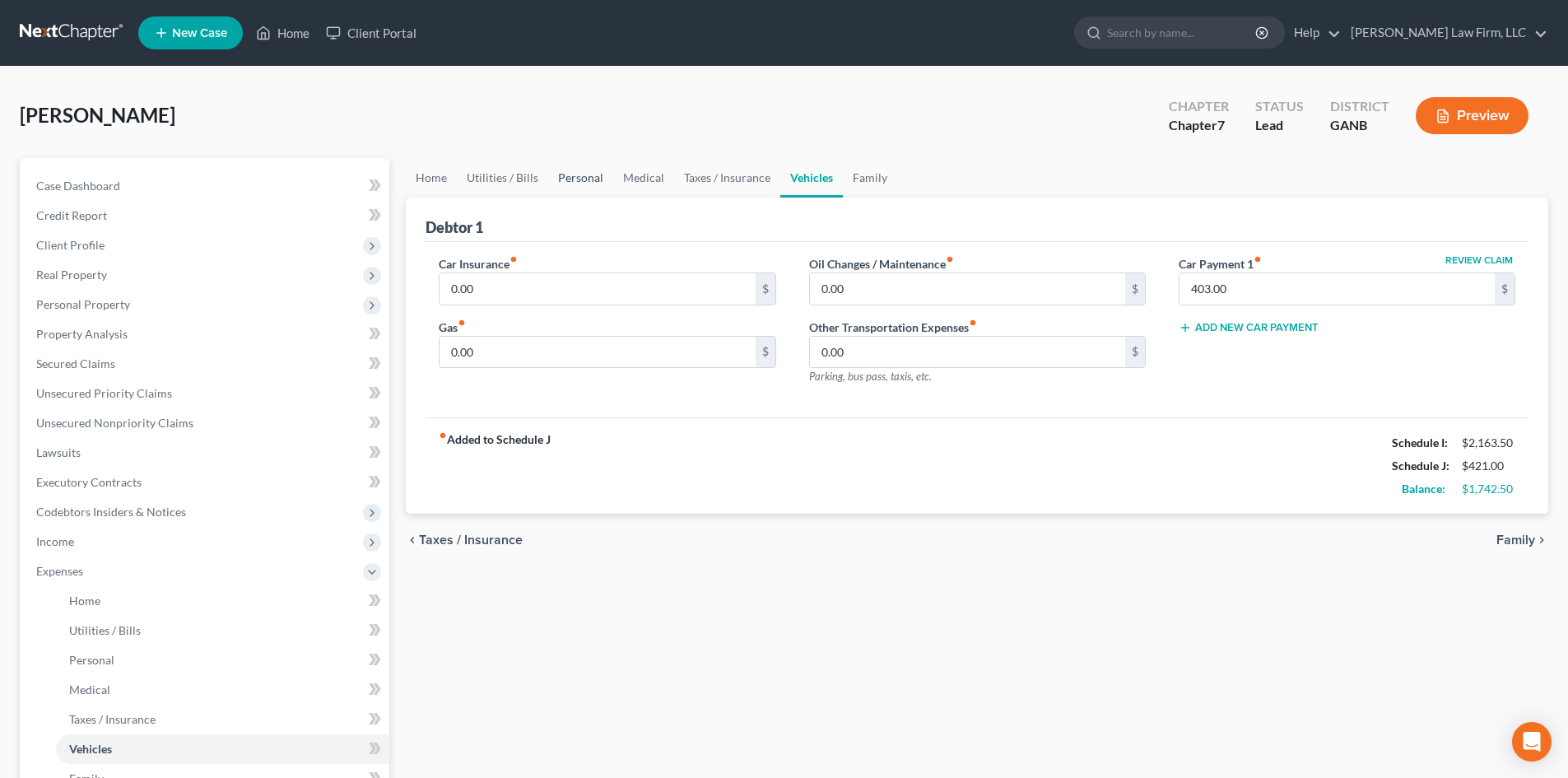
click at [569, 182] on link "Personal" at bounding box center [580, 178] width 65 height 39
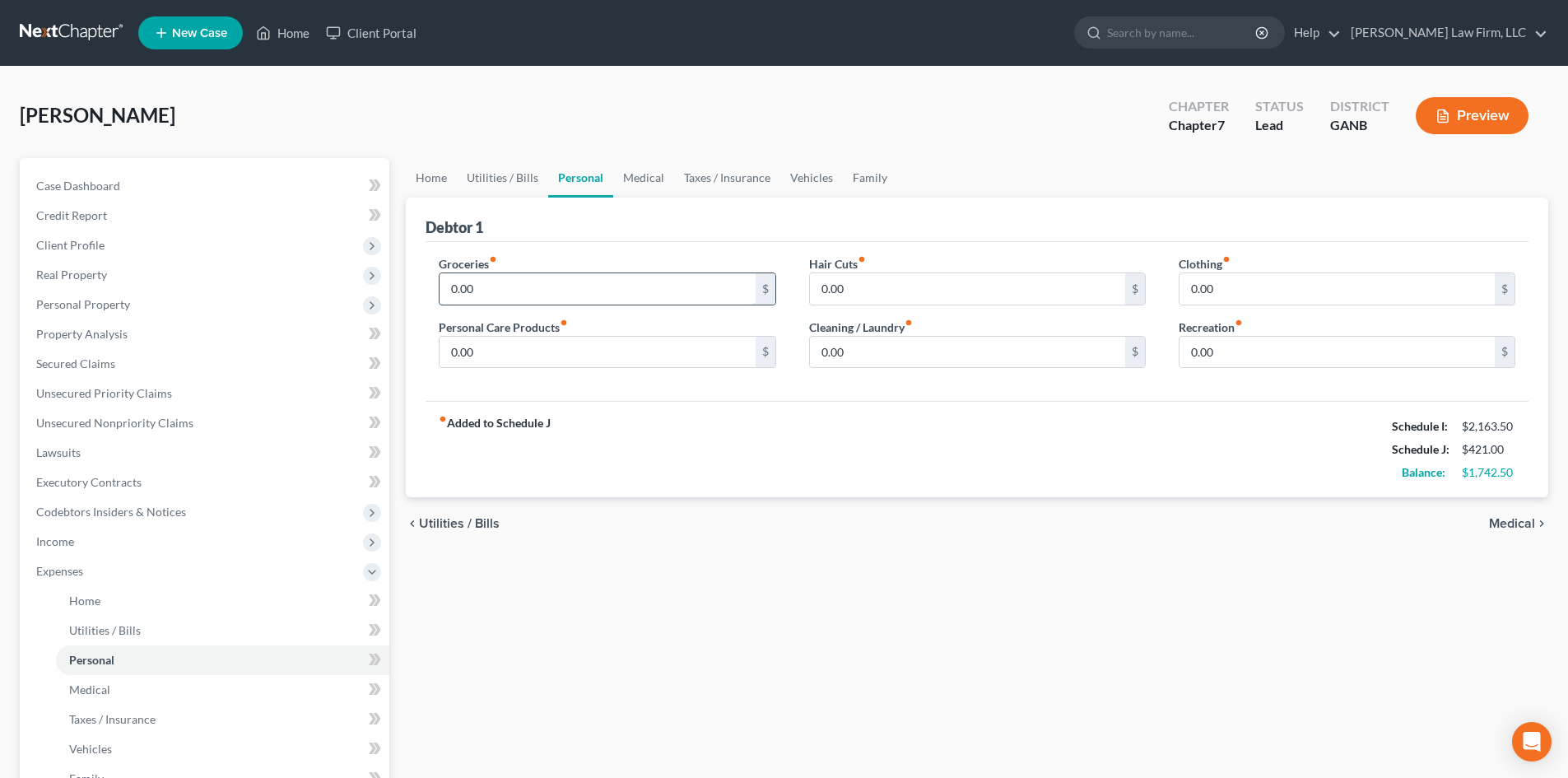
click at [511, 291] on input "0.00" at bounding box center [597, 289] width 316 height 31
type input "700"
click at [685, 411] on div "fiber_manual_record Added to Schedule J Schedule I: $2,163.50 Schedule J: $1,12…" at bounding box center [977, 449] width 1103 height 97
click at [658, 177] on link "Medical" at bounding box center [644, 178] width 61 height 39
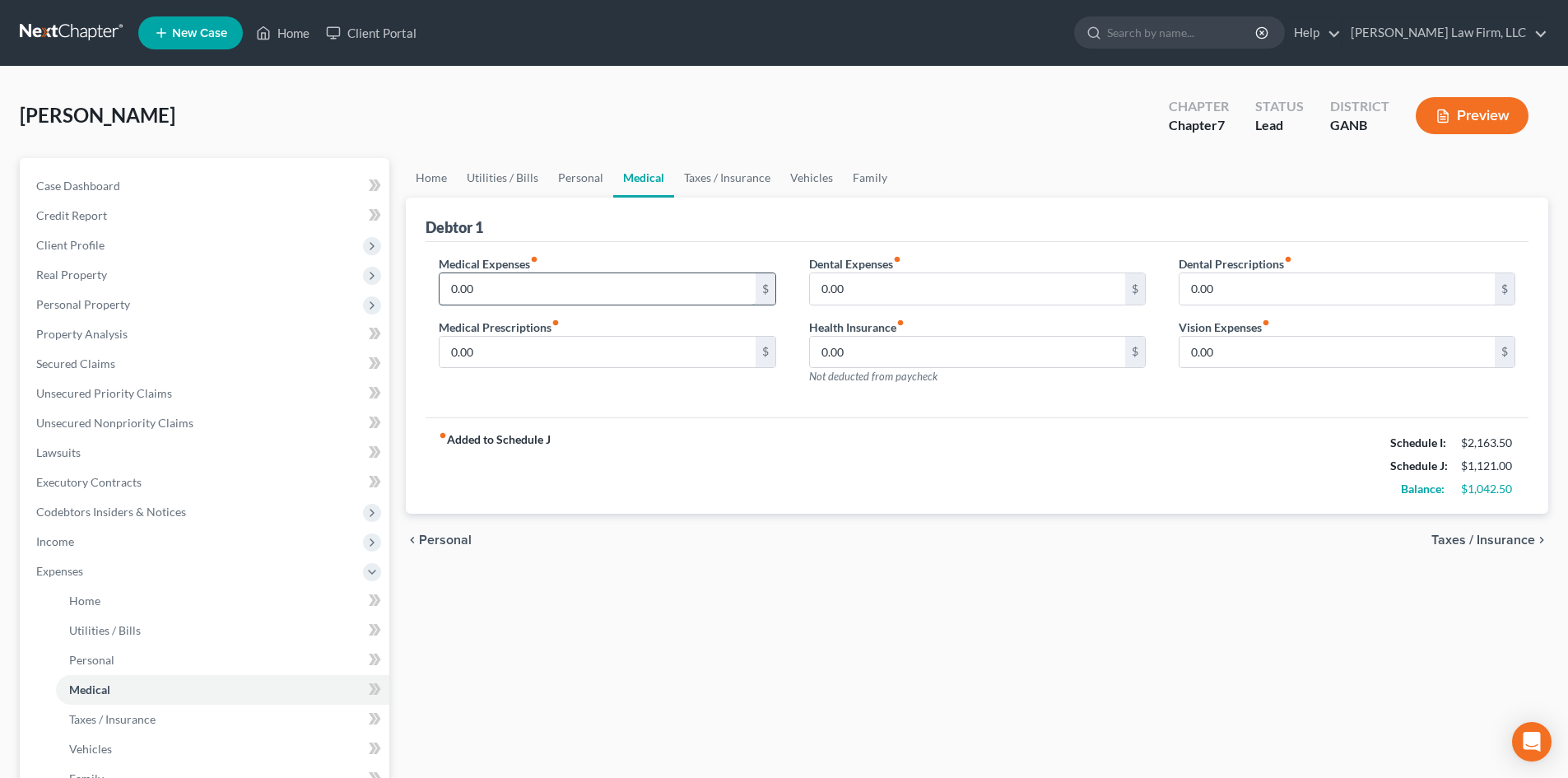
click at [512, 287] on input "0.00" at bounding box center [597, 289] width 316 height 31
click at [722, 391] on div "Medical Expenses fiber_manual_record 275 $ Medical Prescriptions fiber_manual_r…" at bounding box center [607, 326] width 369 height 144
click at [491, 297] on input "275" at bounding box center [597, 289] width 316 height 31
click at [486, 286] on input "275" at bounding box center [597, 289] width 316 height 31
type input "281"
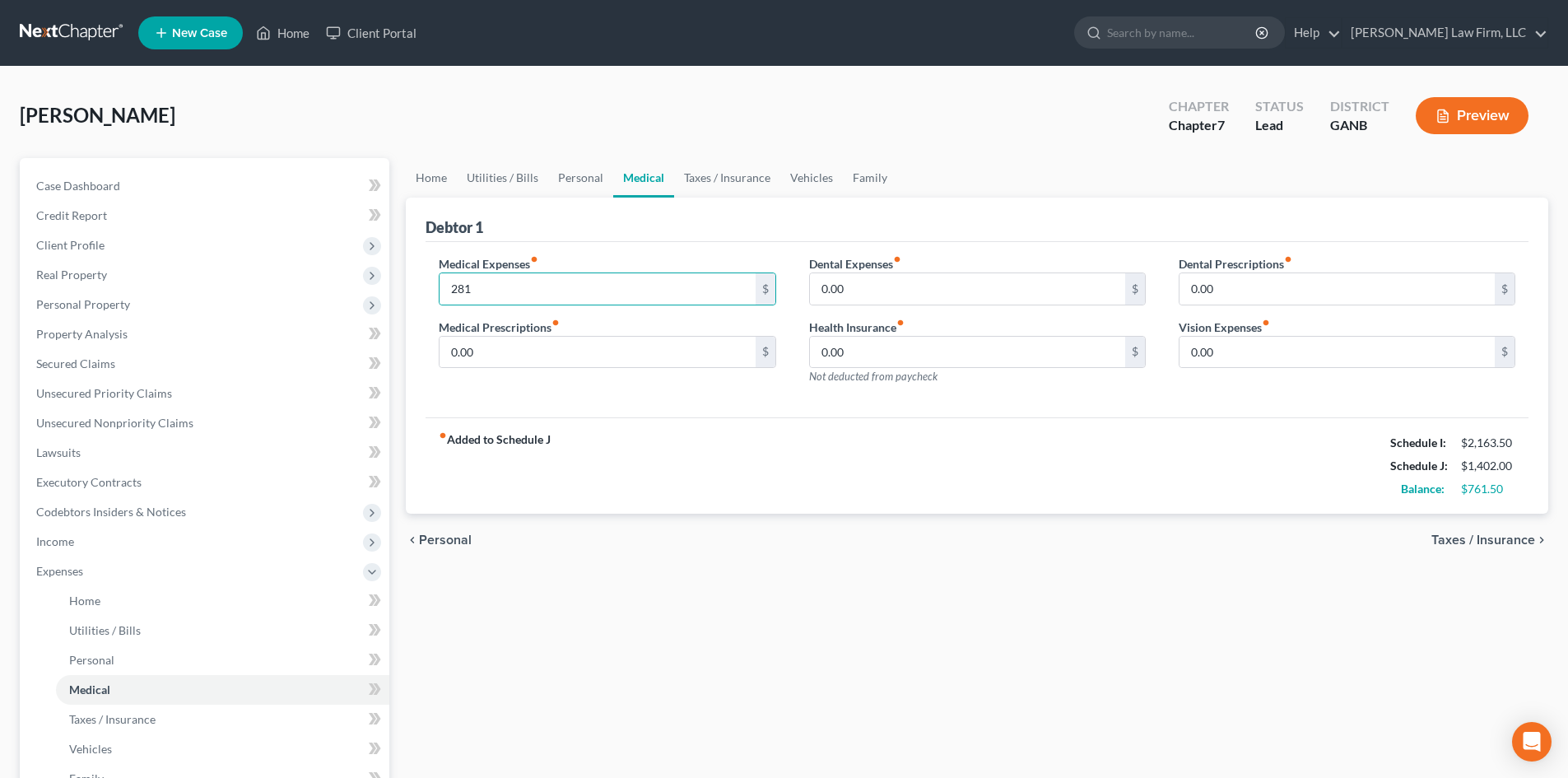
click at [718, 433] on div "fiber_manual_record Added to Schedule J Schedule I: $2,163.50 Schedule J: $1,40…" at bounding box center [977, 465] width 1103 height 97
click at [796, 178] on link "Vehicles" at bounding box center [812, 178] width 63 height 39
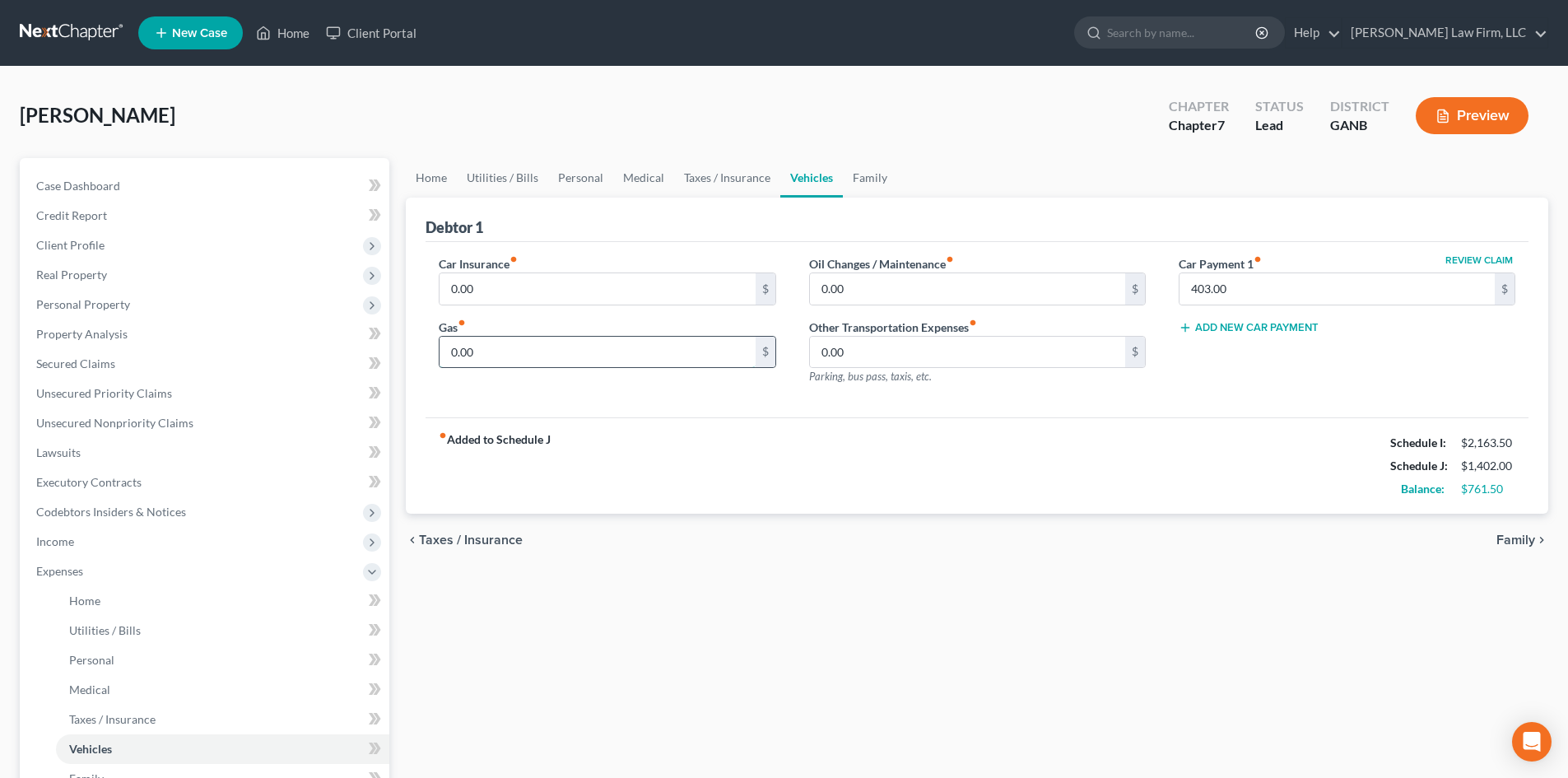
click at [537, 348] on input "0.00" at bounding box center [597, 353] width 316 height 31
type input "100"
click at [767, 449] on div "fiber_manual_record Added to Schedule J Schedule I: $2,163.50 Schedule J: $1,50…" at bounding box center [977, 465] width 1103 height 97
click at [858, 290] on input "0.00" at bounding box center [967, 289] width 316 height 31
click at [881, 443] on div "fiber_manual_record Added to Schedule J Schedule I: $2,163.50 Schedule J: $1,60…" at bounding box center [977, 465] width 1103 height 97
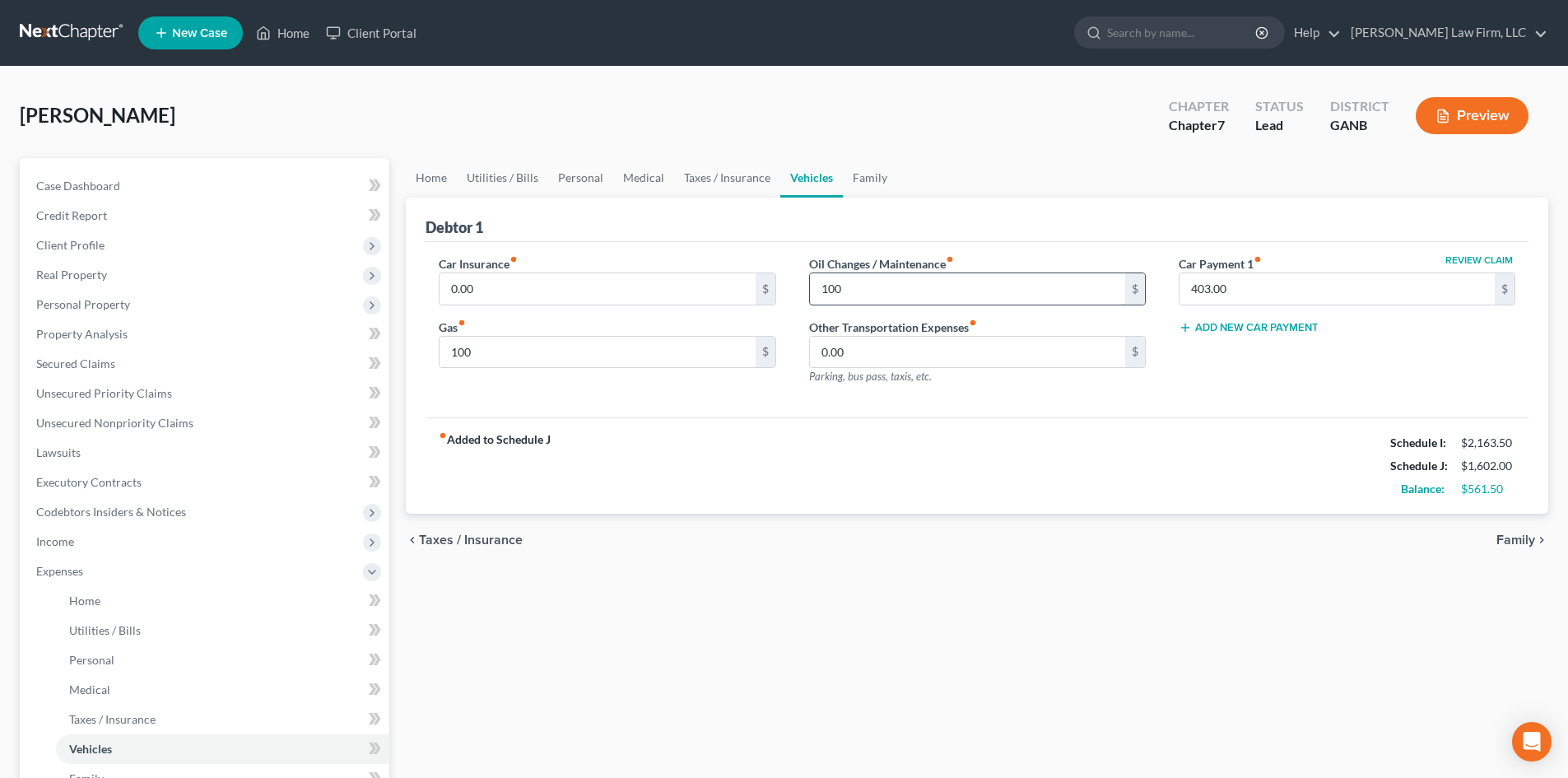
click at [827, 285] on input "100" at bounding box center [967, 289] width 316 height 31
click at [833, 281] on input "100" at bounding box center [967, 289] width 316 height 31
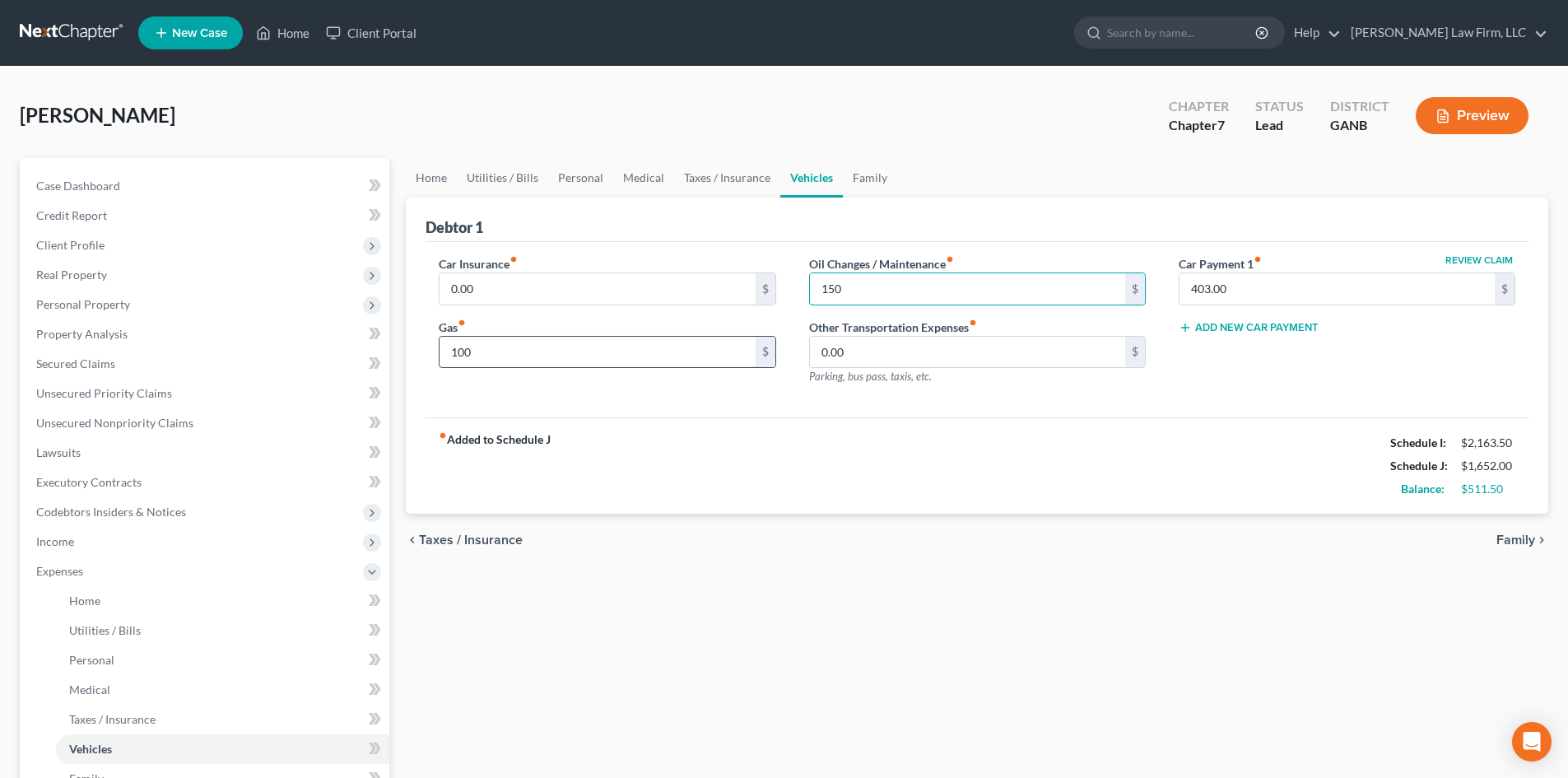
type input "150"
click at [576, 349] on input "100" at bounding box center [597, 353] width 316 height 31
type input "400"
click at [767, 473] on div "fiber_manual_record Added to Schedule J Schedule I: $2,163.50 Schedule J: $1,95…" at bounding box center [977, 465] width 1103 height 97
drag, startPoint x: 716, startPoint y: 612, endPoint x: 678, endPoint y: 547, distance: 75.3
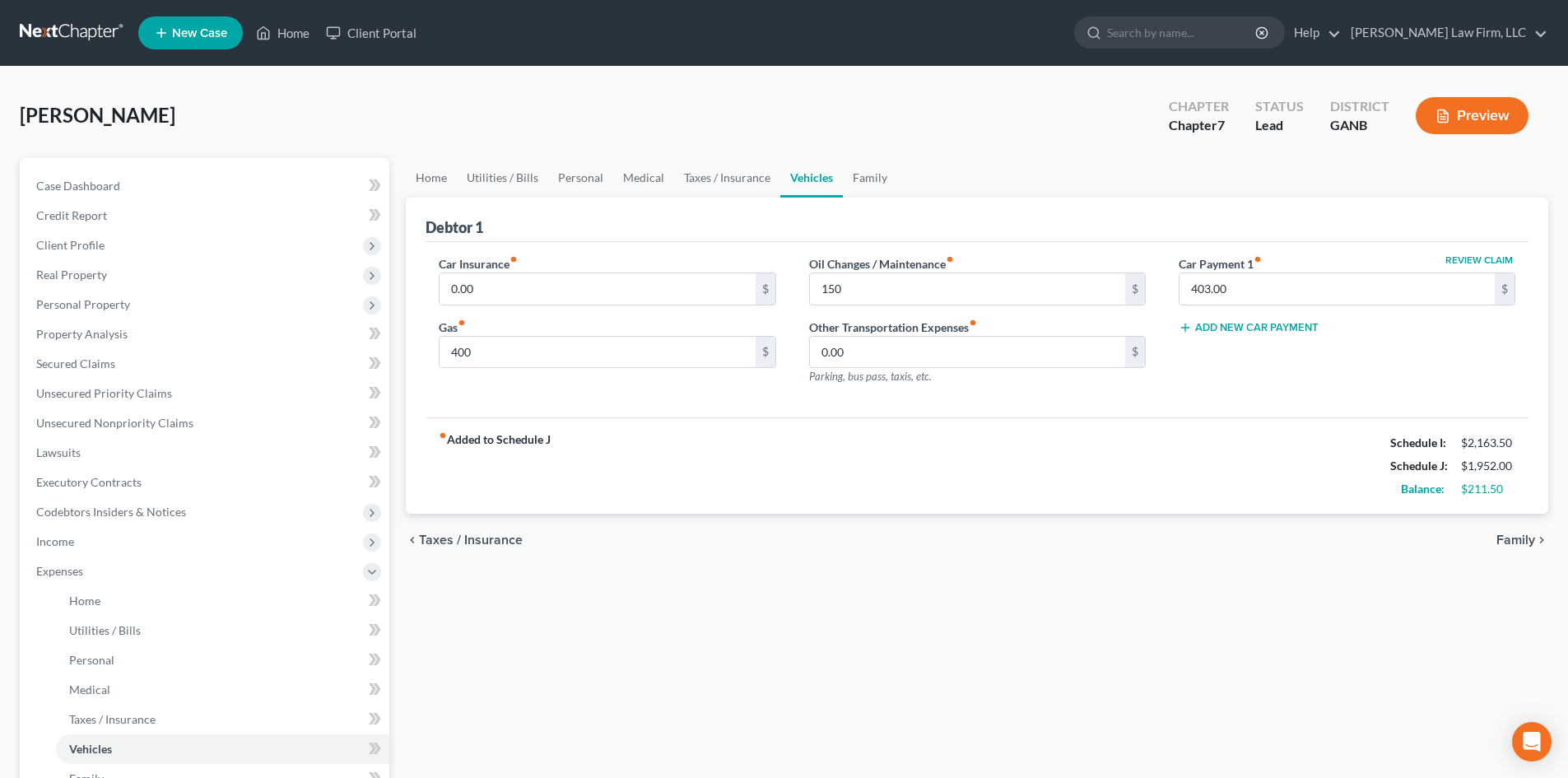
click at [716, 612] on div "Home Utilities / Bills Personal Medical Taxes / Insurance Vehicles Family Debto…" at bounding box center [977, 589] width 1159 height 862
click at [489, 281] on input "0.00" at bounding box center [597, 289] width 316 height 31
type input "131"
click at [428, 182] on link "Home" at bounding box center [431, 178] width 51 height 39
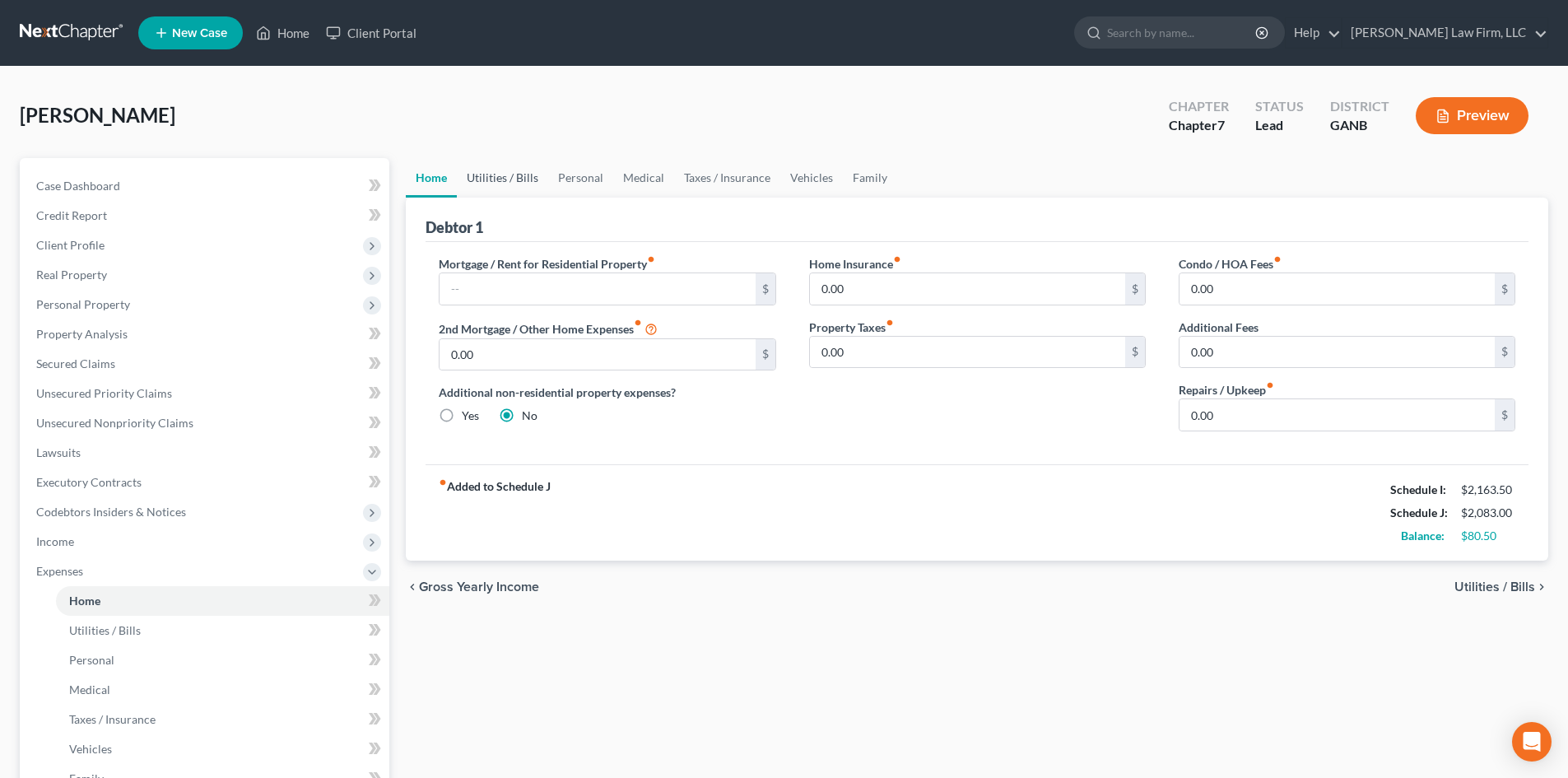
click at [499, 170] on link "Utilities / Bills" at bounding box center [503, 178] width 92 height 39
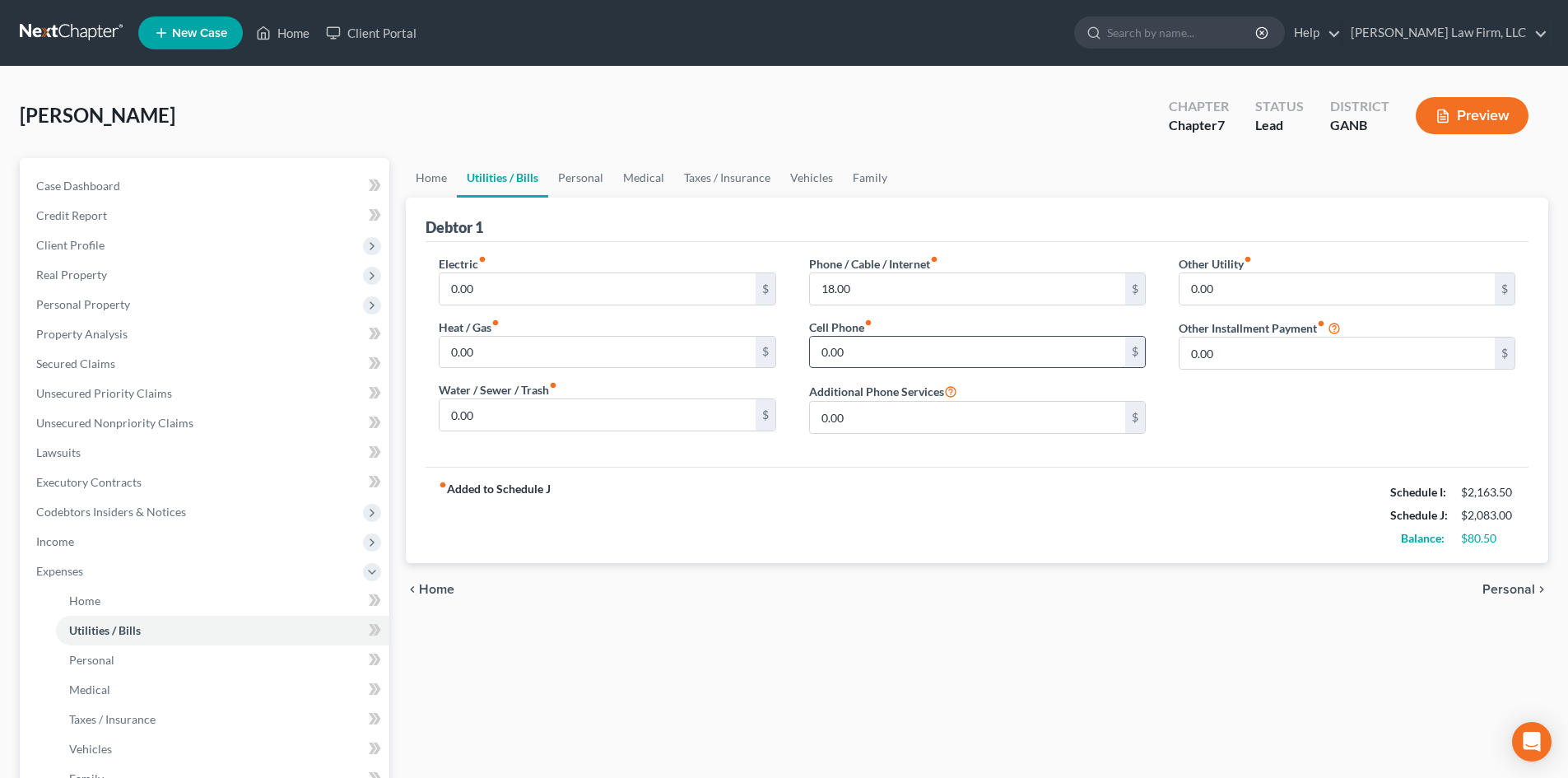
click at [861, 357] on input "0.00" at bounding box center [967, 353] width 316 height 31
click at [1258, 411] on div "Other Utility fiber_manual_record 0.00 $ Other Installment Payment fiber_manual…" at bounding box center [1347, 351] width 369 height 192
click at [46, 572] on span "Expenses" at bounding box center [60, 571] width 47 height 14
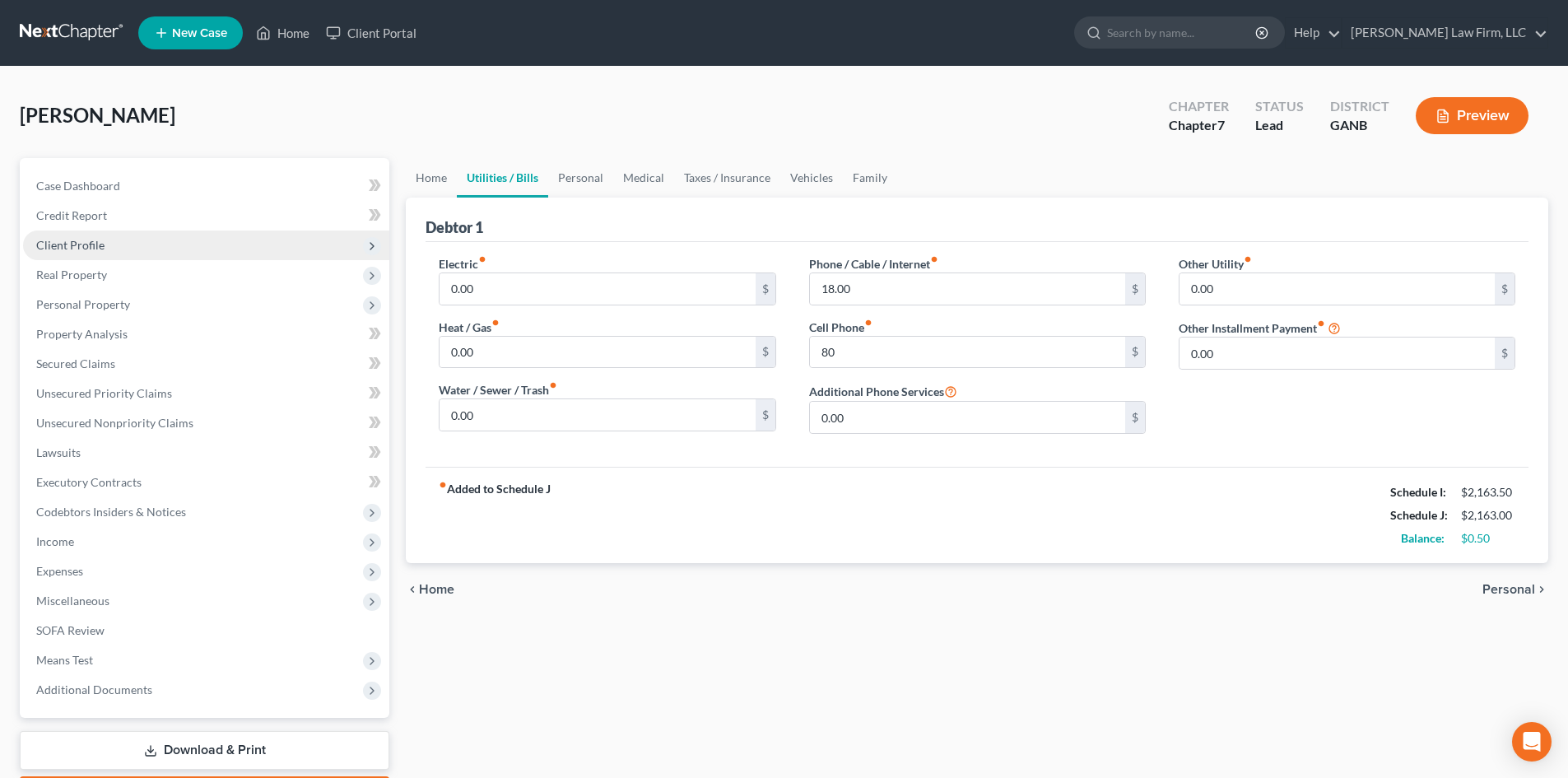
click at [87, 250] on span "Client Profile" at bounding box center [70, 245] width 68 height 14
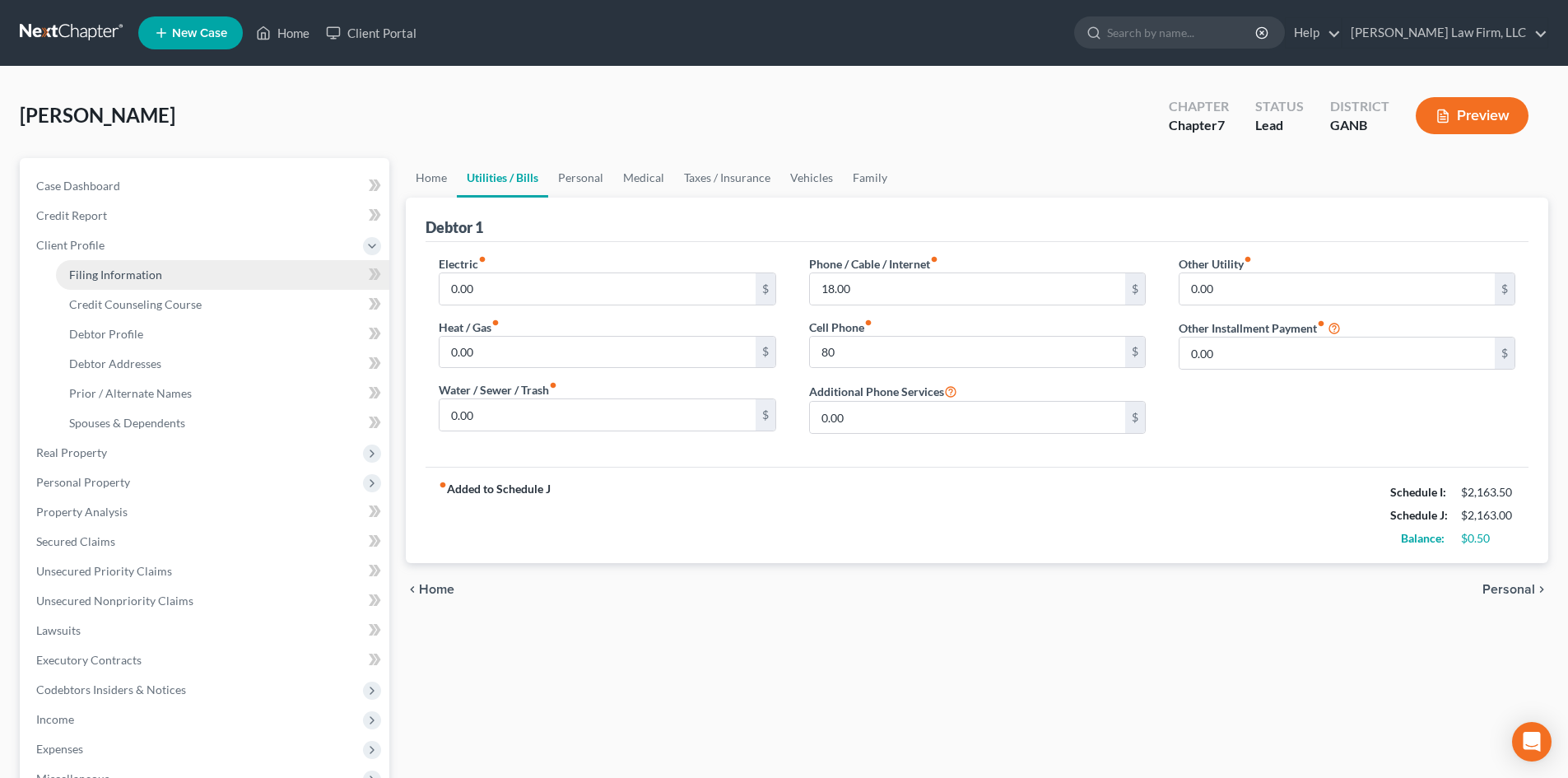
click at [104, 279] on span "Filing Information" at bounding box center [115, 275] width 93 height 14
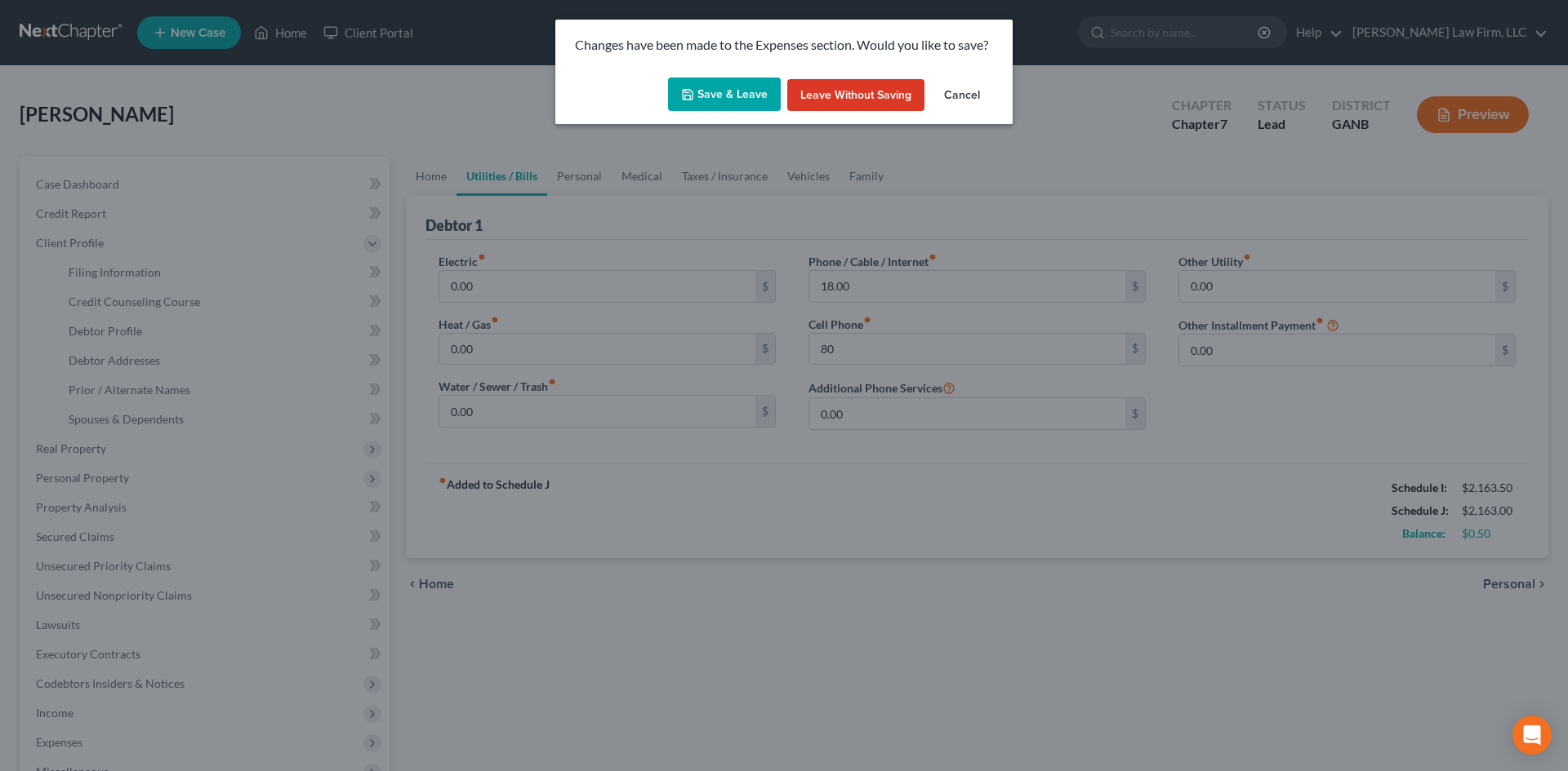
click at [739, 89] on button "Save & Leave" at bounding box center [724, 94] width 112 height 34
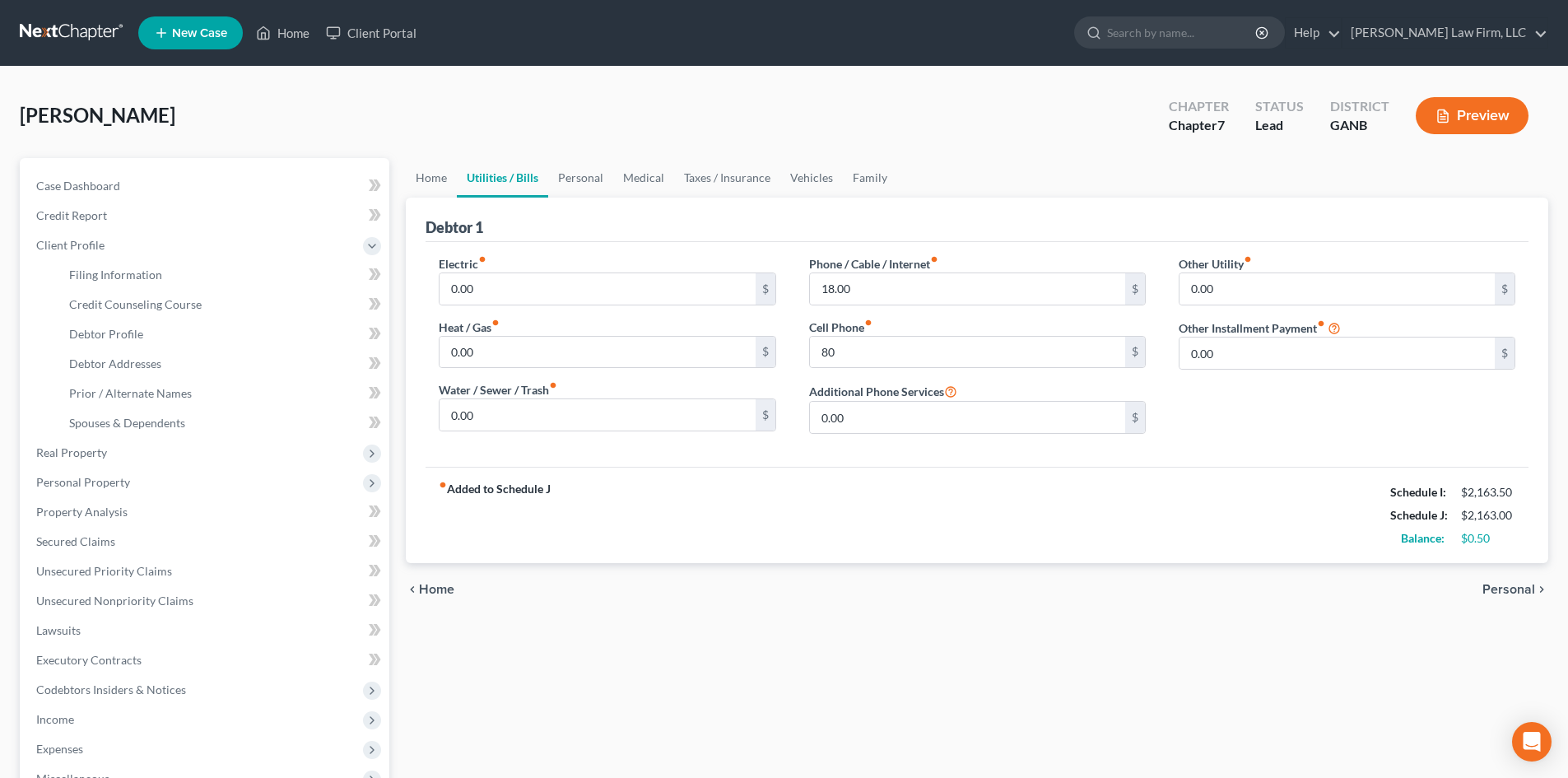
type input "80.00"
select select "1"
select select "0"
select select "19"
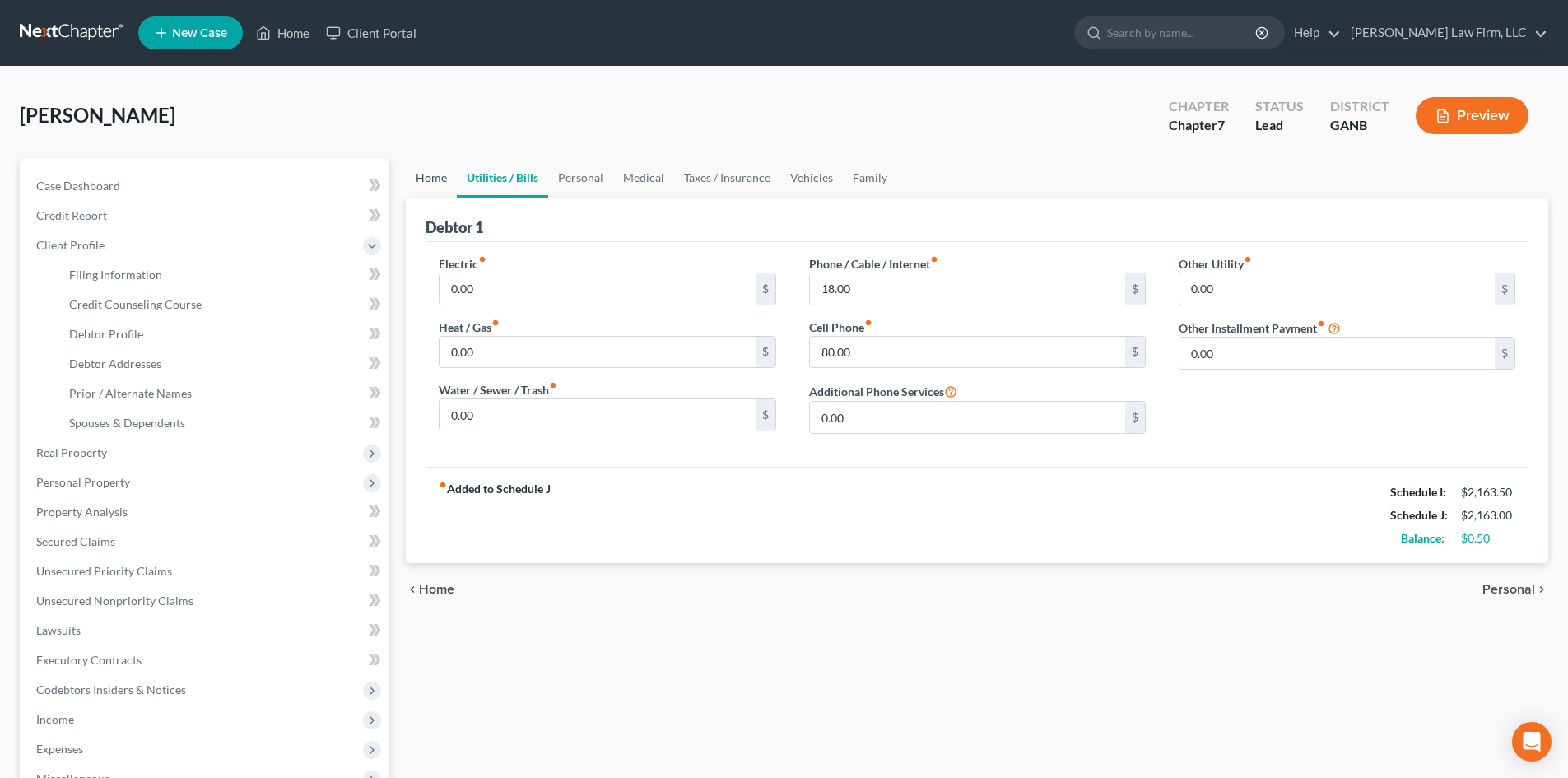
select select "0"
select select "10"
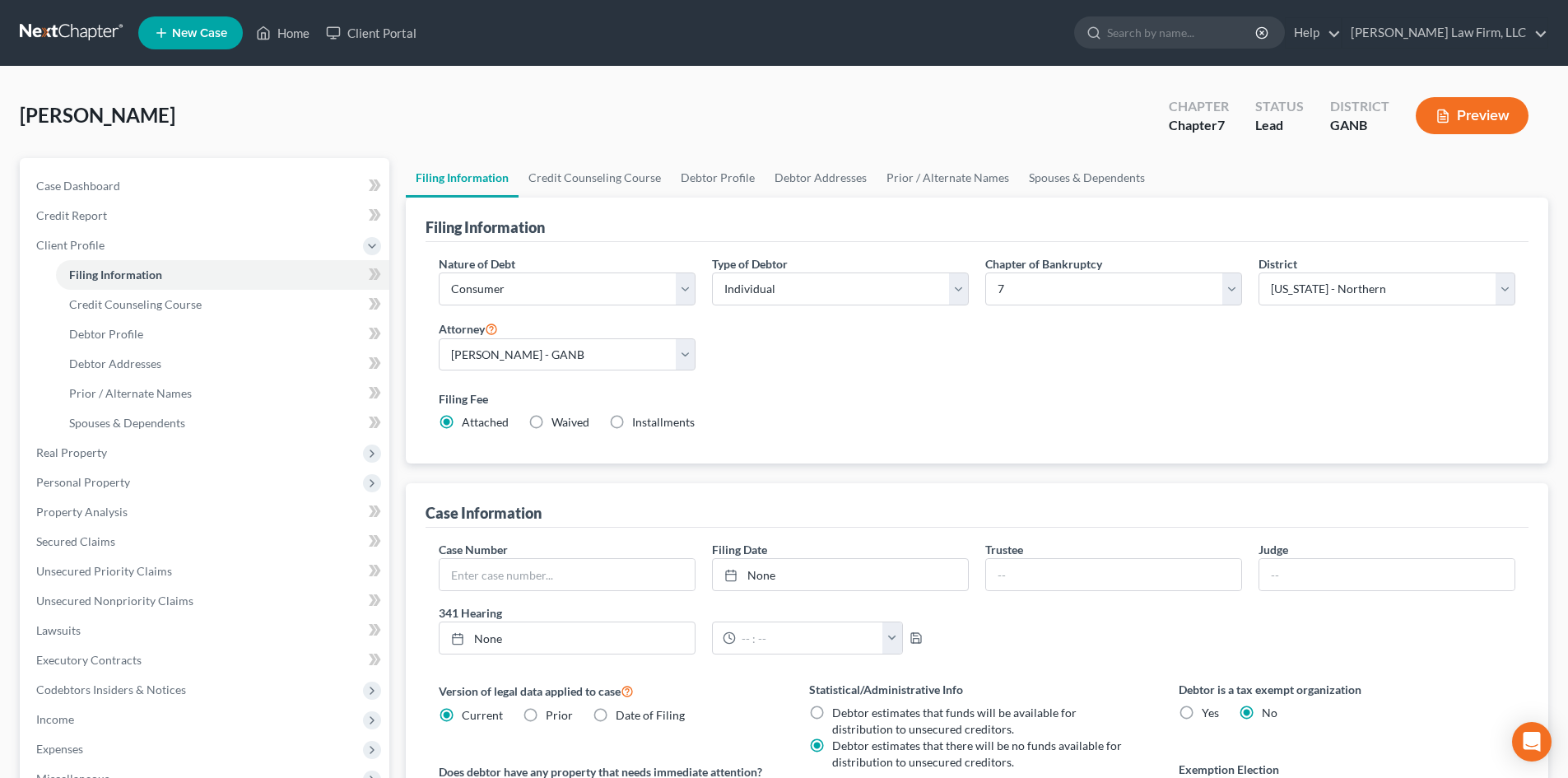
click at [92, 250] on span "Client Profile" at bounding box center [70, 245] width 68 height 14
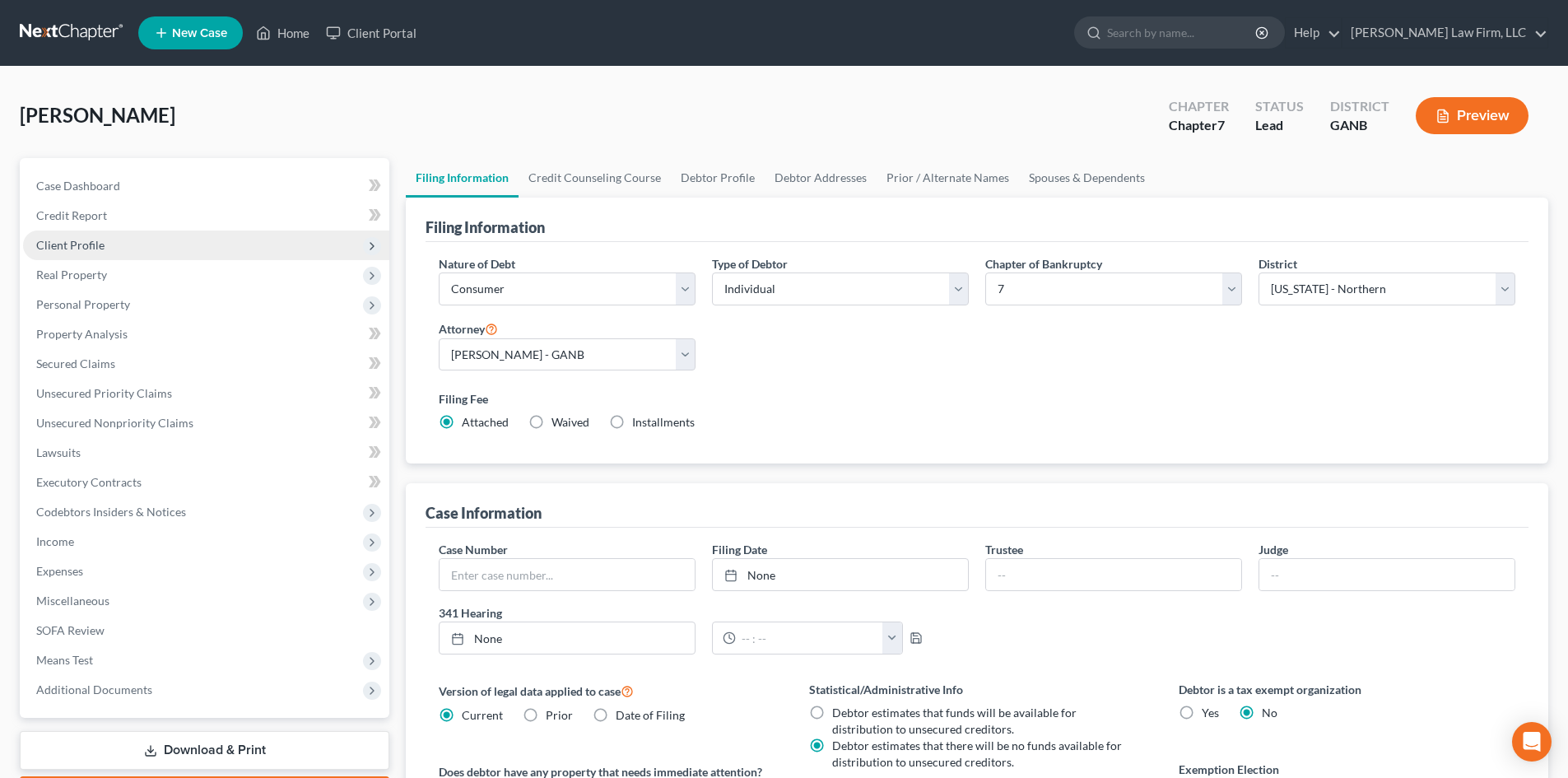
click at [60, 235] on span "Client Profile" at bounding box center [206, 245] width 366 height 29
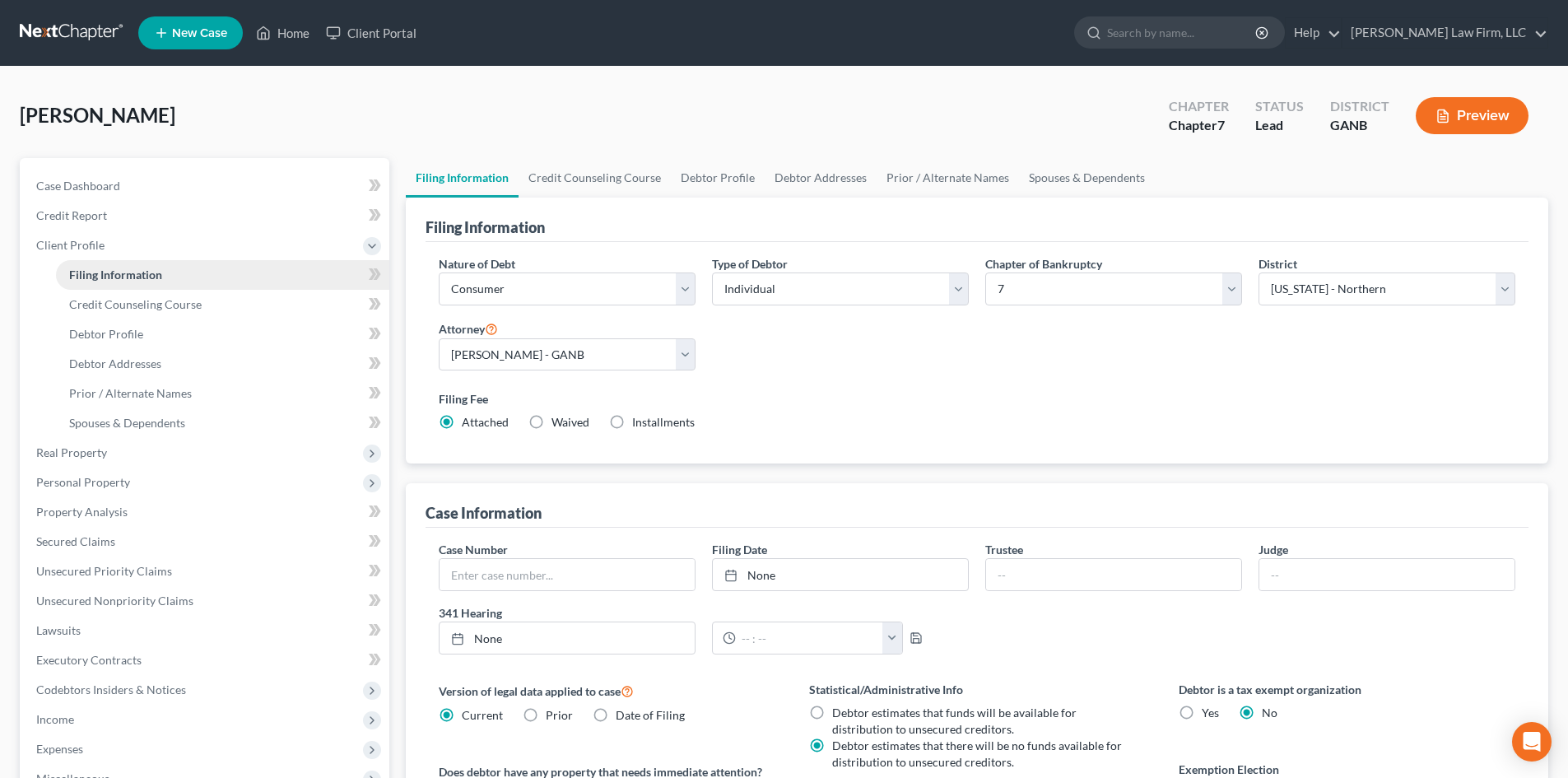
click at [76, 281] on link "Filing Information" at bounding box center [222, 275] width 333 height 29
click at [599, 172] on link "Credit Counseling Course" at bounding box center [595, 178] width 152 height 39
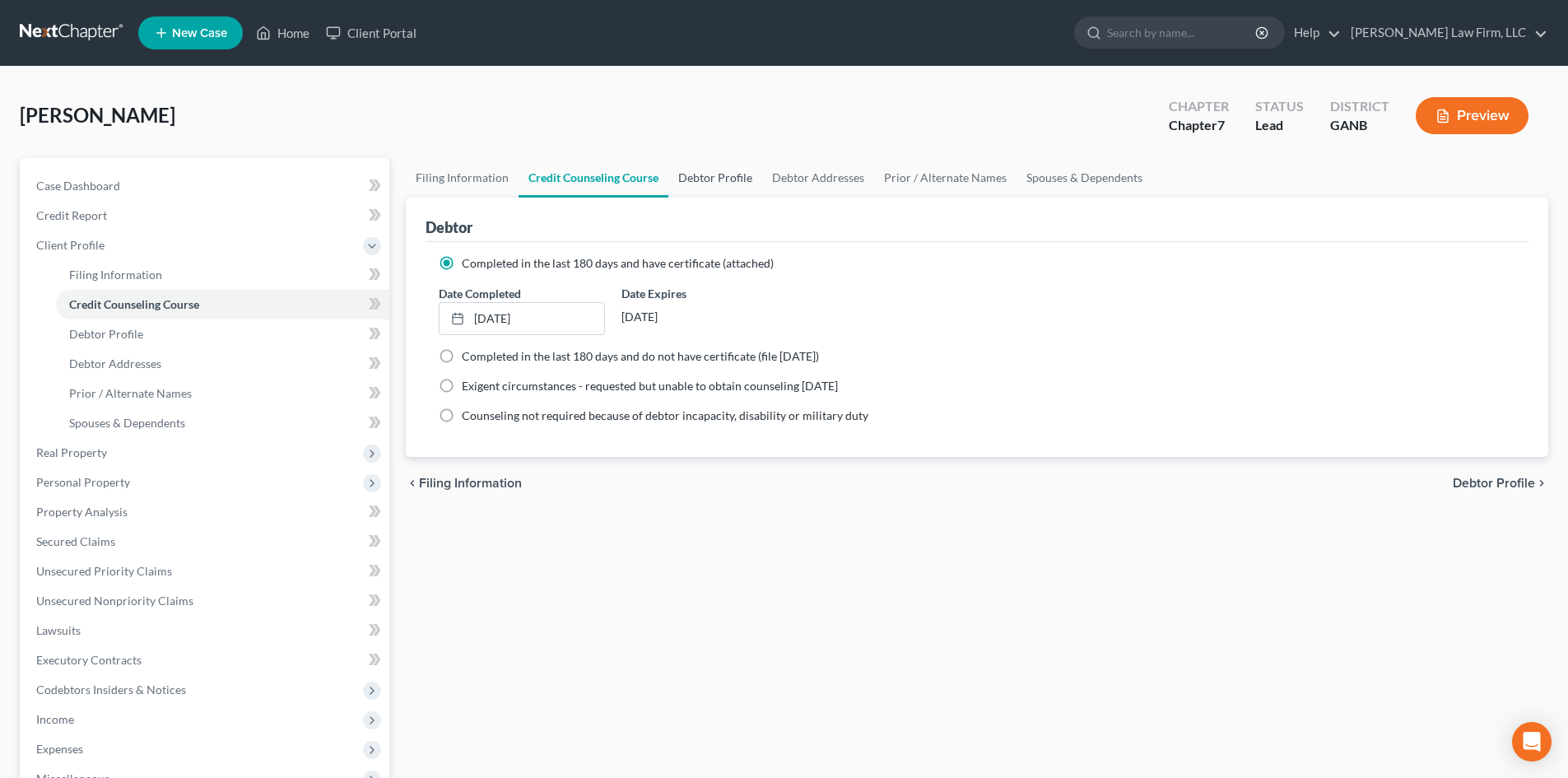
click at [718, 186] on link "Debtor Profile" at bounding box center [715, 178] width 94 height 39
select select "0"
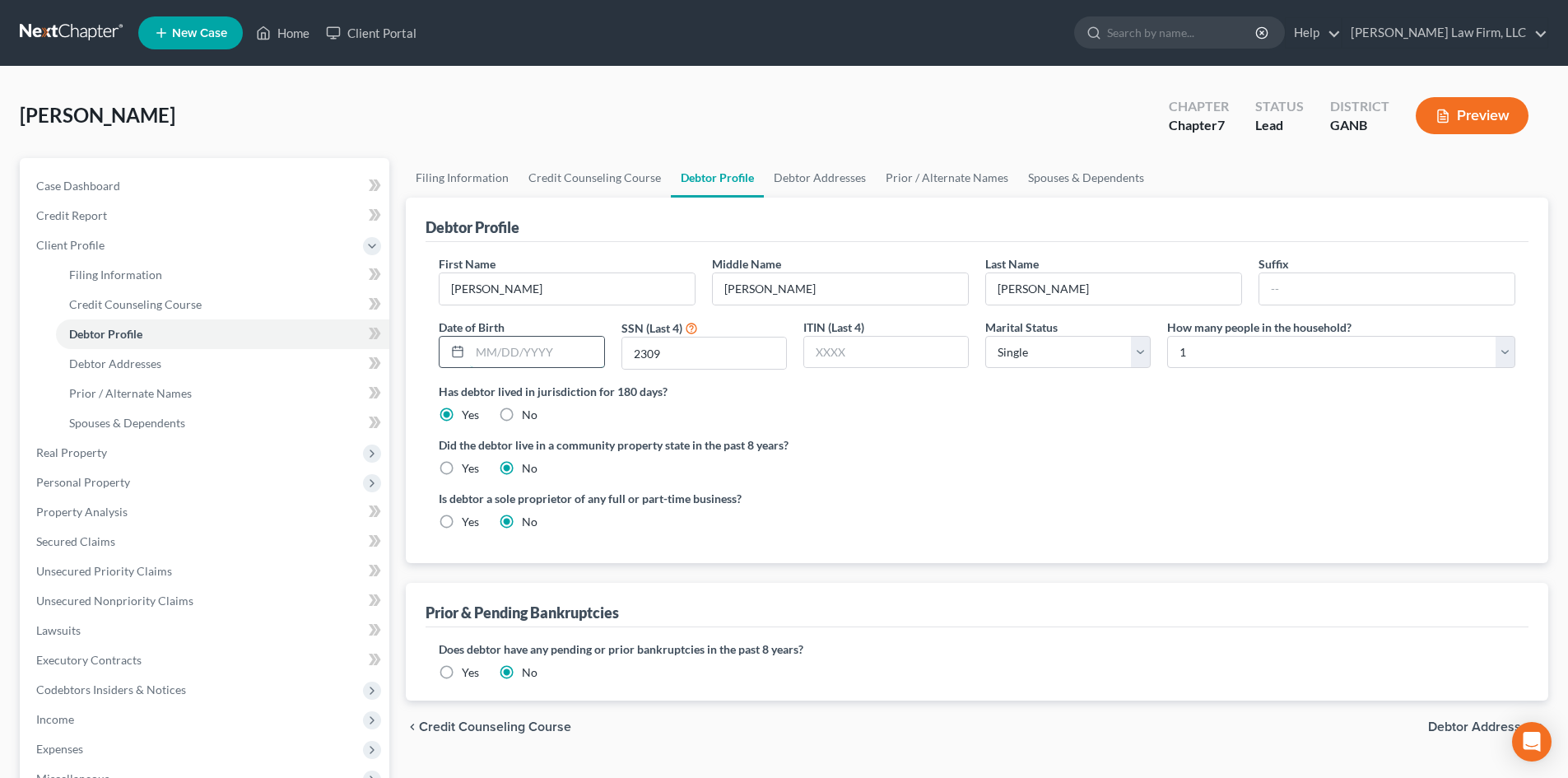
click at [562, 347] on input "text" at bounding box center [536, 353] width 134 height 31
type input "[DATE]"
click at [806, 183] on link "Debtor Addresses" at bounding box center [820, 178] width 112 height 39
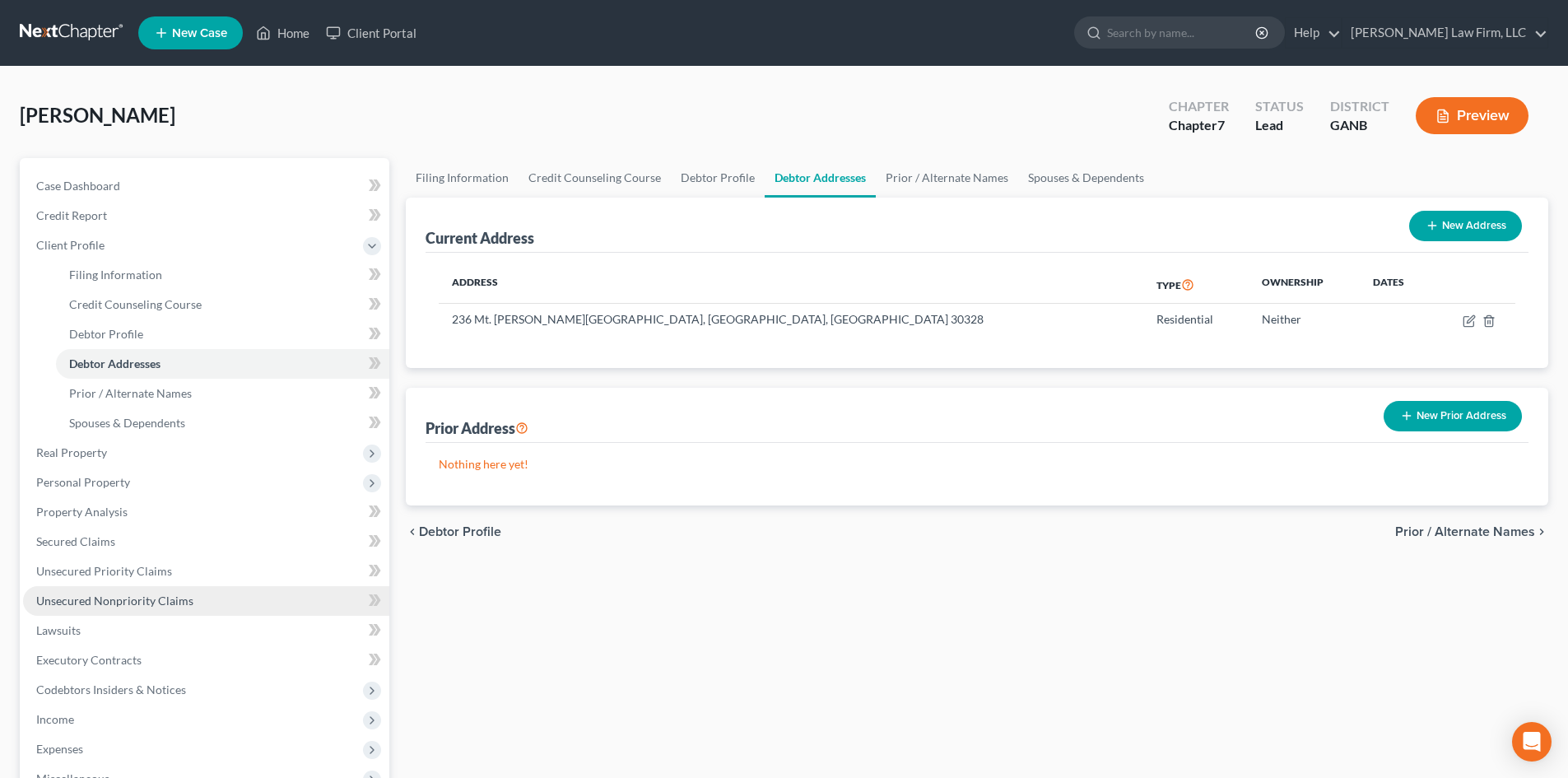
click at [87, 601] on span "Unsecured Nonpriority Claims" at bounding box center [114, 601] width 157 height 14
click at [88, 601] on span "Unsecured Nonpriority Claims" at bounding box center [114, 601] width 157 height 14
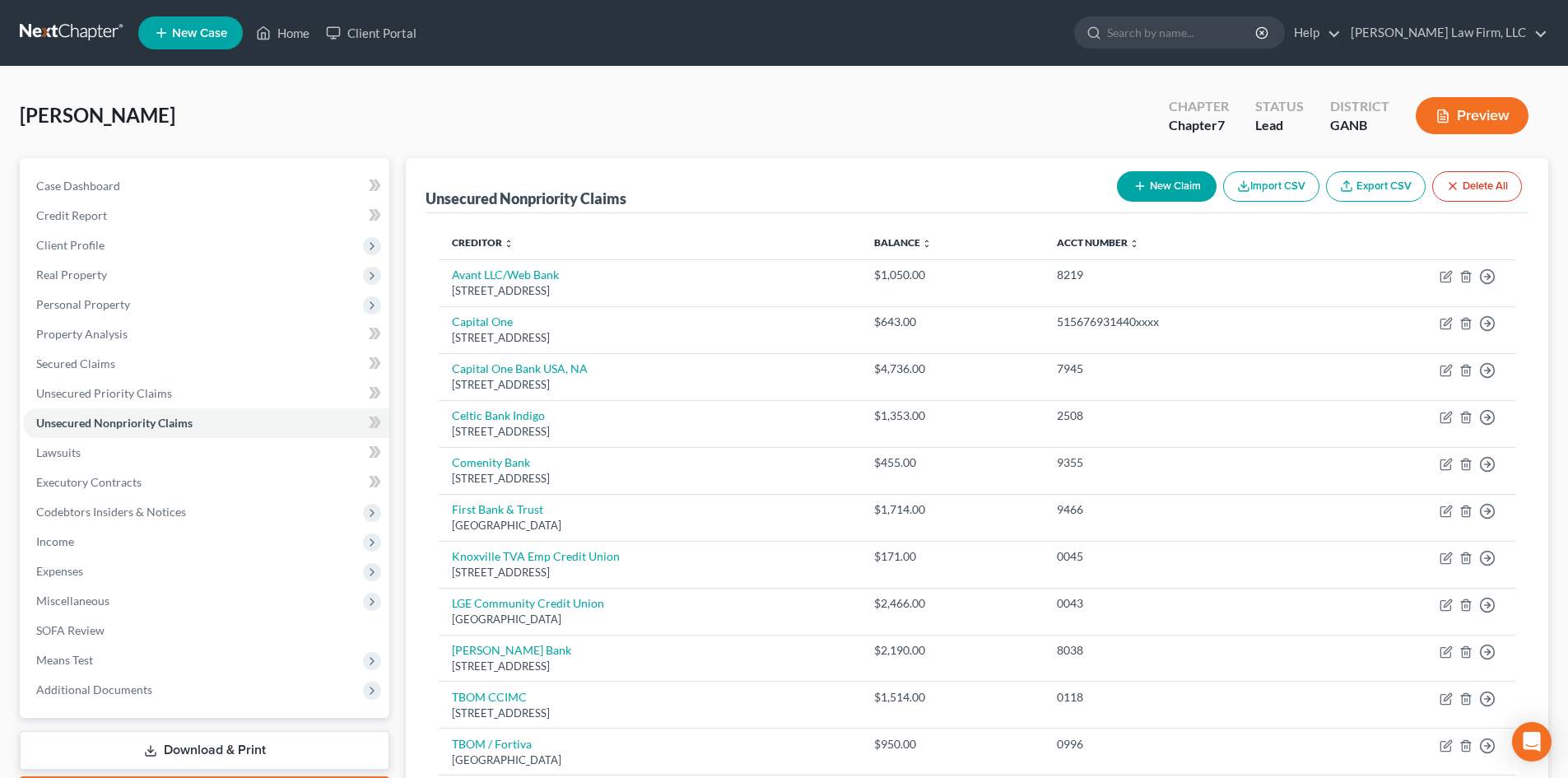
click at [1165, 172] on button "New Claim" at bounding box center [1167, 186] width 100 height 30
select select "0"
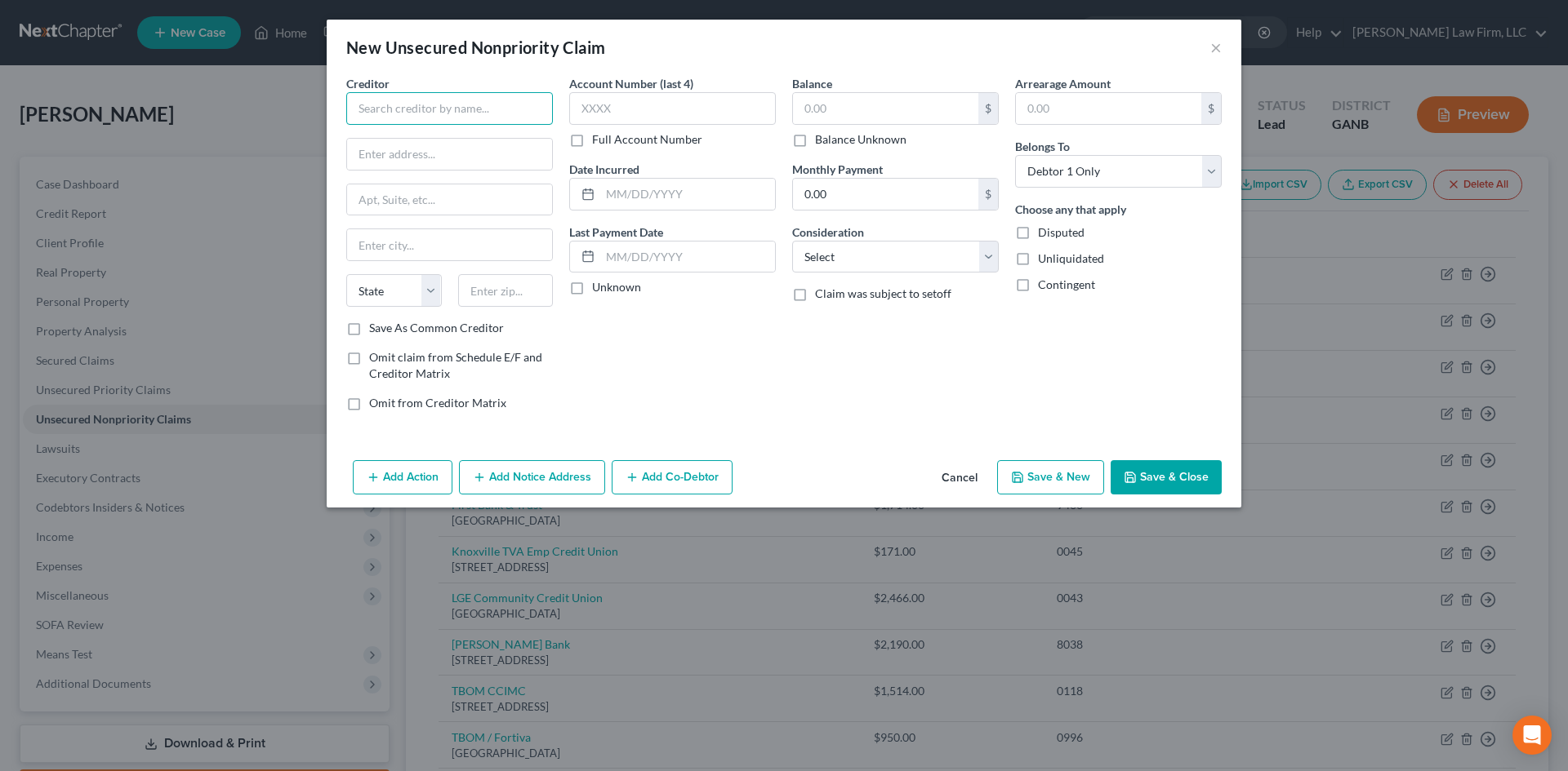
click at [413, 109] on input "text" at bounding box center [449, 108] width 206 height 33
type input "T"
type input "[GEOGRAPHIC_DATA]"
type input "[STREET_ADDRESS]"
type input "30342"
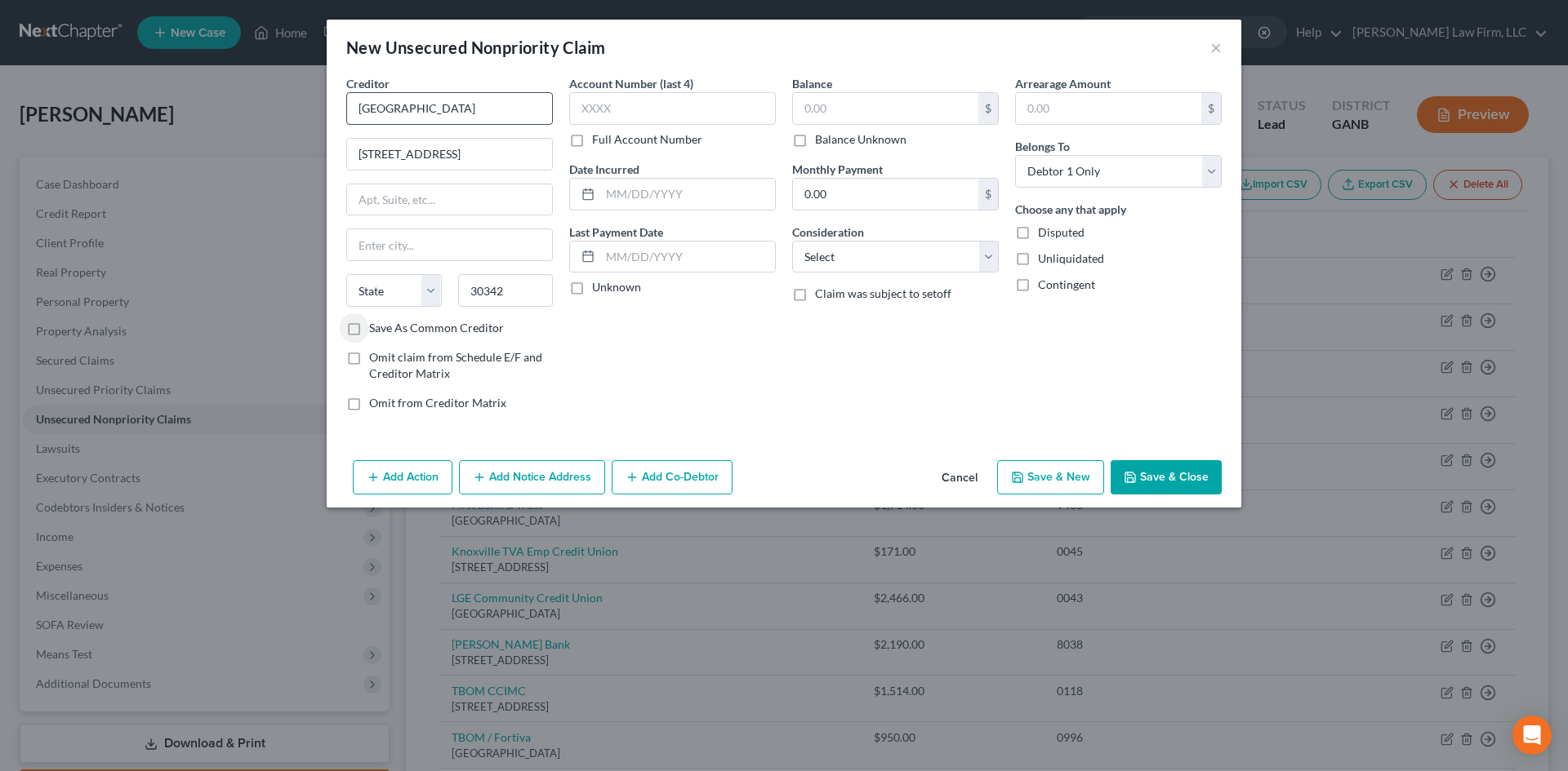
type input "[GEOGRAPHIC_DATA]"
select select "10"
type input "[DATE]"
type input "197"
click at [827, 258] on select "Select Cable / Satellite Services Collection Agency Credit Card Debt Debt Couns…" at bounding box center [894, 258] width 206 height 33
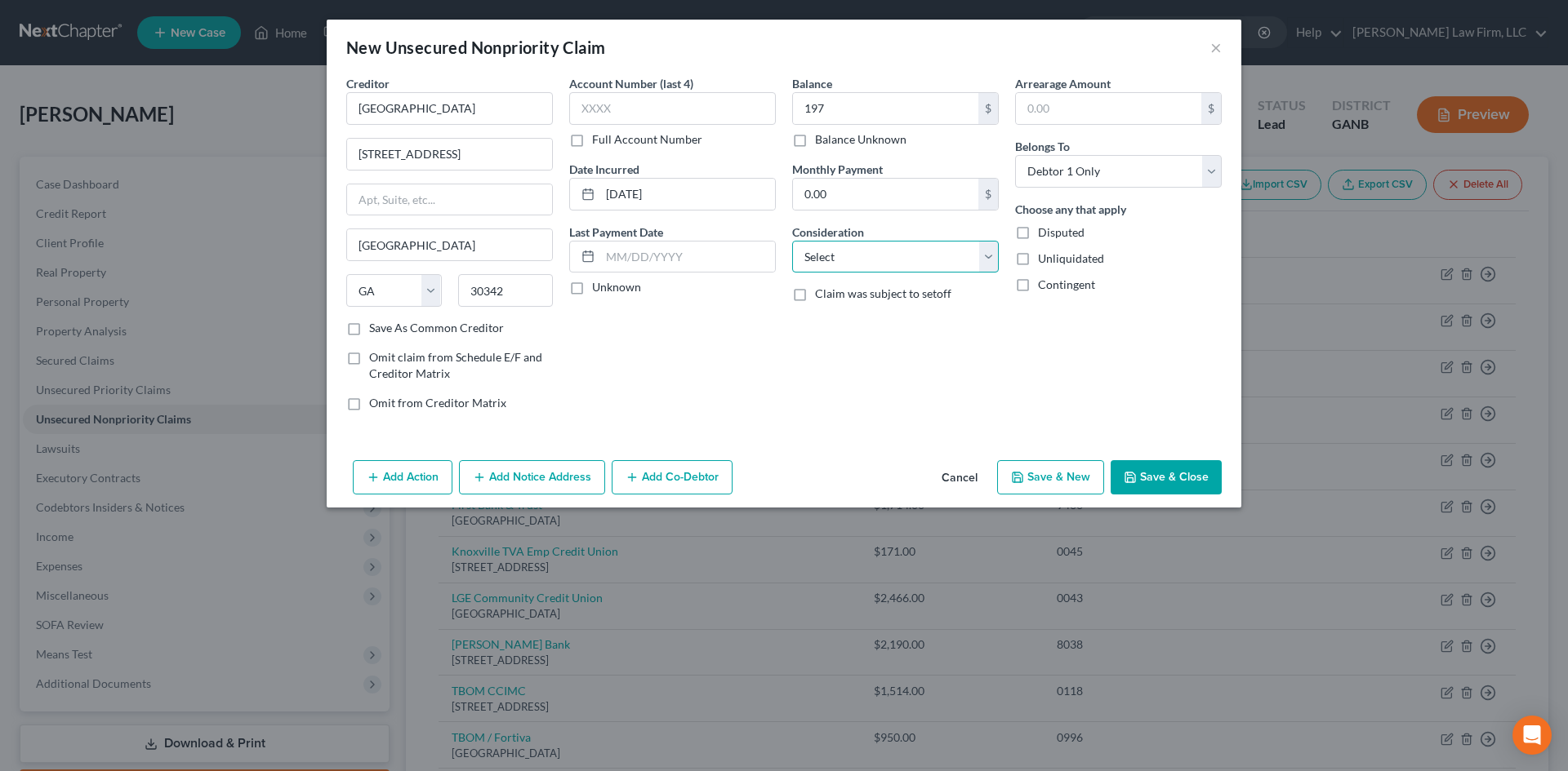
select select "9"
click at [792, 241] on select "Select Cable / Satellite Services Collection Agency Credit Card Debt Debt Couns…" at bounding box center [894, 258] width 206 height 33
click at [1168, 481] on button "Save & Close" at bounding box center [1166, 477] width 111 height 34
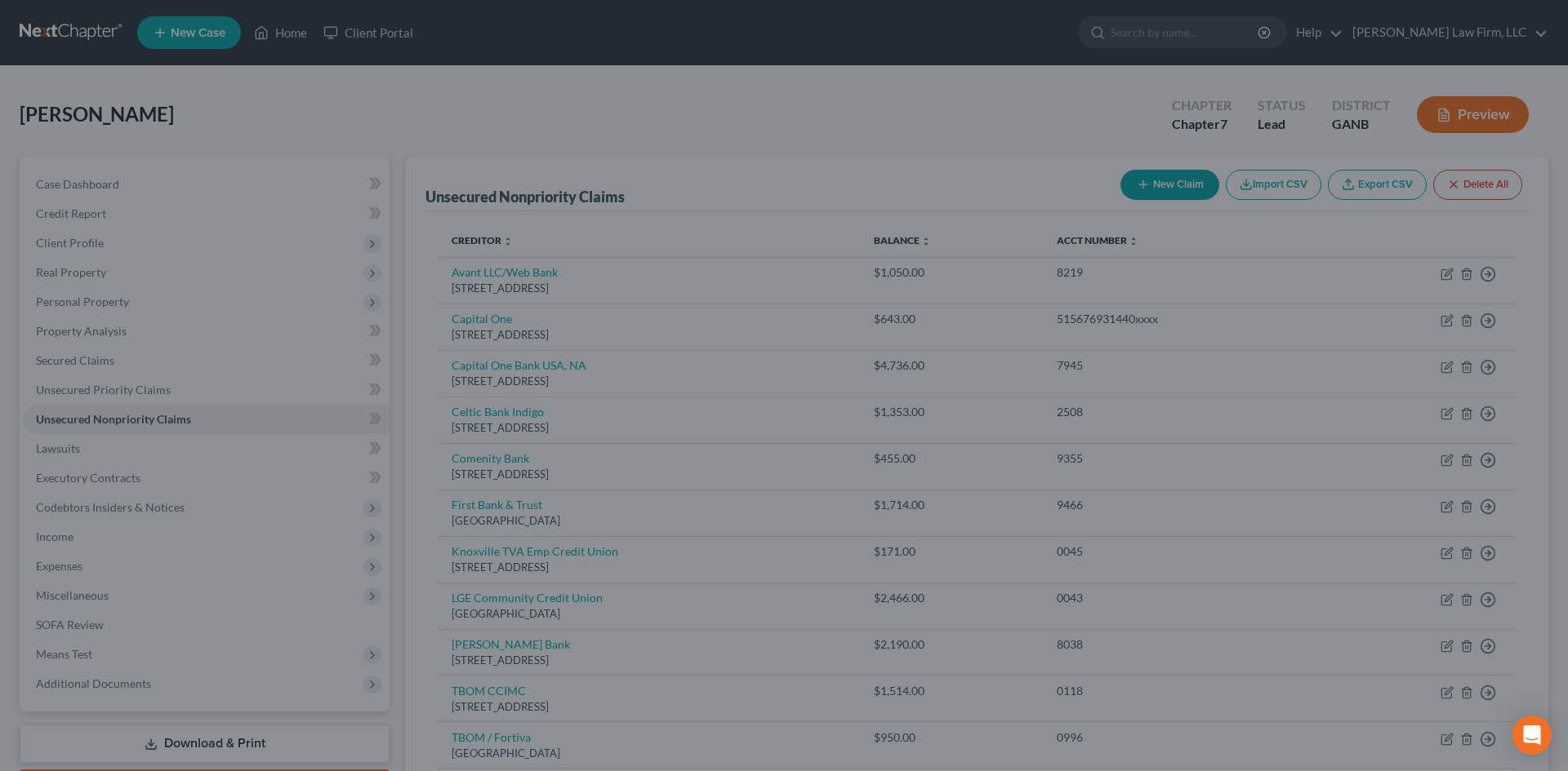
type input "197.00"
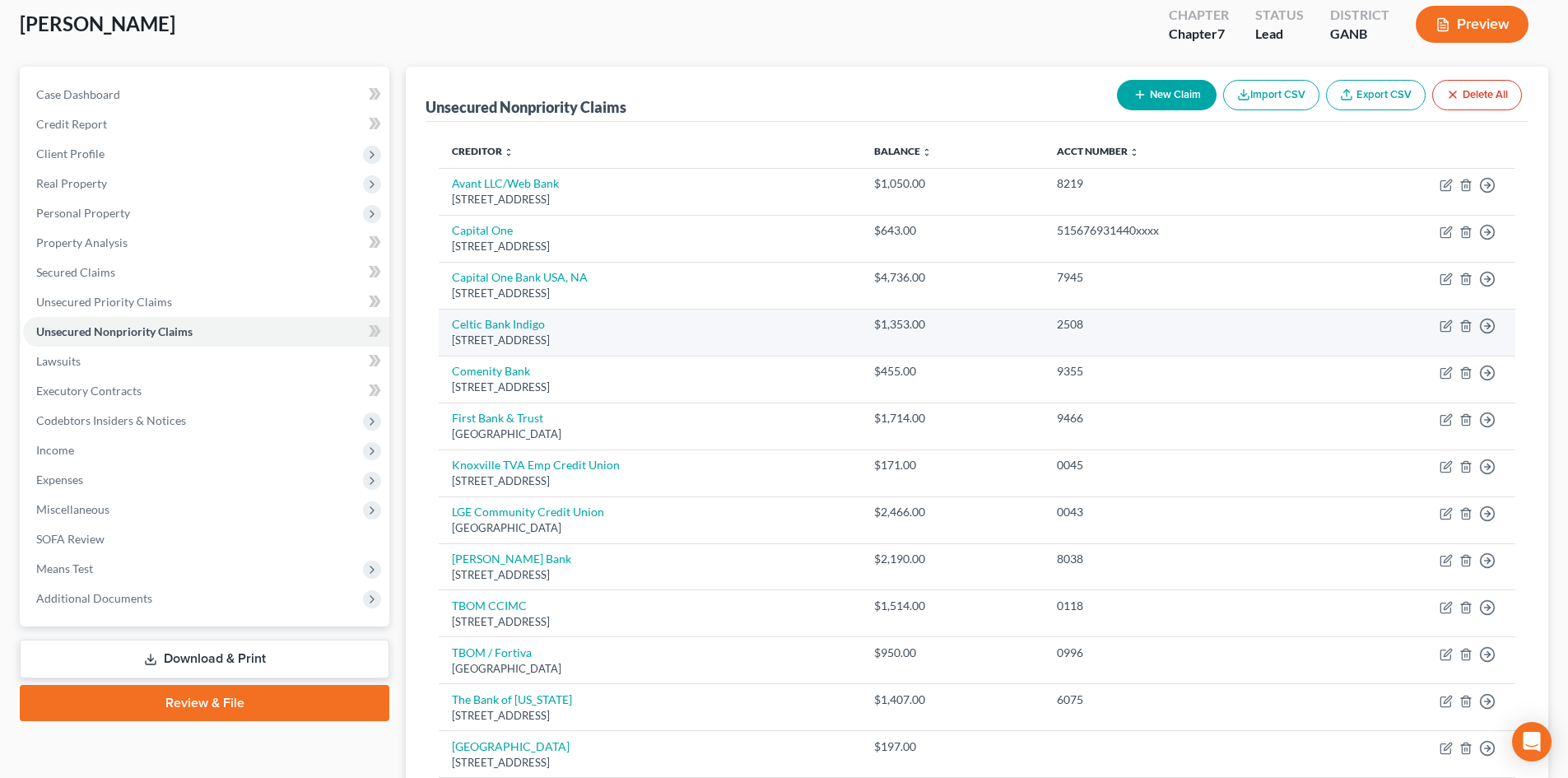
scroll to position [220, 0]
